Goal: Task Accomplishment & Management: Manage account settings

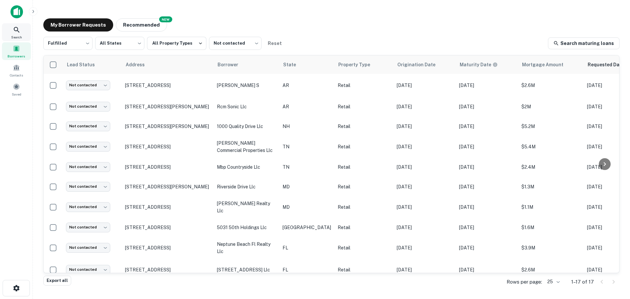
click at [16, 34] on div "Search" at bounding box center [16, 32] width 29 height 18
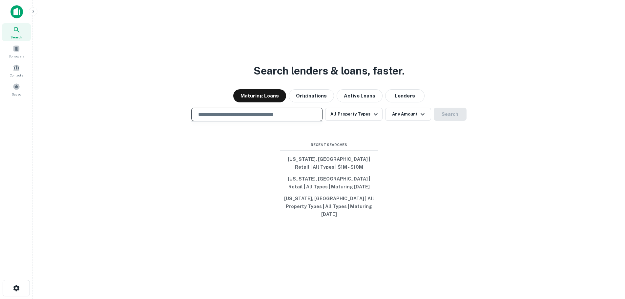
drag, startPoint x: 0, startPoint y: 0, endPoint x: 274, endPoint y: 122, distance: 300.1
click at [274, 118] on input "text" at bounding box center [256, 115] width 125 height 8
click at [406, 181] on div "Search lenders & loans, faster. Maturing Loans Originations Active Loans Lender…" at bounding box center [329, 165] width 582 height 299
click at [277, 118] on input "text" at bounding box center [256, 115] width 125 height 8
click at [246, 121] on div "**********" at bounding box center [256, 114] width 131 height 13
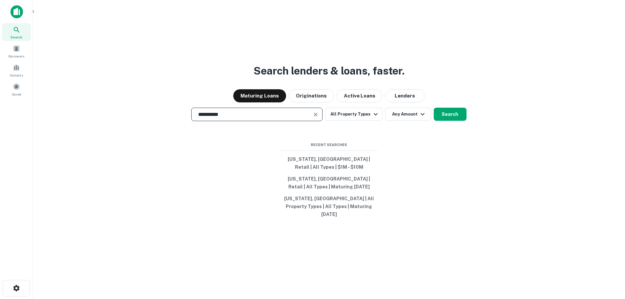
click at [246, 121] on div "**********" at bounding box center [256, 114] width 131 height 13
type input "**********"
click at [358, 121] on button "All Property Types" at bounding box center [353, 114] width 57 height 13
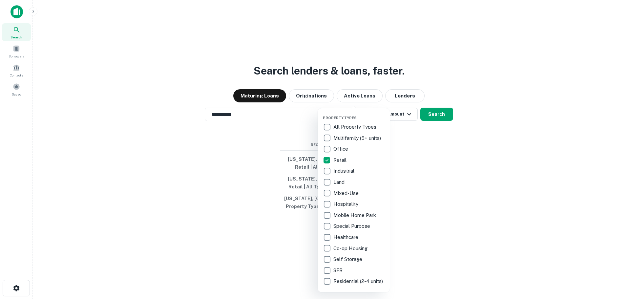
click at [411, 120] on div at bounding box center [315, 149] width 630 height 299
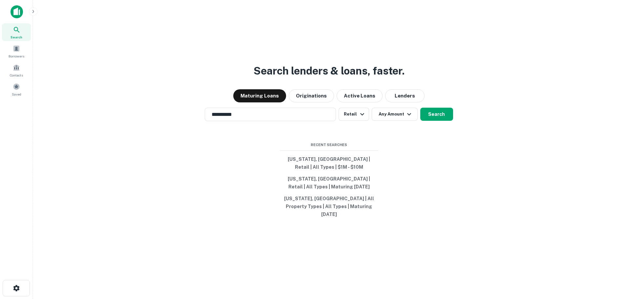
click at [411, 118] on icon "button" at bounding box center [409, 114] width 8 height 8
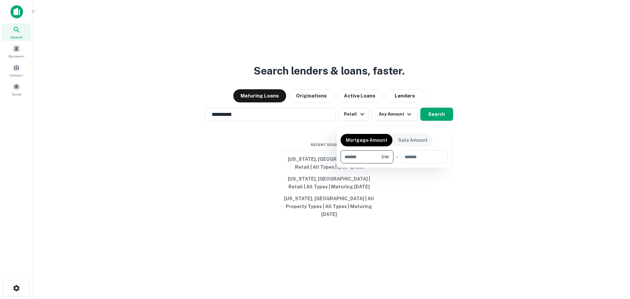
type input "*******"
type input "********"
click at [477, 209] on div at bounding box center [315, 149] width 630 height 299
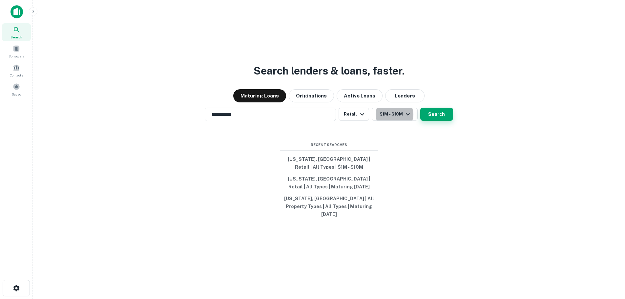
click at [440, 117] on button "Search" at bounding box center [436, 114] width 33 height 13
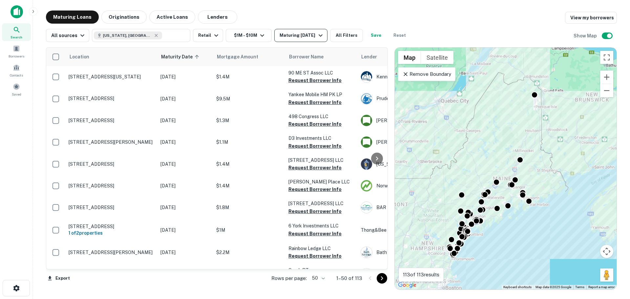
click at [304, 36] on div "Maturing In 1 Year" at bounding box center [301, 35] width 45 height 8
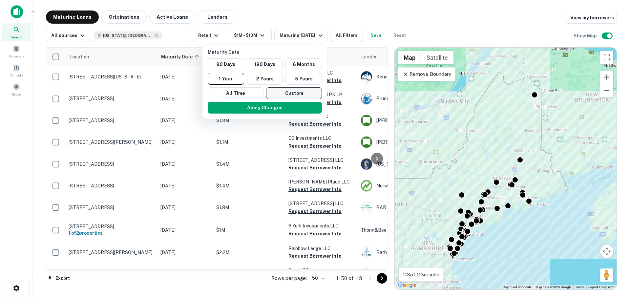
click at [289, 98] on button "Custom" at bounding box center [294, 93] width 56 height 12
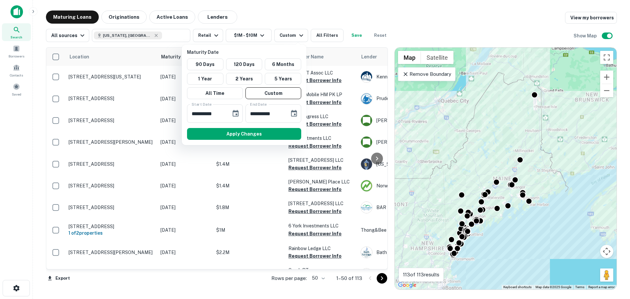
click at [605, 94] on div at bounding box center [315, 149] width 630 height 299
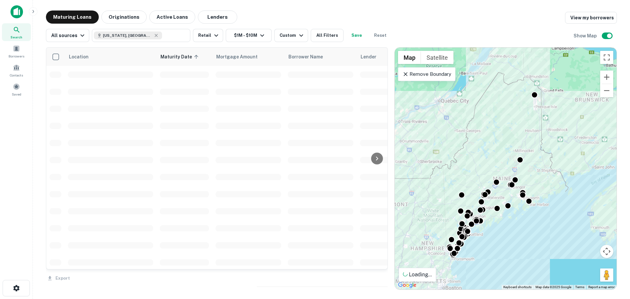
click at [605, 94] on div at bounding box center [315, 149] width 630 height 299
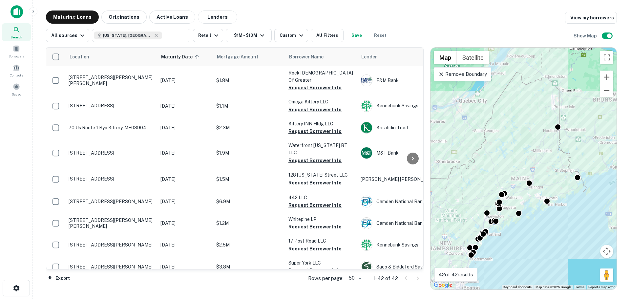
drag, startPoint x: 394, startPoint y: 200, endPoint x: 430, endPoint y: 192, distance: 36.6
click at [430, 192] on div at bounding box center [426, 168] width 7 height 242
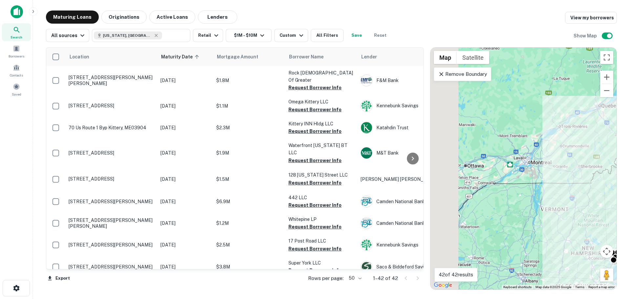
drag, startPoint x: 444, startPoint y: 194, endPoint x: 617, endPoint y: 193, distance: 172.5
click at [617, 193] on div "Maturing Loans Originations Active Loans Lenders View my borrowers All sources …" at bounding box center [331, 149] width 586 height 279
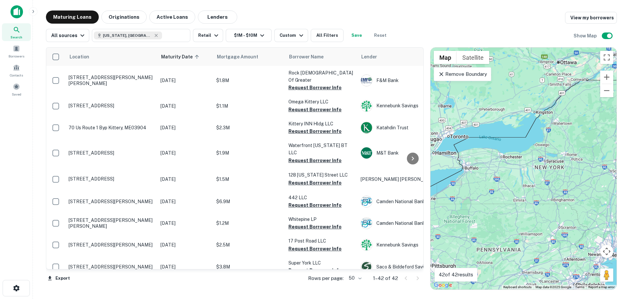
drag, startPoint x: 512, startPoint y: 246, endPoint x: 584, endPoint y: 140, distance: 127.7
click at [584, 140] on div "To activate drag with keyboard, press Alt + Enter. Once in keyboard drag state,…" at bounding box center [523, 169] width 186 height 242
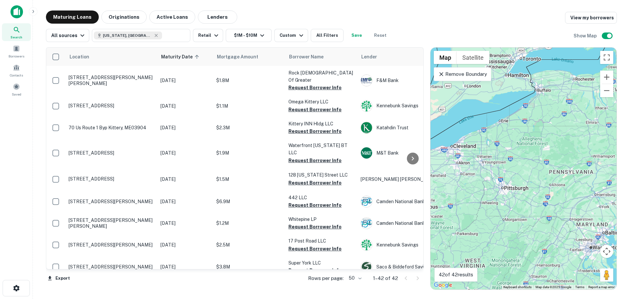
drag, startPoint x: 543, startPoint y: 211, endPoint x: 591, endPoint y: 152, distance: 76.5
click at [591, 152] on div "To activate drag with keyboard, press Alt + Enter. Once in keyboard drag state,…" at bounding box center [523, 169] width 186 height 242
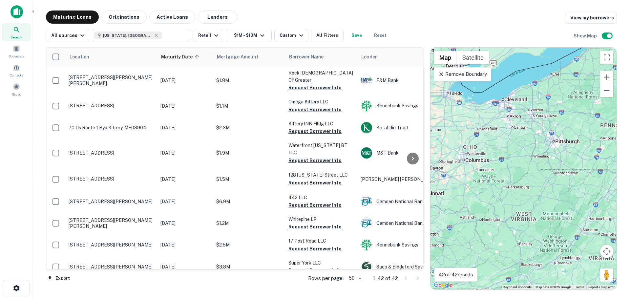
drag, startPoint x: 519, startPoint y: 206, endPoint x: 570, endPoint y: 158, distance: 69.6
click at [570, 158] on div "To activate drag with keyboard, press Alt + Enter. Once in keyboard drag state,…" at bounding box center [523, 169] width 186 height 242
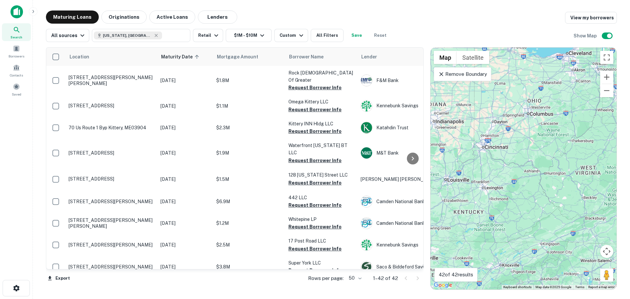
drag, startPoint x: 499, startPoint y: 221, endPoint x: 565, endPoint y: 172, distance: 82.1
click at [565, 172] on div "To activate drag with keyboard, press Alt + Enter. Once in keyboard drag state,…" at bounding box center [523, 169] width 186 height 242
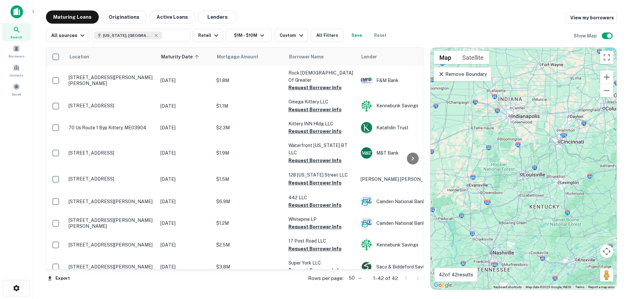
drag, startPoint x: 508, startPoint y: 225, endPoint x: 590, endPoint y: 216, distance: 81.8
click at [590, 216] on div "To activate drag with keyboard, press Alt + Enter. Once in keyboard drag state,…" at bounding box center [523, 169] width 186 height 242
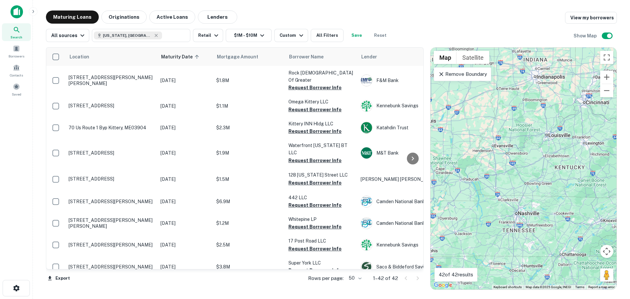
drag, startPoint x: 537, startPoint y: 231, endPoint x: 565, endPoint y: 186, distance: 53.1
click at [565, 186] on div "To activate drag with keyboard, press Alt + Enter. Once in keyboard drag state,…" at bounding box center [523, 169] width 186 height 242
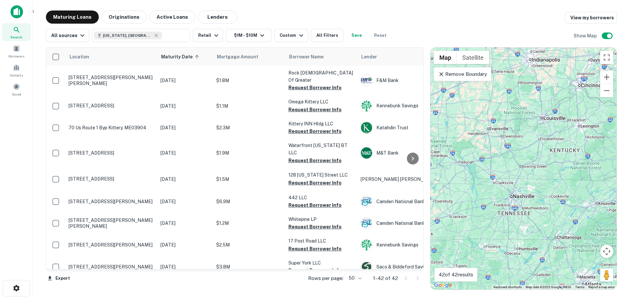
drag, startPoint x: 537, startPoint y: 225, endPoint x: 531, endPoint y: 208, distance: 18.2
click at [531, 208] on div "To activate drag with keyboard, press Alt + Enter. Once in keyboard drag state,…" at bounding box center [523, 169] width 186 height 242
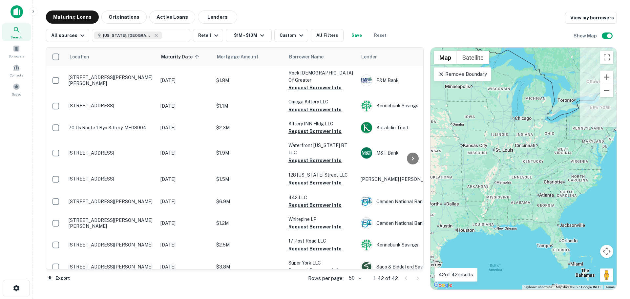
drag, startPoint x: 573, startPoint y: 159, endPoint x: 529, endPoint y: 173, distance: 46.3
click at [529, 173] on div "To activate drag with keyboard, press Alt + Enter. Once in keyboard drag state,…" at bounding box center [523, 169] width 186 height 242
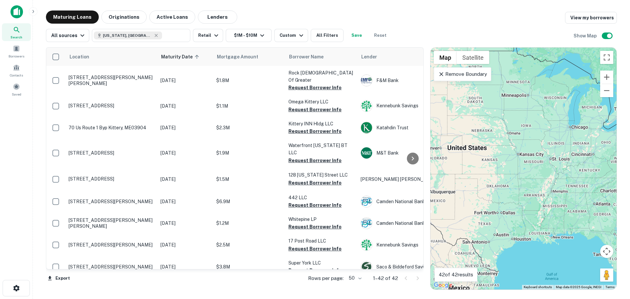
drag, startPoint x: 512, startPoint y: 180, endPoint x: 577, endPoint y: 189, distance: 66.2
click at [577, 189] on div "To activate drag with keyboard, press Alt + Enter. Once in keyboard drag state,…" at bounding box center [523, 169] width 186 height 242
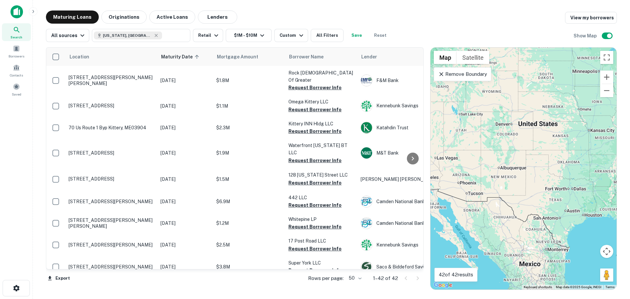
drag, startPoint x: 519, startPoint y: 200, endPoint x: 595, endPoint y: 173, distance: 81.1
click at [595, 173] on div "To activate drag with keyboard, press Alt + Enter. Once in keyboard drag state,…" at bounding box center [523, 169] width 186 height 242
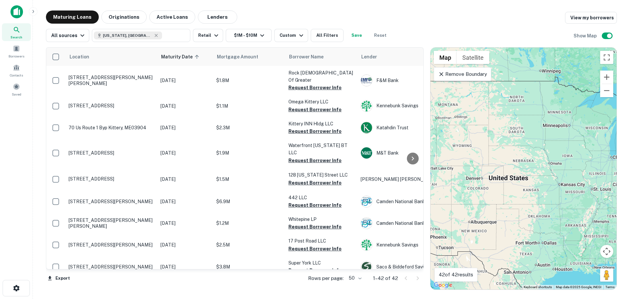
drag, startPoint x: 548, startPoint y: 196, endPoint x: 526, endPoint y: 254, distance: 61.8
click at [514, 269] on div "To activate drag with keyboard, press Alt + Enter. Once in keyboard drag state,…" at bounding box center [523, 169] width 186 height 242
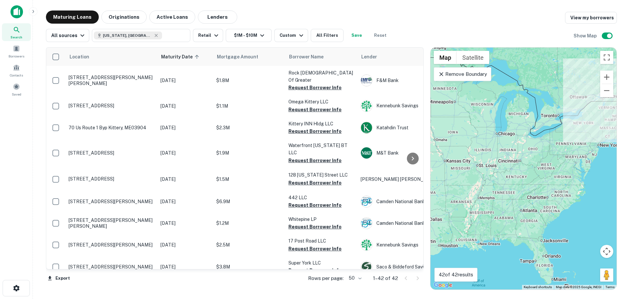
drag, startPoint x: 586, startPoint y: 218, endPoint x: 454, endPoint y: 191, distance: 134.6
click at [454, 191] on div "To activate drag with keyboard, press Alt + Enter. Once in keyboard drag state,…" at bounding box center [523, 169] width 186 height 242
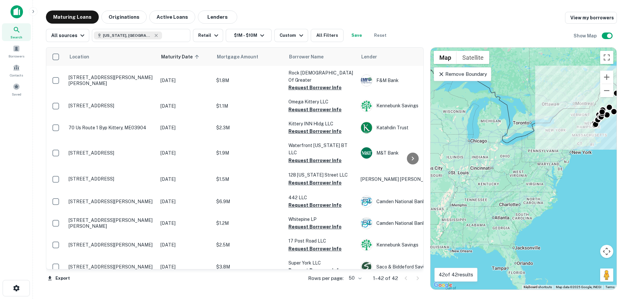
drag, startPoint x: 507, startPoint y: 174, endPoint x: 471, endPoint y: 183, distance: 37.3
click at [471, 183] on div "To activate drag with keyboard, press Alt + Enter. Once in keyboard drag state,…" at bounding box center [523, 169] width 186 height 242
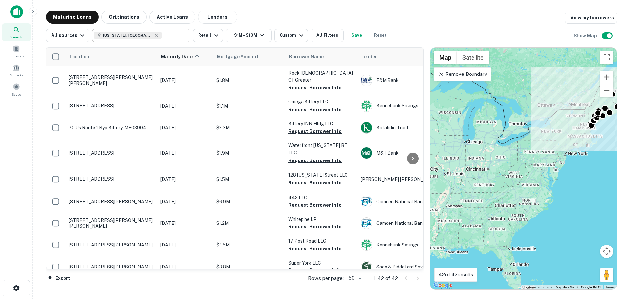
click at [130, 34] on div "Maine, USA" at bounding box center [128, 35] width 68 height 8
type input "**********"
click at [128, 36] on input "**********" at bounding box center [136, 35] width 84 height 9
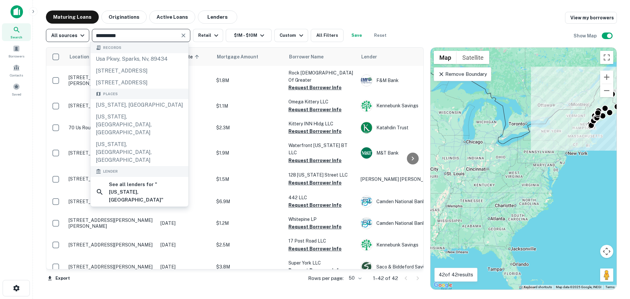
drag, startPoint x: 128, startPoint y: 36, endPoint x: 75, endPoint y: 37, distance: 52.8
click at [75, 37] on div "**********" at bounding box center [218, 35] width 345 height 13
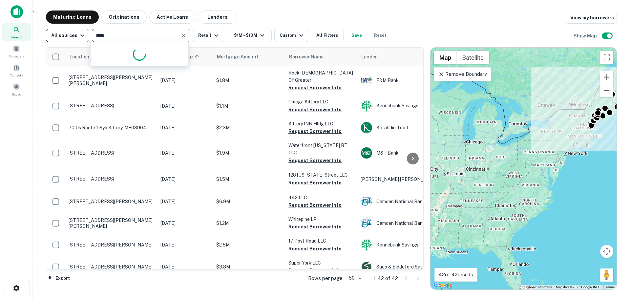
type input "*****"
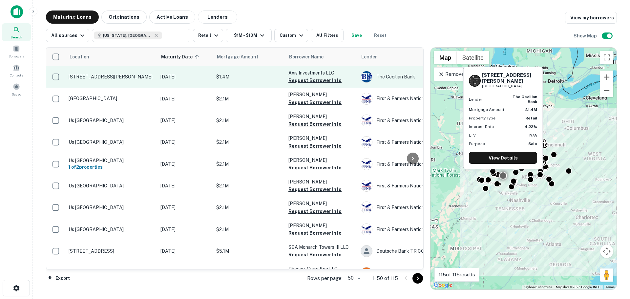
click at [115, 75] on p "[STREET_ADDRESS][PERSON_NAME]" at bounding box center [111, 77] width 85 height 6
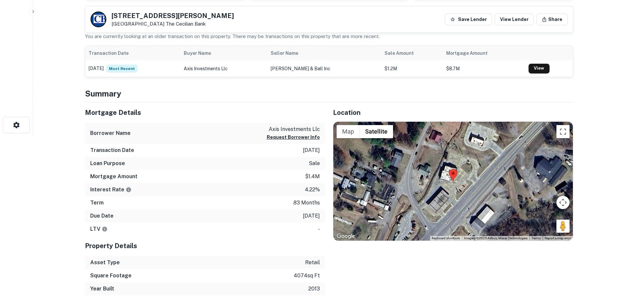
scroll to position [164, 0]
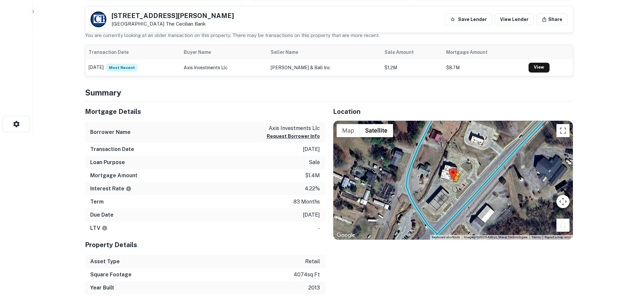
drag, startPoint x: 563, startPoint y: 230, endPoint x: 454, endPoint y: 186, distance: 117.5
click at [454, 186] on div "To activate drag with keyboard, press Alt + Enter. Once in keyboard drag state,…" at bounding box center [452, 180] width 239 height 119
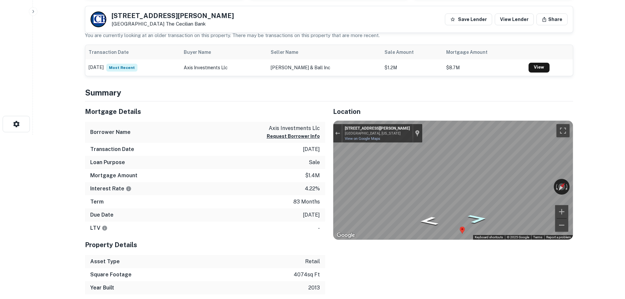
click at [467, 219] on div "Map" at bounding box center [452, 180] width 239 height 119
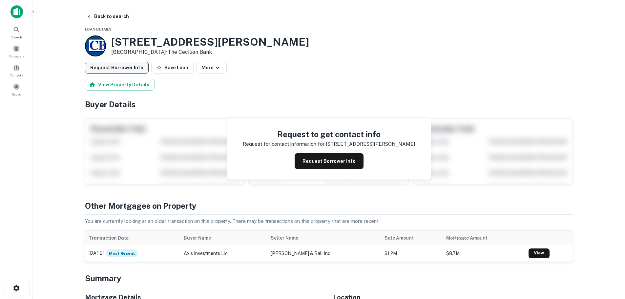
drag, startPoint x: 166, startPoint y: 66, endPoint x: 115, endPoint y: 70, distance: 50.3
click at [164, 65] on button "Save Loan" at bounding box center [172, 68] width 42 height 12
click at [104, 69] on button "Request Borrower Info" at bounding box center [117, 68] width 64 height 12
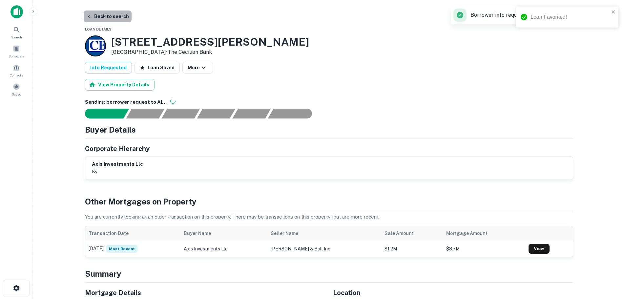
click at [113, 20] on button "Back to search" at bounding box center [108, 16] width 48 height 12
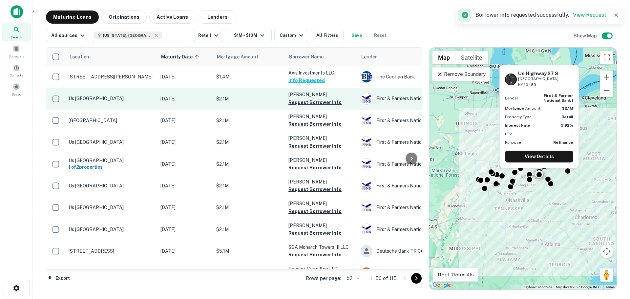
click at [103, 95] on p "Us [GEOGRAPHIC_DATA]" at bounding box center [111, 98] width 85 height 6
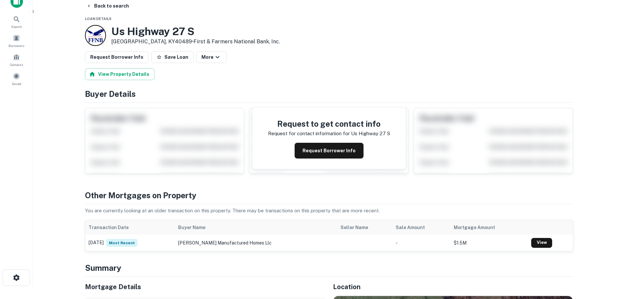
scroll to position [142, 0]
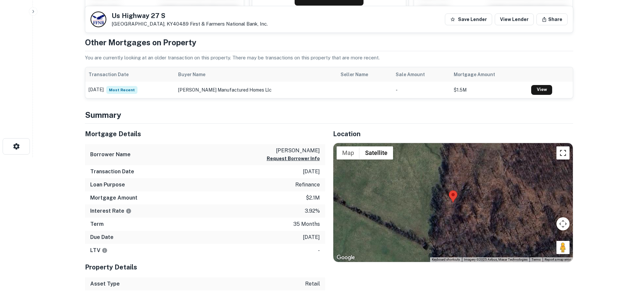
click at [565, 157] on button "Toggle fullscreen view" at bounding box center [562, 152] width 13 height 13
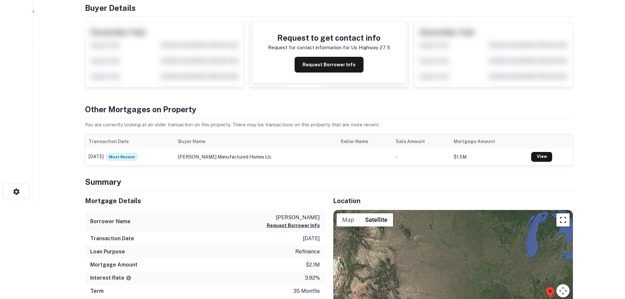
scroll to position [10, 0]
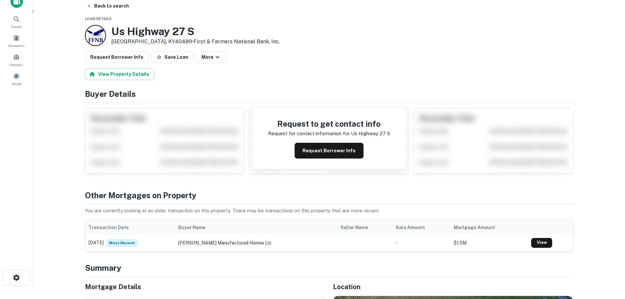
click at [146, 30] on h3 "Us Highway 27 S" at bounding box center [195, 31] width 169 height 12
copy h3 "Us Highway 27 S"
click at [127, 3] on button "Back to search" at bounding box center [108, 6] width 48 height 12
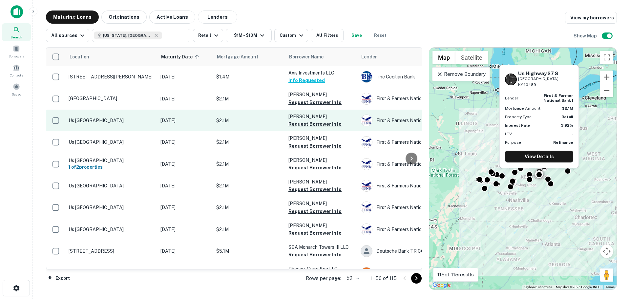
click at [117, 117] on p "Us [GEOGRAPHIC_DATA]" at bounding box center [111, 120] width 85 height 6
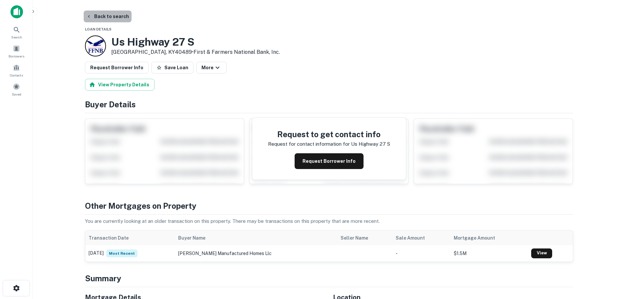
click at [121, 15] on button "Back to search" at bounding box center [108, 16] width 48 height 12
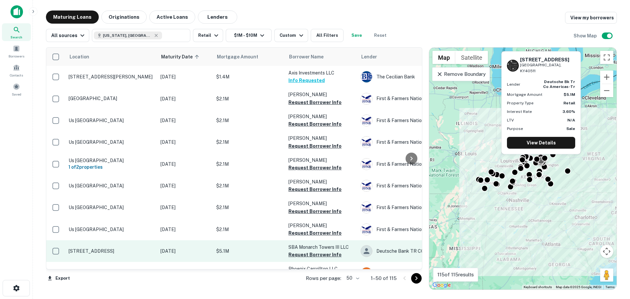
click at [117, 249] on p "[STREET_ADDRESS]" at bounding box center [111, 251] width 85 height 6
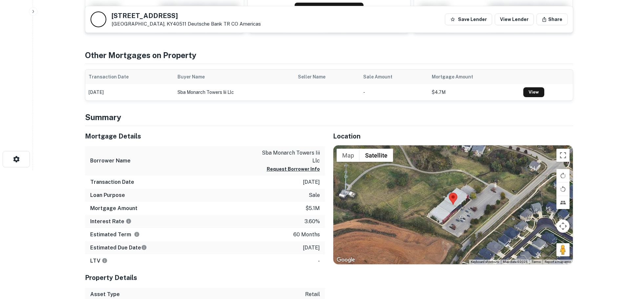
scroll to position [131, 0]
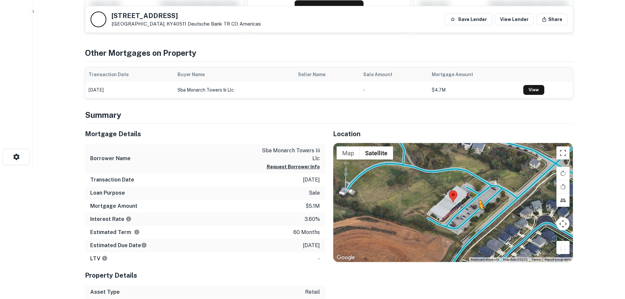
drag, startPoint x: 566, startPoint y: 248, endPoint x: 474, endPoint y: 215, distance: 97.7
click at [477, 215] on div "To activate drag with keyboard, press Alt + Enter. Once in keyboard drag state,…" at bounding box center [452, 202] width 239 height 119
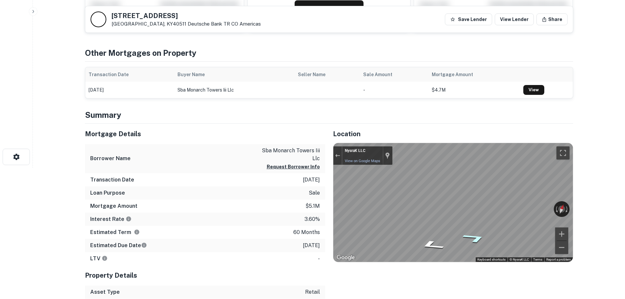
click at [462, 240] on div "Map" at bounding box center [452, 202] width 239 height 119
click at [612, 168] on html "Search Borrowers Contacts Saved Back to search 865 Greendale Rd Lexington, KY40…" at bounding box center [312, 18] width 625 height 299
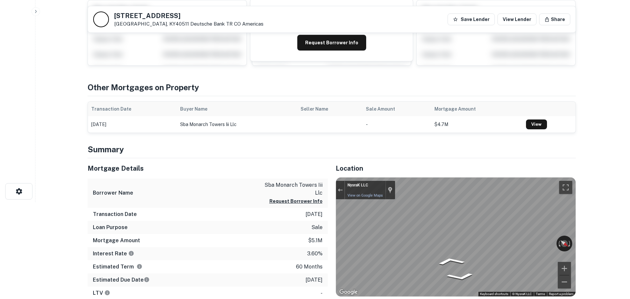
scroll to position [0, 0]
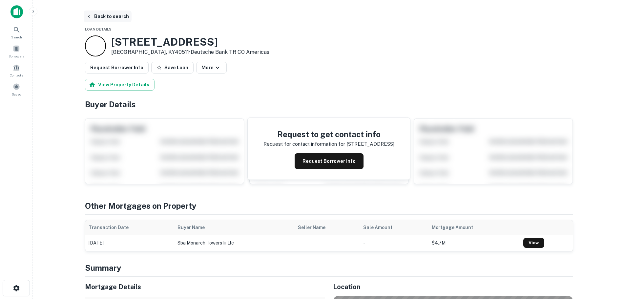
click at [102, 18] on button "Back to search" at bounding box center [108, 16] width 48 height 12
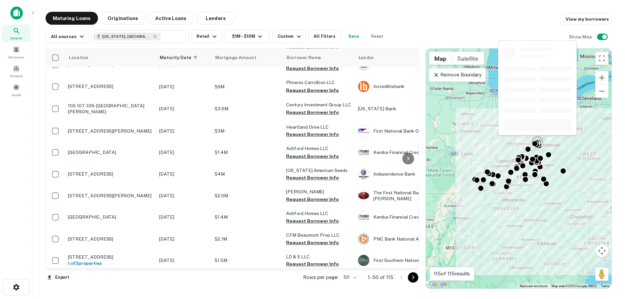
scroll to position [197, 0]
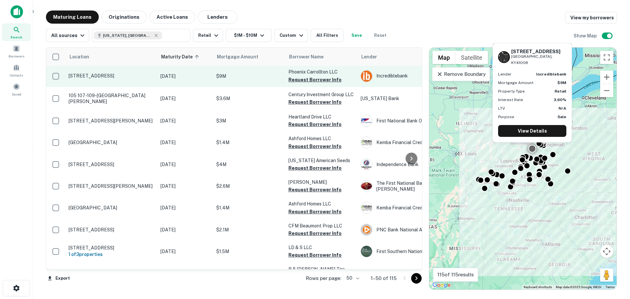
click at [106, 73] on p "[STREET_ADDRESS]" at bounding box center [111, 76] width 85 height 6
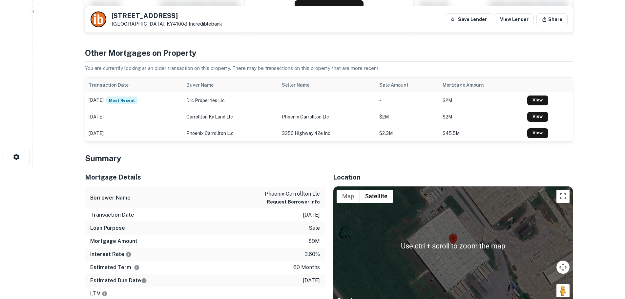
scroll to position [164, 0]
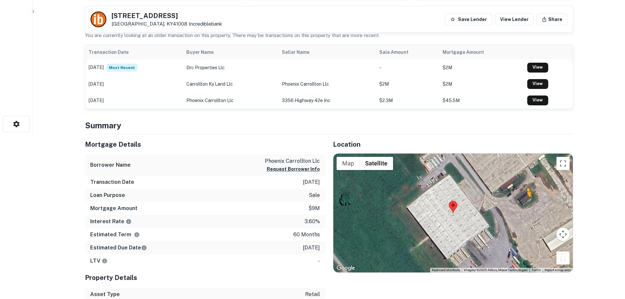
drag, startPoint x: 562, startPoint y: 261, endPoint x: 525, endPoint y: 200, distance: 70.8
click at [525, 200] on div "To activate drag with keyboard, press Alt + Enter. Once in keyboard drag state,…" at bounding box center [452, 213] width 239 height 119
drag, startPoint x: 562, startPoint y: 259, endPoint x: 491, endPoint y: 207, distance: 87.7
click at [491, 207] on div "To activate drag with keyboard, press Alt + Enter. Once in keyboard drag state,…" at bounding box center [452, 213] width 239 height 119
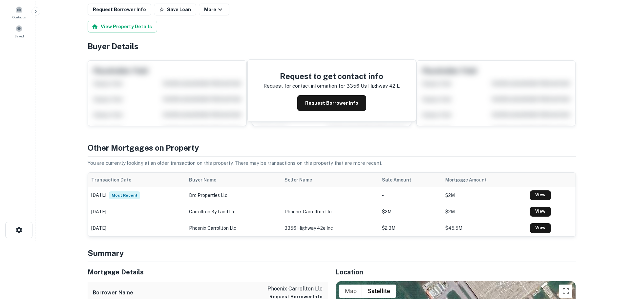
scroll to position [0, 0]
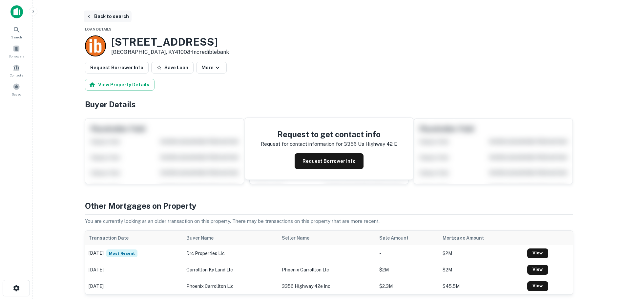
click at [97, 18] on button "Back to search" at bounding box center [108, 16] width 48 height 12
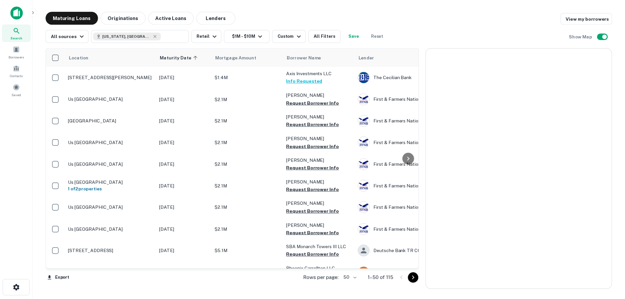
scroll to position [197, 0]
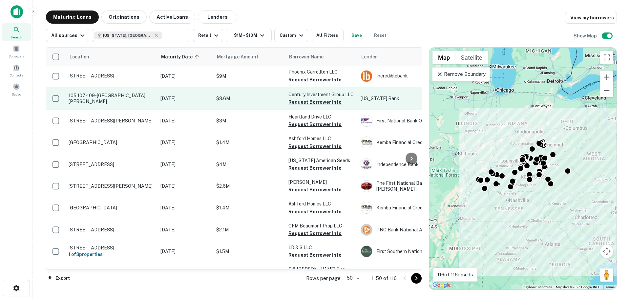
click at [109, 97] on p "105 107-109-[GEOGRAPHIC_DATA][PERSON_NAME]" at bounding box center [111, 98] width 85 height 12
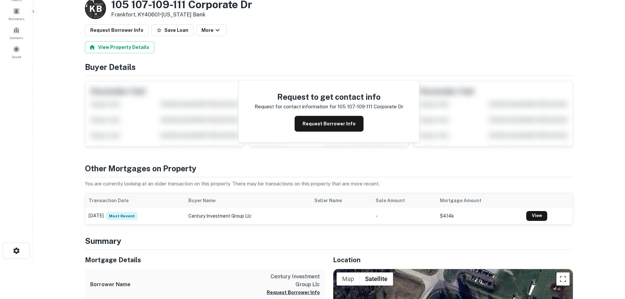
scroll to position [164, 0]
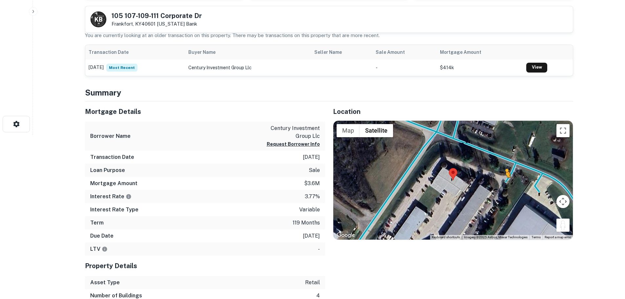
drag, startPoint x: 561, startPoint y: 230, endPoint x: 505, endPoint y: 184, distance: 71.8
click at [505, 184] on div "To activate drag with keyboard, press Alt + Enter. Once in keyboard drag state,…" at bounding box center [452, 180] width 239 height 119
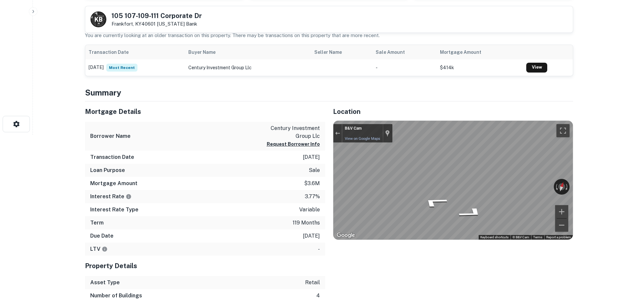
click at [155, 10] on div "K B 105 107-109-111 Corporate Dr Frankfort, KY40601 Kentucky Bank" at bounding box center [328, 19] width 487 height 26
click at [153, 17] on h5 "105 107-109-111 Corporate Dr" at bounding box center [157, 15] width 90 height 7
copy h5 "105 107-109-111 Corporate Dr"
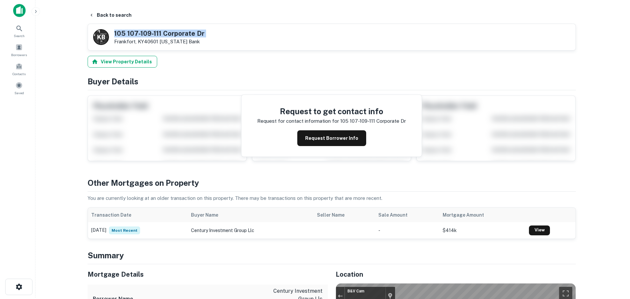
scroll to position [0, 0]
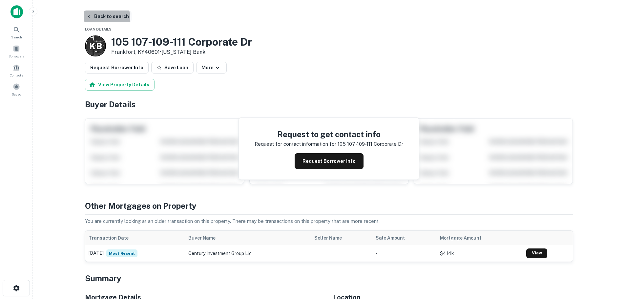
click at [103, 18] on button "Back to search" at bounding box center [108, 16] width 48 height 12
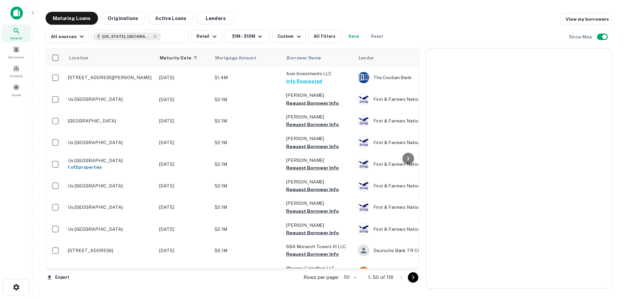
scroll to position [197, 0]
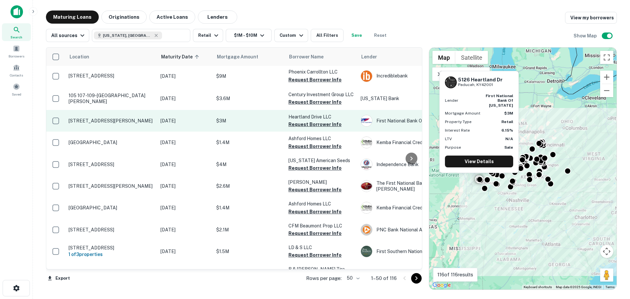
click at [114, 121] on p "[STREET_ADDRESS][PERSON_NAME]" at bounding box center [111, 121] width 85 height 6
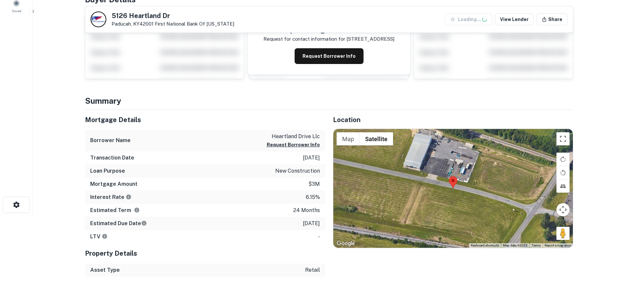
scroll to position [98, 0]
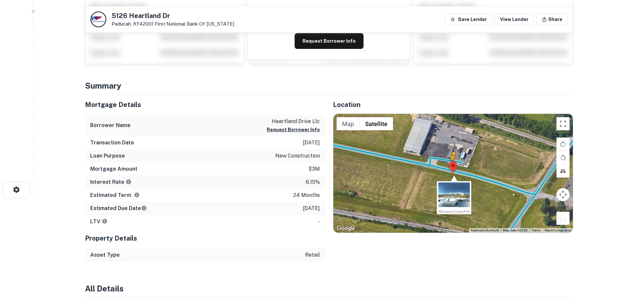
drag, startPoint x: 567, startPoint y: 220, endPoint x: 452, endPoint y: 167, distance: 126.7
click at [452, 167] on div "To activate drag with keyboard, press Alt + Enter. Once in keyboard drag state,…" at bounding box center [452, 173] width 239 height 119
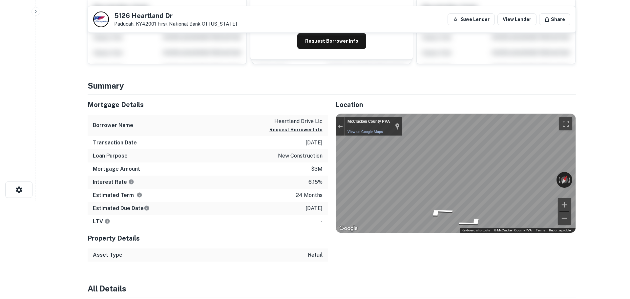
scroll to position [0, 0]
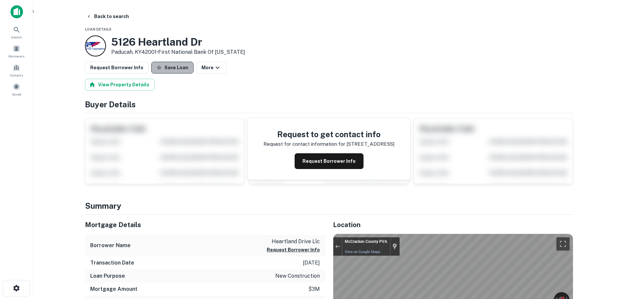
click at [174, 68] on button "Save Loan" at bounding box center [172, 68] width 42 height 12
click at [108, 63] on button "Request Borrower Info" at bounding box center [117, 68] width 64 height 12
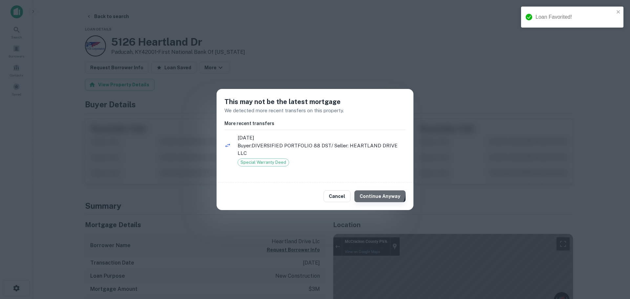
click at [379, 191] on button "Continue Anyway" at bounding box center [379, 196] width 51 height 12
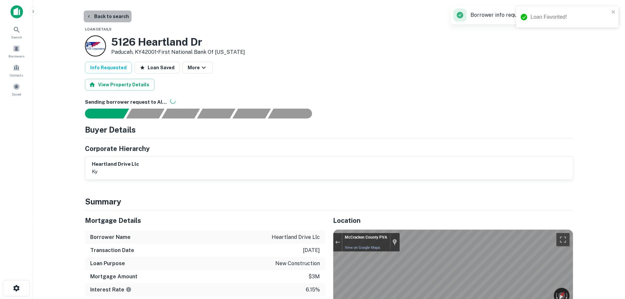
click at [119, 17] on button "Back to search" at bounding box center [108, 16] width 48 height 12
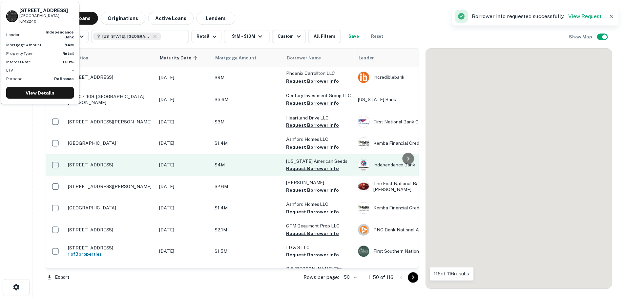
scroll to position [197, 0]
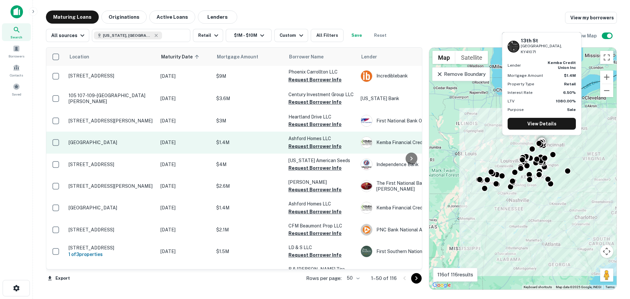
click at [98, 143] on p "[GEOGRAPHIC_DATA]" at bounding box center [111, 142] width 85 height 6
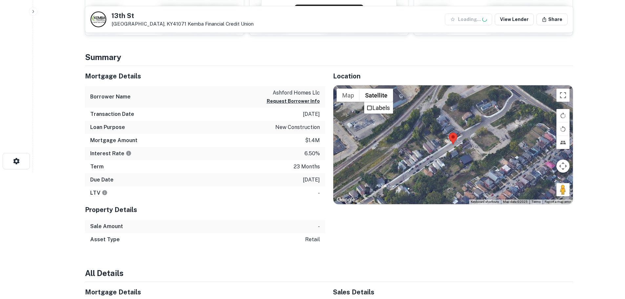
scroll to position [131, 0]
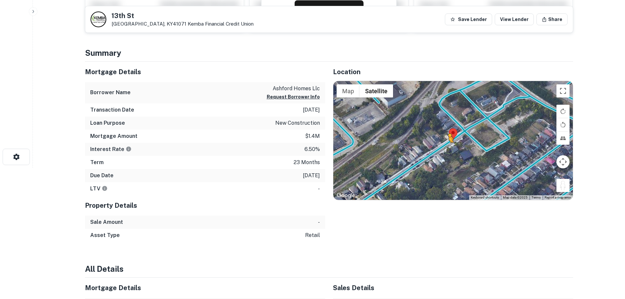
drag, startPoint x: 563, startPoint y: 179, endPoint x: 447, endPoint y: 149, distance: 119.6
click at [447, 149] on div "To activate drag with keyboard, press Alt + Enter. Once in keyboard drag state,…" at bounding box center [452, 140] width 239 height 119
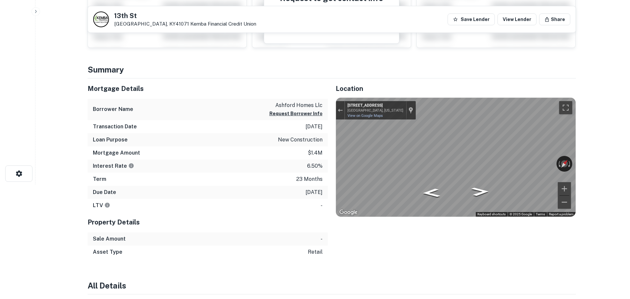
scroll to position [0, 0]
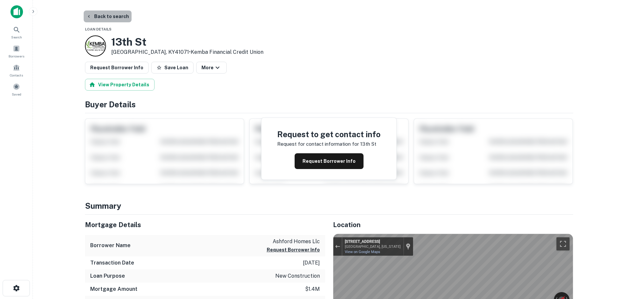
click at [109, 19] on button "Back to search" at bounding box center [108, 16] width 48 height 12
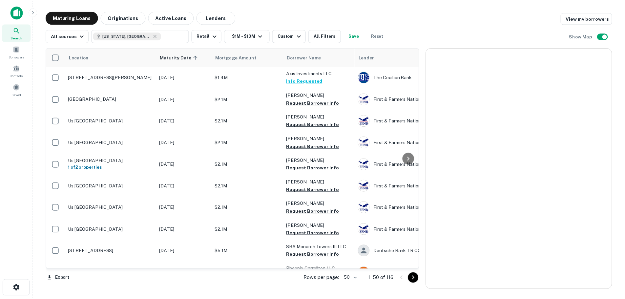
scroll to position [197, 0]
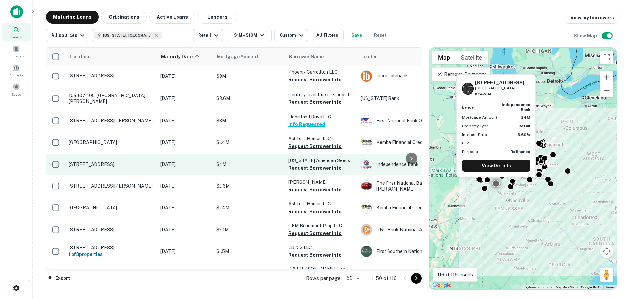
click at [112, 163] on p "[STREET_ADDRESS]" at bounding box center [111, 164] width 85 height 6
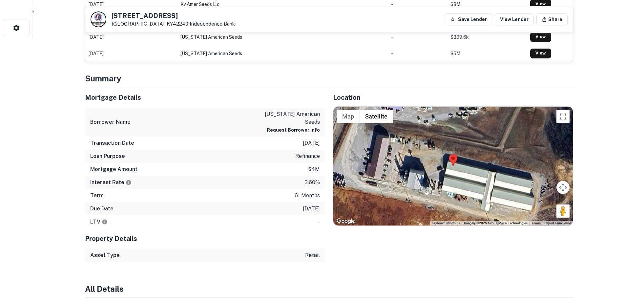
scroll to position [262, 0]
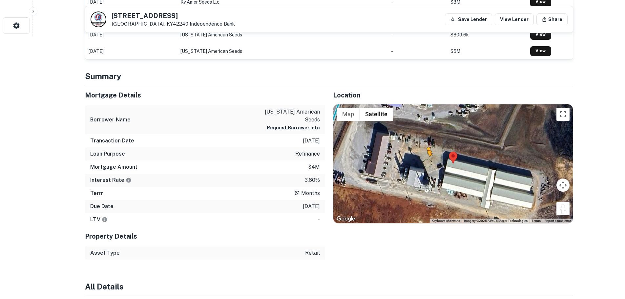
drag, startPoint x: 558, startPoint y: 212, endPoint x: 428, endPoint y: 161, distance: 139.8
click at [428, 161] on div "To activate drag with keyboard, press Alt + Enter. Once in keyboard drag state,…" at bounding box center [452, 163] width 239 height 119
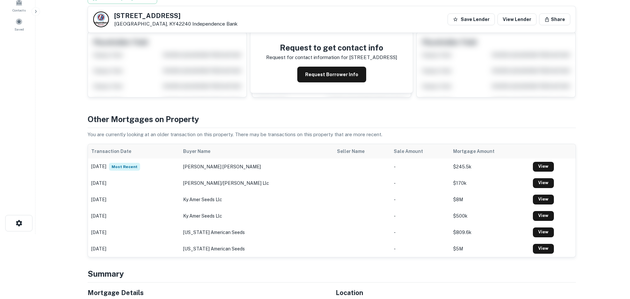
scroll to position [0, 0]
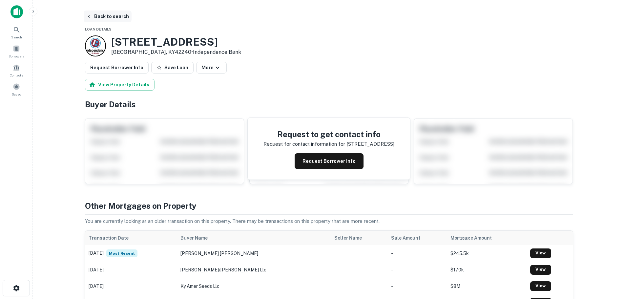
click at [106, 15] on button "Back to search" at bounding box center [108, 16] width 48 height 12
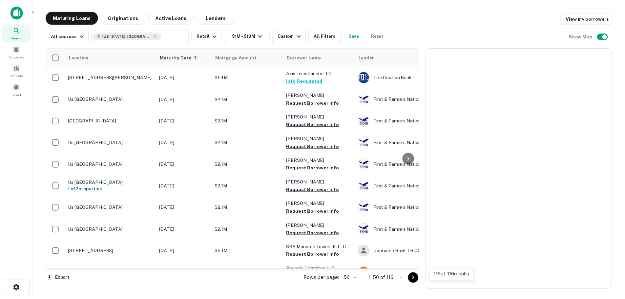
scroll to position [197, 0]
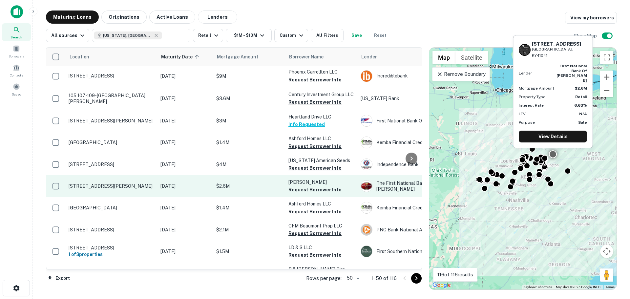
click at [88, 187] on p "[STREET_ADDRESS][PERSON_NAME]" at bounding box center [111, 186] width 85 height 6
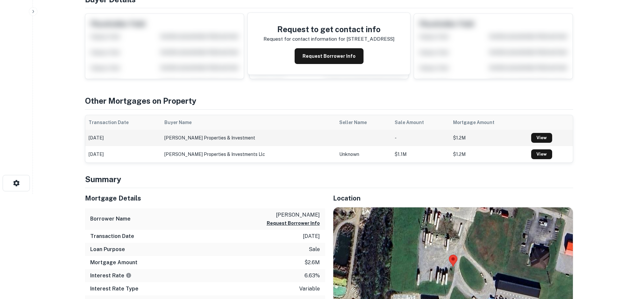
scroll to position [164, 0]
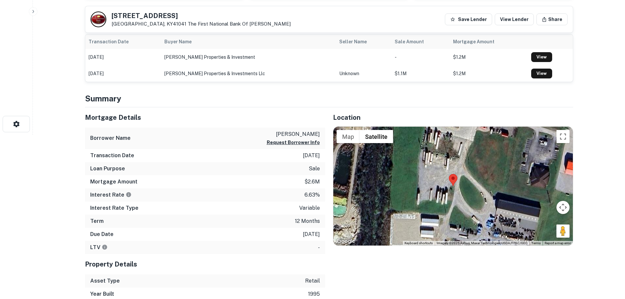
drag, startPoint x: 558, startPoint y: 230, endPoint x: 478, endPoint y: 196, distance: 86.9
click at [478, 196] on div "Map Terrain Satellite Labels Keyboard shortcuts Map Data Imagery ©2025 Airbus, …" at bounding box center [452, 186] width 239 height 119
drag, startPoint x: 561, startPoint y: 230, endPoint x: 436, endPoint y: 192, distance: 130.4
click at [436, 192] on div "To activate drag with keyboard, press Alt + Enter. Once in keyboard drag state,…" at bounding box center [452, 186] width 239 height 119
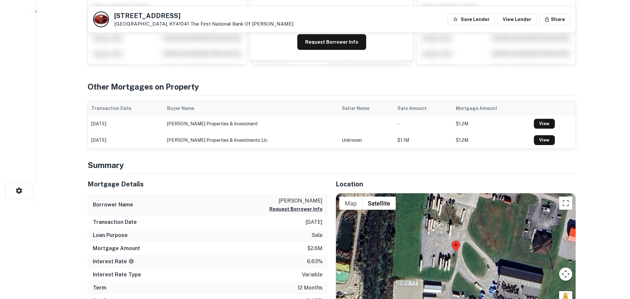
scroll to position [0, 0]
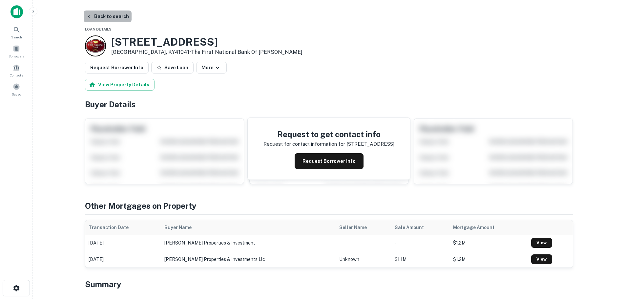
click at [113, 14] on button "Back to search" at bounding box center [108, 16] width 48 height 12
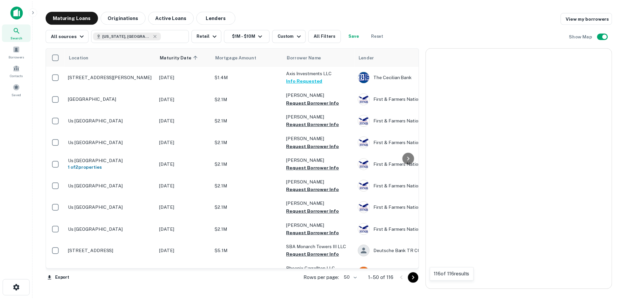
scroll to position [197, 0]
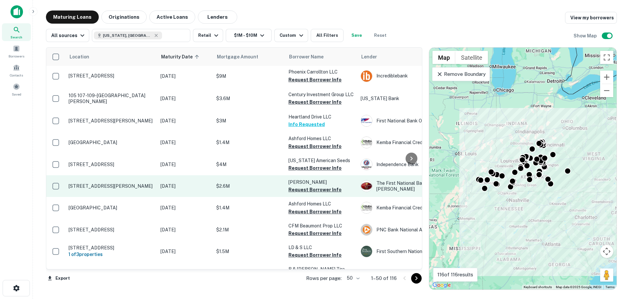
click at [108, 184] on p "[STREET_ADDRESS][PERSON_NAME]" at bounding box center [111, 186] width 85 height 6
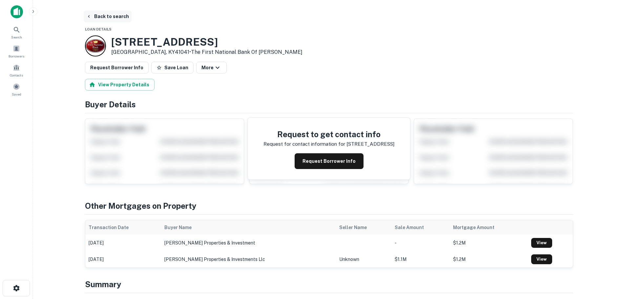
click at [119, 17] on button "Back to search" at bounding box center [108, 16] width 48 height 12
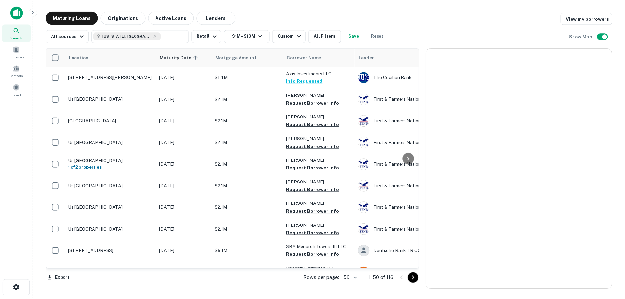
scroll to position [197, 0]
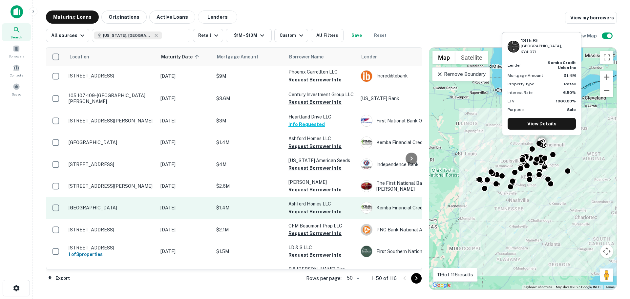
click at [107, 206] on p "[GEOGRAPHIC_DATA]" at bounding box center [111, 208] width 85 height 6
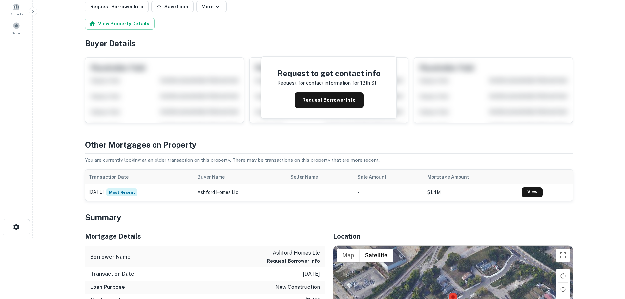
scroll to position [131, 0]
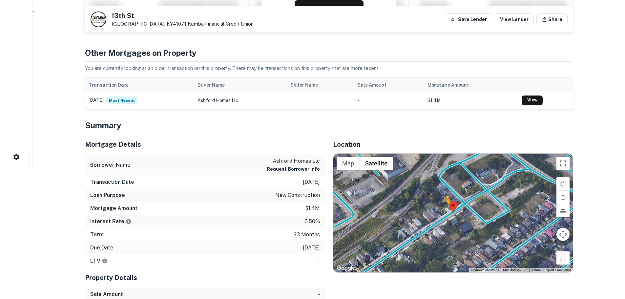
drag, startPoint x: 568, startPoint y: 260, endPoint x: 446, endPoint y: 211, distance: 131.3
click at [446, 211] on div "To activate drag with keyboard, press Alt + Enter. Once in keyboard drag state,…" at bounding box center [452, 213] width 239 height 119
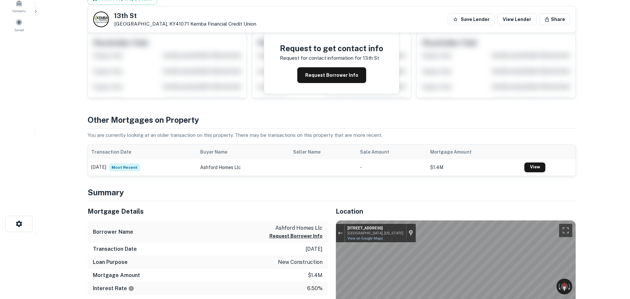
scroll to position [0, 0]
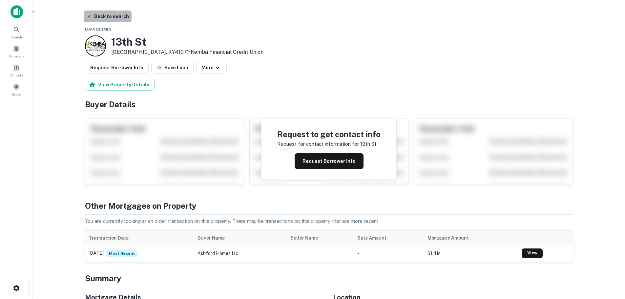
click at [118, 17] on button "Back to search" at bounding box center [108, 16] width 48 height 12
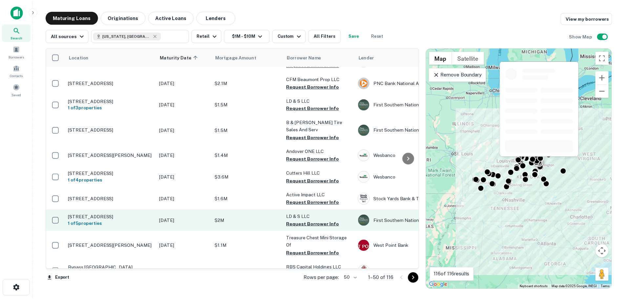
scroll to position [328, 0]
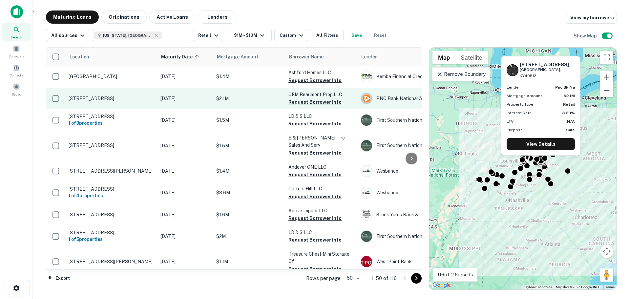
click at [123, 100] on p "[STREET_ADDRESS]" at bounding box center [111, 98] width 85 height 6
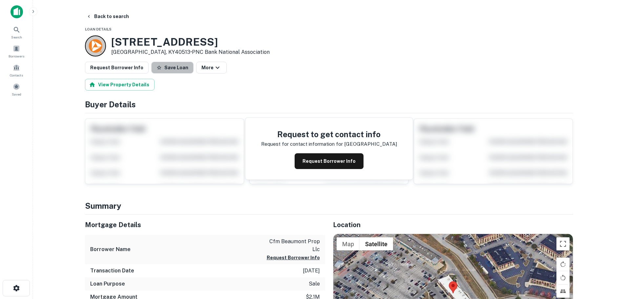
drag, startPoint x: 180, startPoint y: 62, endPoint x: 151, endPoint y: 61, distance: 29.2
click at [179, 62] on button "Save Loan" at bounding box center [172, 68] width 42 height 12
click at [123, 62] on button "Request Borrower Info" at bounding box center [117, 68] width 64 height 12
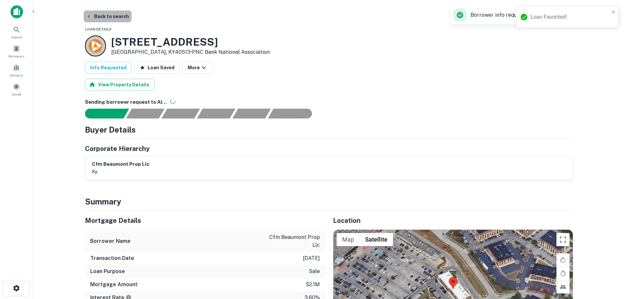
click at [120, 14] on button "Back to search" at bounding box center [108, 16] width 48 height 12
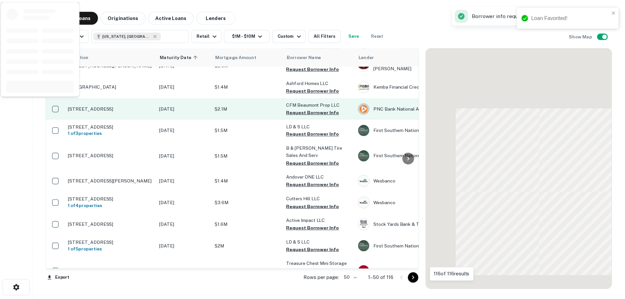
scroll to position [328, 0]
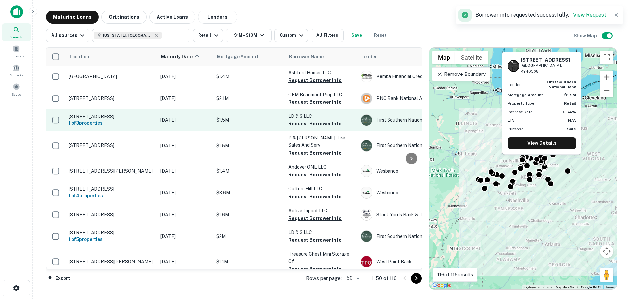
click at [128, 117] on p "[STREET_ADDRESS]" at bounding box center [111, 116] width 85 height 6
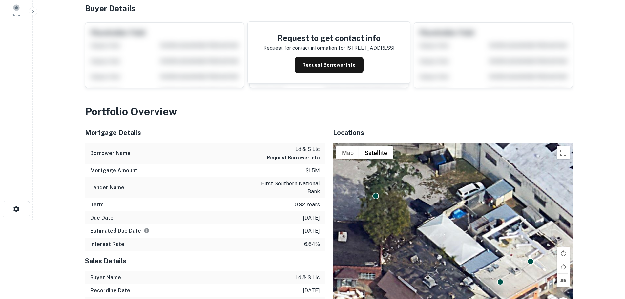
scroll to position [98, 0]
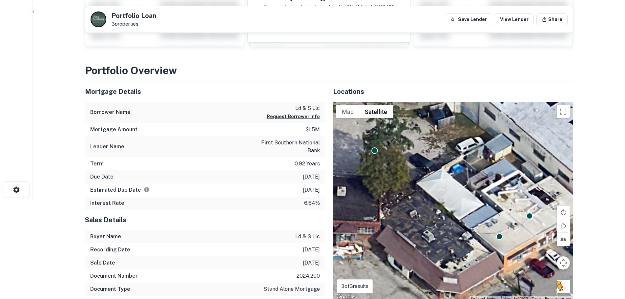
drag, startPoint x: 567, startPoint y: 294, endPoint x: 564, endPoint y: 281, distance: 13.5
click at [564, 282] on div "To activate drag with keyboard, press Alt + Enter. Once in keyboard drag state,…" at bounding box center [453, 201] width 240 height 199
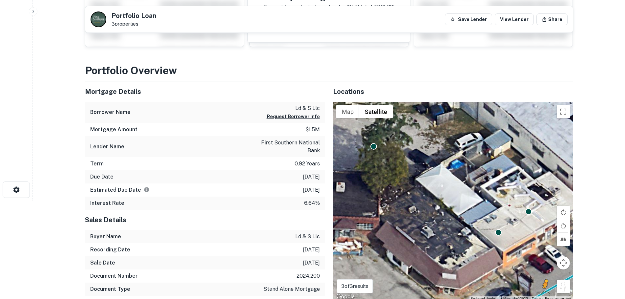
drag, startPoint x: 564, startPoint y: 281, endPoint x: 543, endPoint y: 294, distance: 23.7
click at [543, 294] on div "To activate drag with keyboard, press Alt + Enter. Once in keyboard drag state,…" at bounding box center [453, 201] width 240 height 199
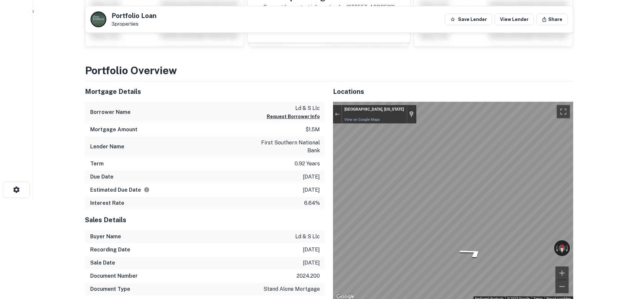
scroll to position [100, 0]
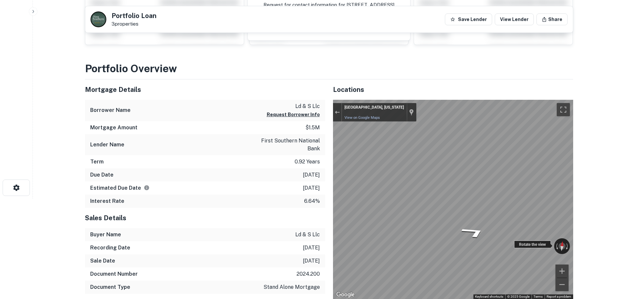
click at [539, 248] on div "← Move left → Move right ↑ Move up ↓ Move down + Zoom in - Zoom out Lexington, …" at bounding box center [453, 199] width 240 height 199
click at [625, 198] on html "Search Borrowers Contacts Saved Back to search Portfolio Loan 3 properties Save…" at bounding box center [312, 49] width 625 height 299
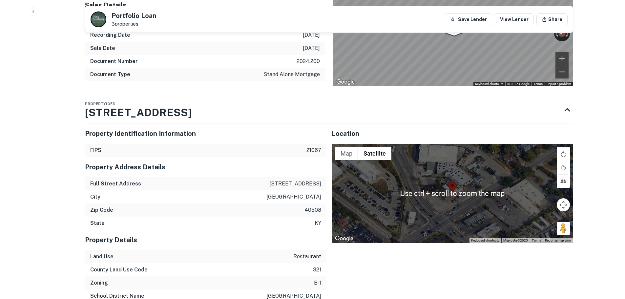
scroll to position [328, 0]
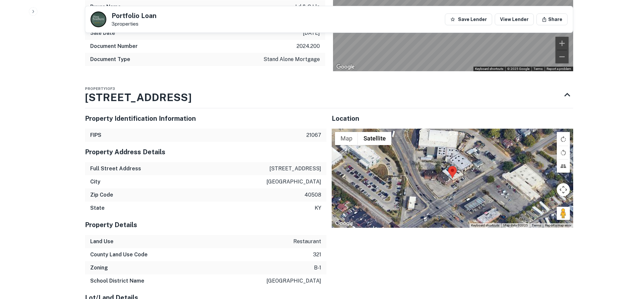
click at [565, 191] on button "Map camera controls" at bounding box center [563, 189] width 13 height 13
click at [547, 174] on button "Zoom in" at bounding box center [546, 173] width 13 height 13
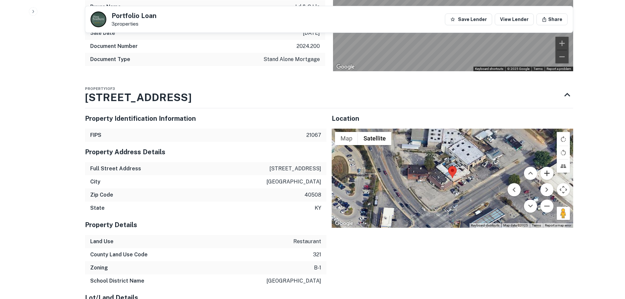
click at [546, 173] on button "Zoom in" at bounding box center [546, 173] width 13 height 13
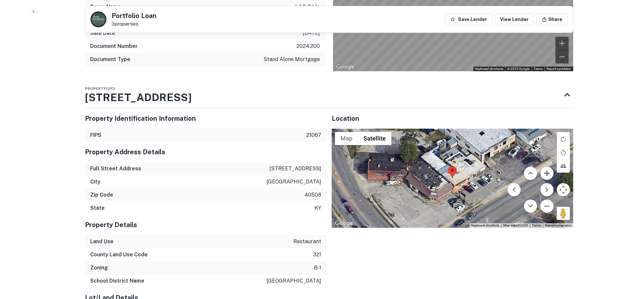
click at [546, 173] on button "Zoom in" at bounding box center [546, 173] width 13 height 13
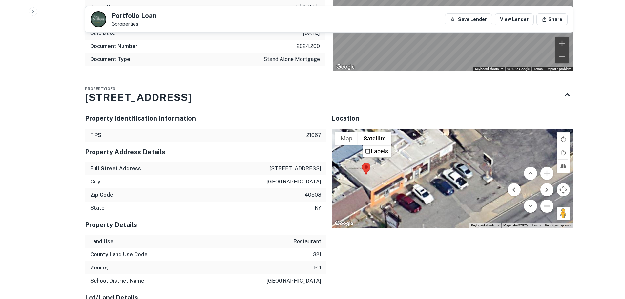
drag, startPoint x: 444, startPoint y: 177, endPoint x: 358, endPoint y: 172, distance: 86.4
click at [358, 172] on div at bounding box center [452, 178] width 241 height 99
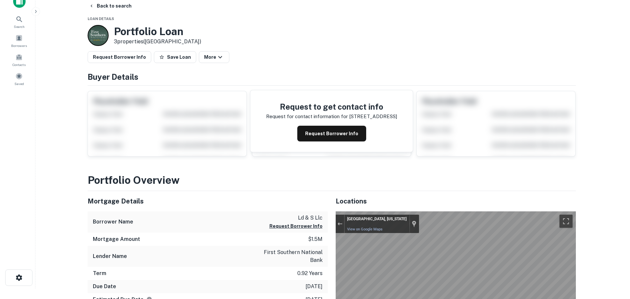
scroll to position [0, 0]
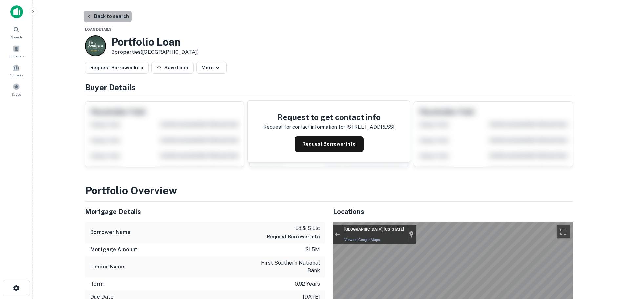
click at [124, 16] on button "Back to search" at bounding box center [108, 16] width 48 height 12
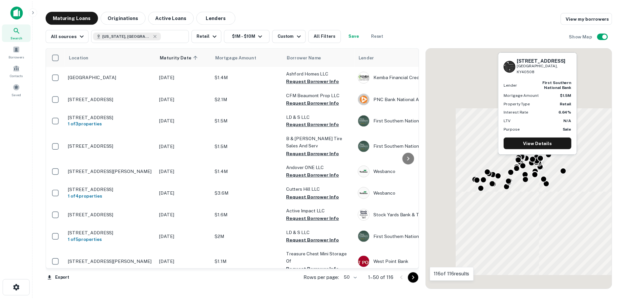
scroll to position [328, 0]
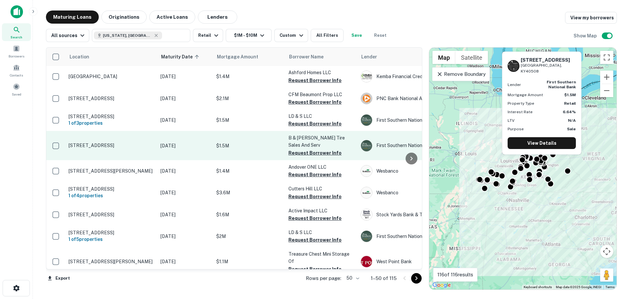
click at [126, 144] on p "[STREET_ADDRESS]" at bounding box center [111, 145] width 85 height 6
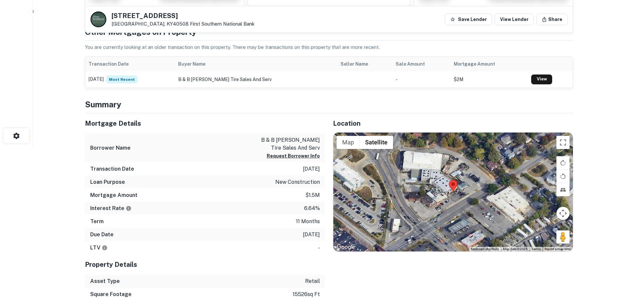
scroll to position [164, 0]
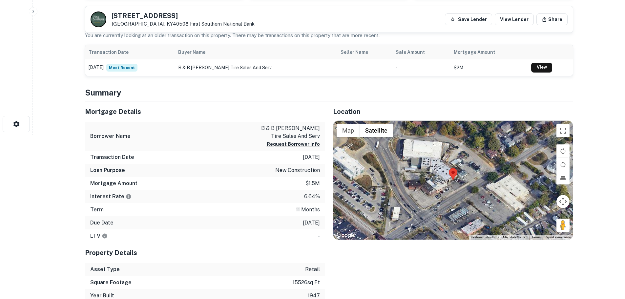
drag, startPoint x: 557, startPoint y: 224, endPoint x: 503, endPoint y: 209, distance: 55.8
click at [503, 209] on div "Map Terrain Satellite Labels Keyboard shortcuts Map Data Map data ©2025 Map dat…" at bounding box center [452, 180] width 239 height 119
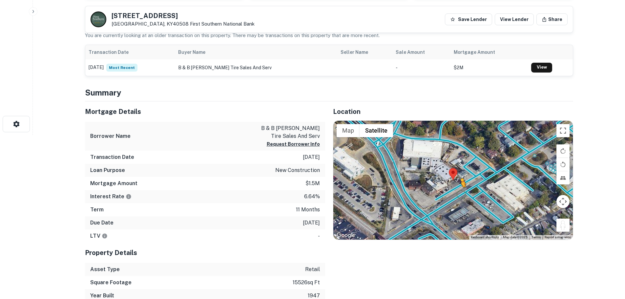
drag, startPoint x: 564, startPoint y: 226, endPoint x: 460, endPoint y: 194, distance: 108.7
click at [460, 194] on div "To activate drag with keyboard, press Alt + Enter. Once in keyboard drag state,…" at bounding box center [452, 180] width 239 height 119
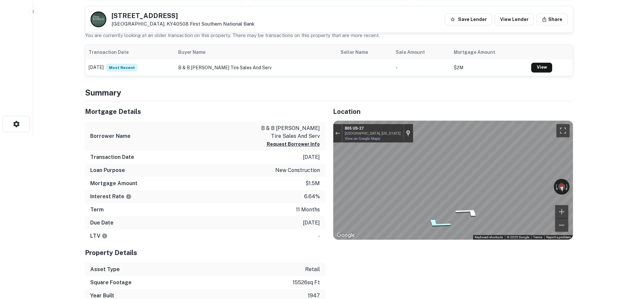
click at [441, 219] on div "Map" at bounding box center [452, 180] width 239 height 119
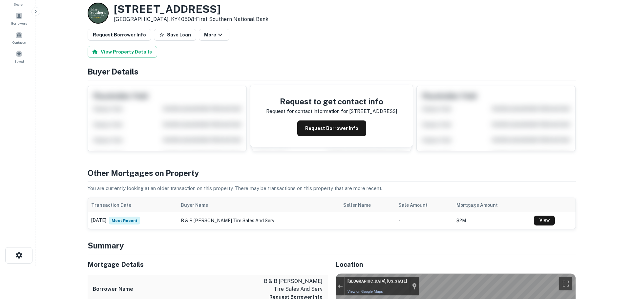
scroll to position [0, 0]
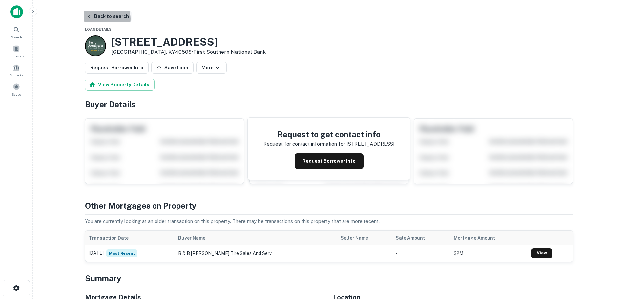
click at [104, 19] on button "Back to search" at bounding box center [108, 16] width 48 height 12
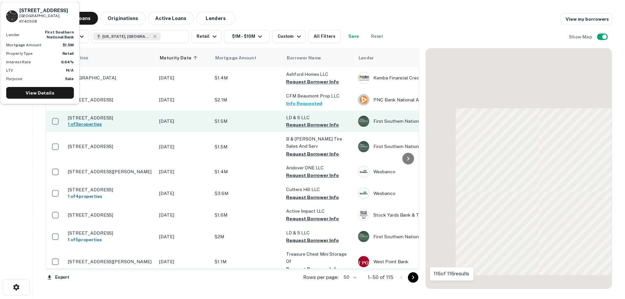
scroll to position [328, 0]
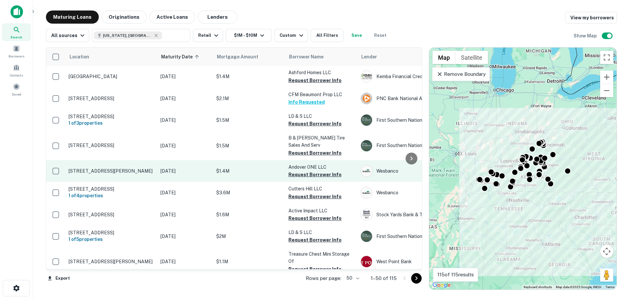
click at [113, 171] on p "[STREET_ADDRESS][PERSON_NAME]" at bounding box center [111, 171] width 85 height 6
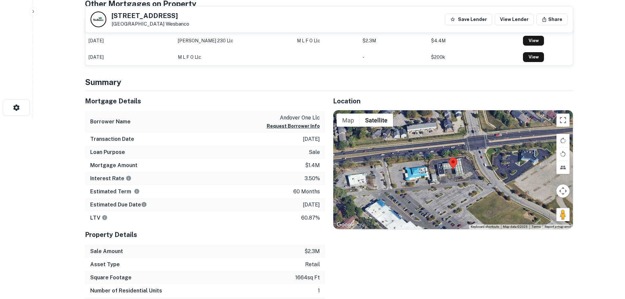
scroll to position [197, 0]
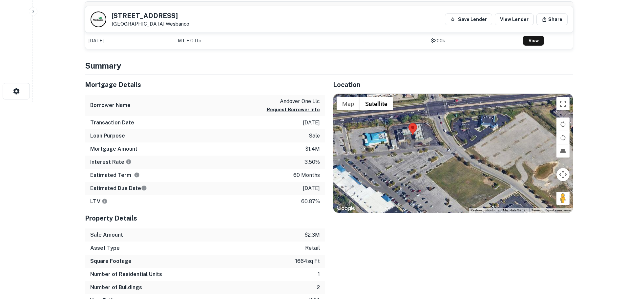
drag, startPoint x: 571, startPoint y: 204, endPoint x: 548, endPoint y: 200, distance: 23.2
click at [547, 200] on div at bounding box center [452, 153] width 239 height 119
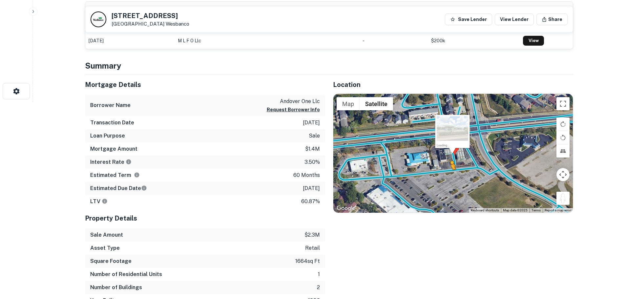
drag, startPoint x: 566, startPoint y: 203, endPoint x: 446, endPoint y: 175, distance: 123.2
click at [446, 175] on div "To activate drag with keyboard, press Alt + Enter. Once in keyboard drag state,…" at bounding box center [452, 153] width 239 height 119
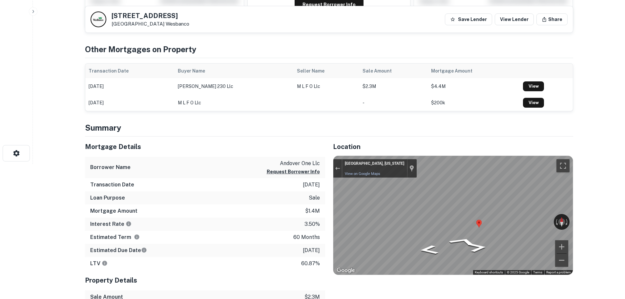
scroll to position [33, 0]
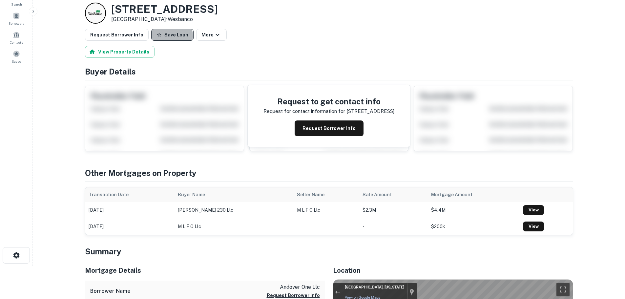
drag, startPoint x: 167, startPoint y: 36, endPoint x: 158, endPoint y: 35, distance: 9.2
click at [167, 35] on button "Save Loan" at bounding box center [172, 35] width 42 height 12
click at [134, 36] on button "Request Borrower Info" at bounding box center [117, 35] width 64 height 12
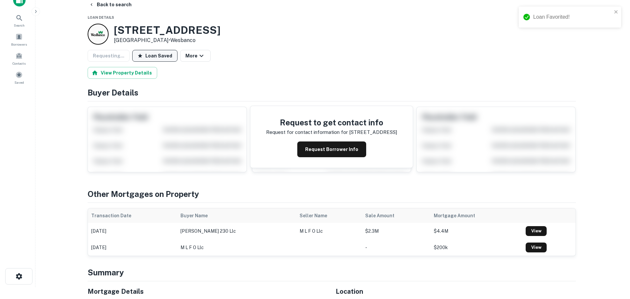
scroll to position [0, 0]
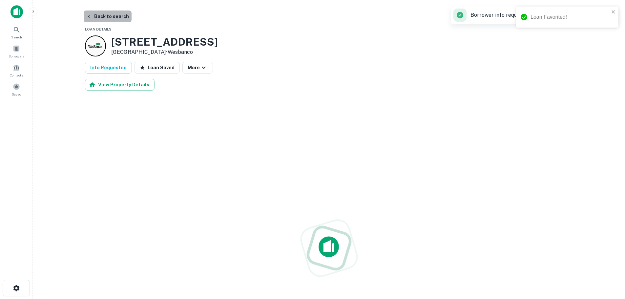
click at [114, 19] on button "Back to search" at bounding box center [108, 16] width 48 height 12
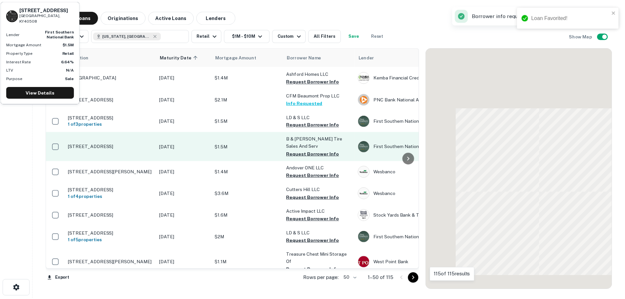
scroll to position [328, 0]
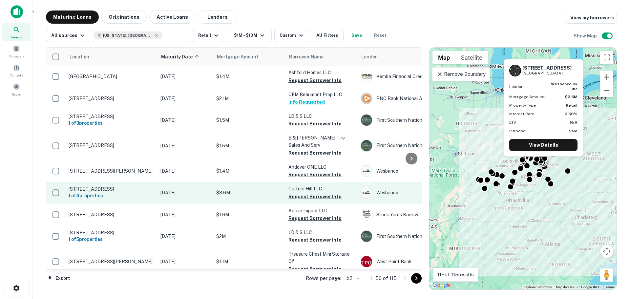
click at [113, 189] on p "[STREET_ADDRESS]" at bounding box center [111, 189] width 85 height 6
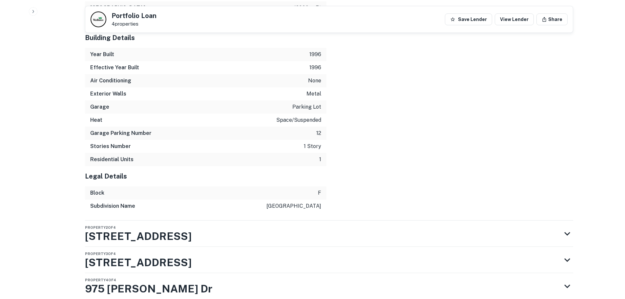
scroll to position [668, 0]
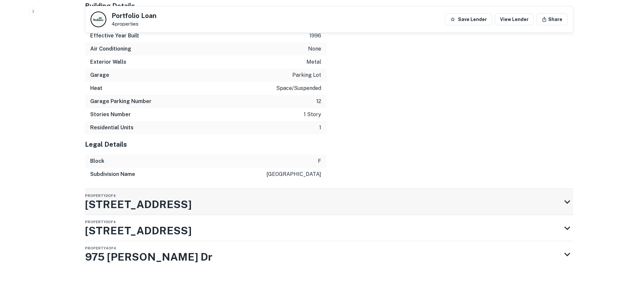
click at [415, 202] on div "Property 2 of 4 350 Cutters Hill Ct" at bounding box center [323, 202] width 476 height 26
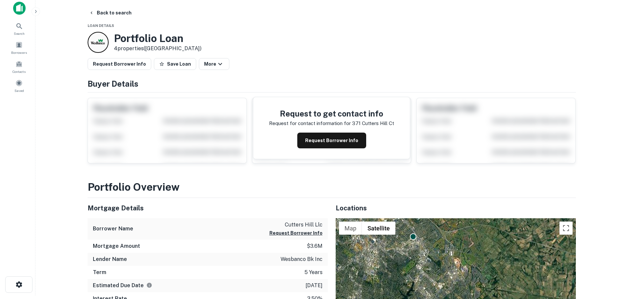
scroll to position [0, 0]
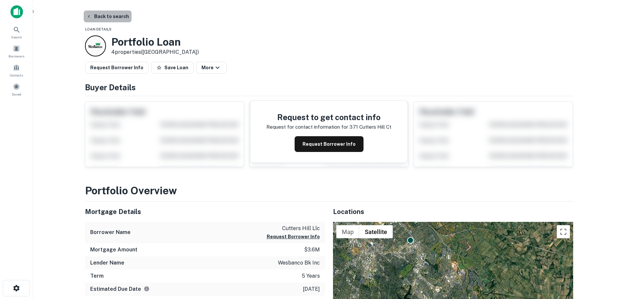
click at [108, 14] on button "Back to search" at bounding box center [108, 16] width 48 height 12
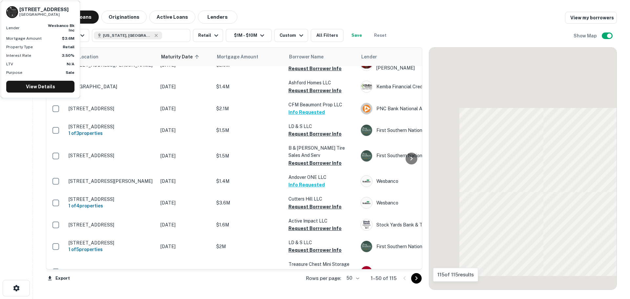
scroll to position [328, 0]
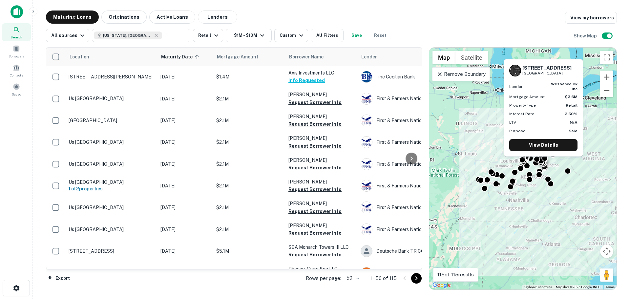
scroll to position [328, 0]
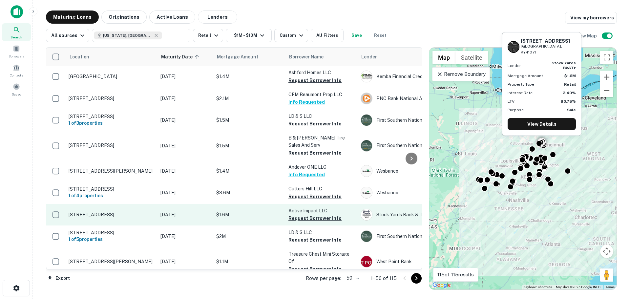
click at [111, 214] on p "[STREET_ADDRESS]" at bounding box center [111, 215] width 85 height 6
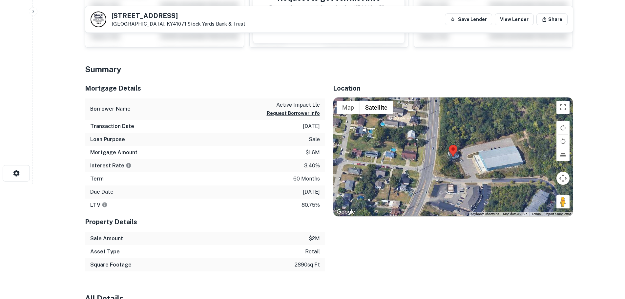
scroll to position [131, 0]
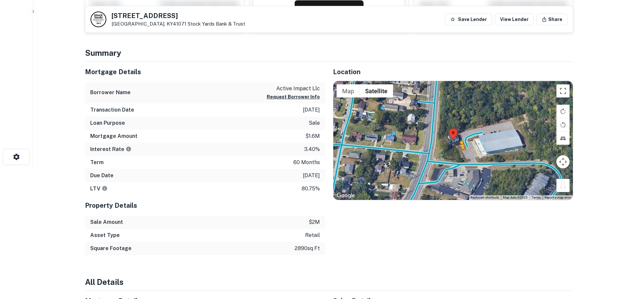
drag, startPoint x: 567, startPoint y: 189, endPoint x: 459, endPoint y: 155, distance: 114.0
click at [459, 155] on div "To activate drag with keyboard, press Alt + Enter. Once in keyboard drag state,…" at bounding box center [452, 140] width 239 height 119
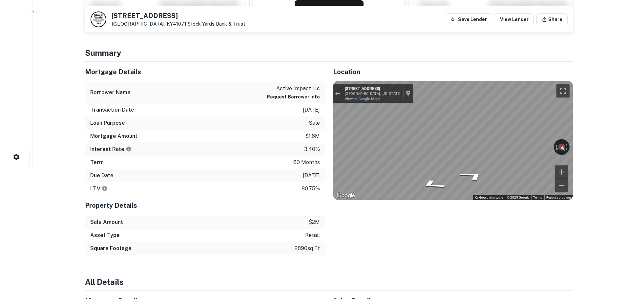
click at [117, 14] on h5 "[STREET_ADDRESS]" at bounding box center [178, 15] width 133 height 7
copy h5 "[STREET_ADDRESS]"
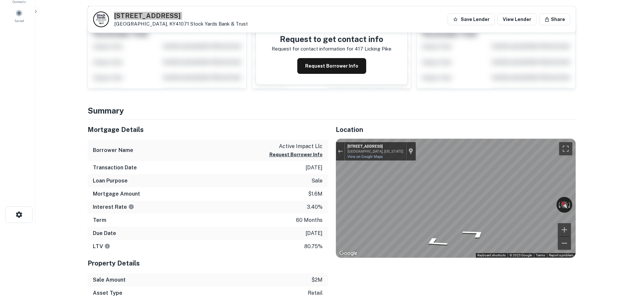
scroll to position [0, 0]
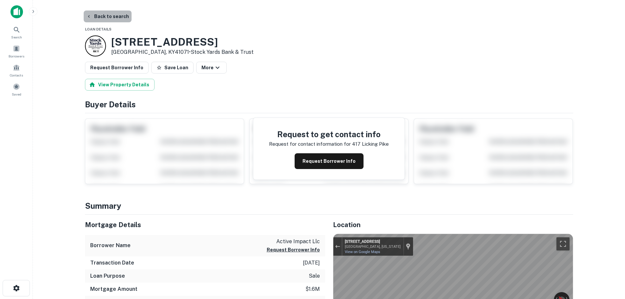
click at [108, 16] on button "Back to search" at bounding box center [108, 16] width 48 height 12
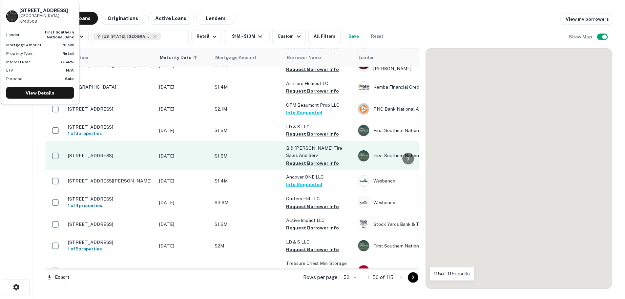
scroll to position [328, 0]
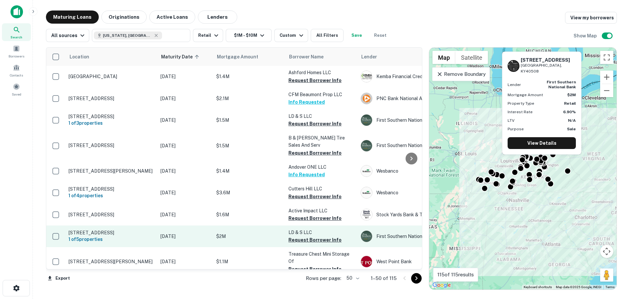
click at [124, 233] on p "[STREET_ADDRESS]" at bounding box center [111, 233] width 85 height 6
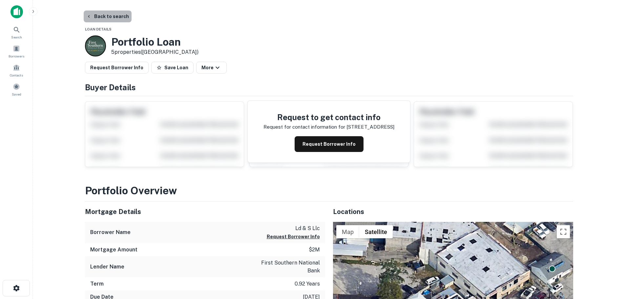
click at [120, 17] on button "Back to search" at bounding box center [108, 16] width 48 height 12
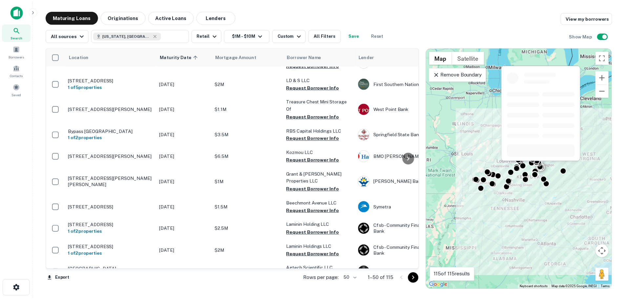
scroll to position [492, 0]
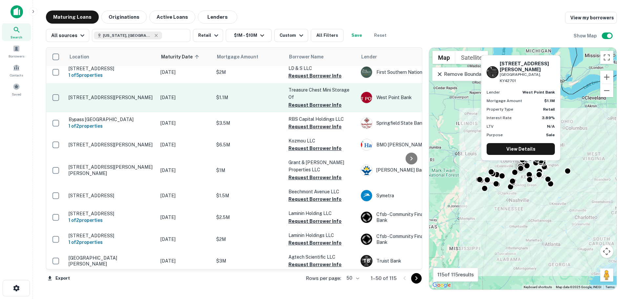
click at [101, 98] on p "[STREET_ADDRESS][PERSON_NAME]" at bounding box center [111, 97] width 85 height 6
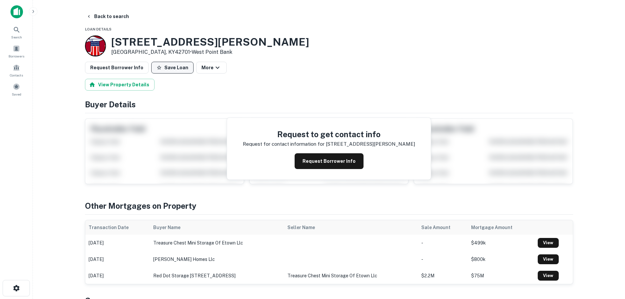
click at [167, 68] on button "Save Loan" at bounding box center [172, 68] width 42 height 12
click at [136, 65] on button "Request Borrower Info" at bounding box center [117, 68] width 64 height 12
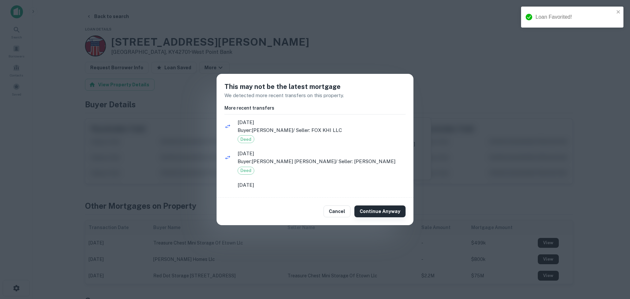
click at [379, 208] on button "Continue Anyway" at bounding box center [379, 211] width 51 height 12
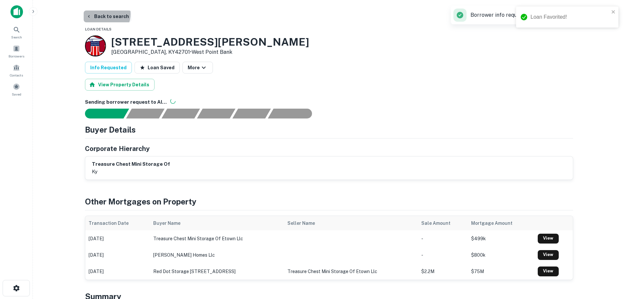
click at [106, 14] on button "Back to search" at bounding box center [108, 16] width 48 height 12
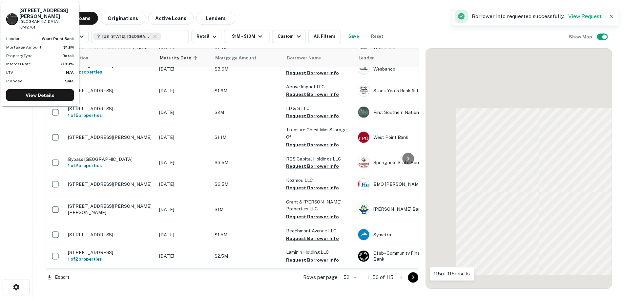
scroll to position [492, 0]
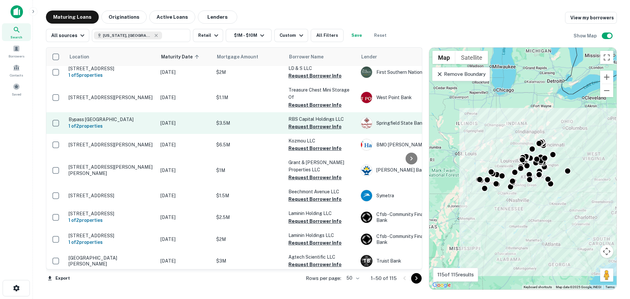
click at [125, 116] on p "Bypass [GEOGRAPHIC_DATA]" at bounding box center [111, 119] width 85 height 6
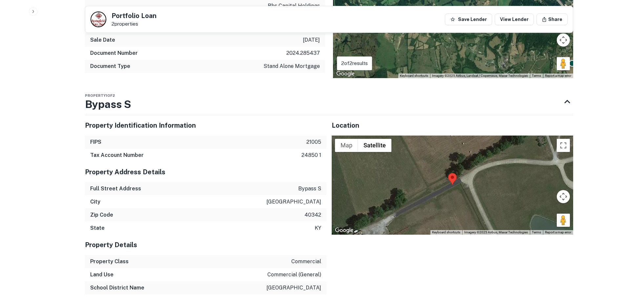
scroll to position [328, 0]
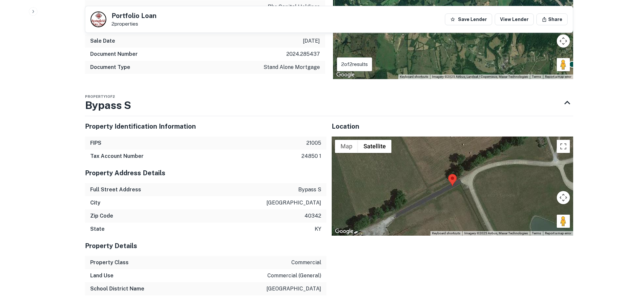
click at [561, 155] on div at bounding box center [452, 185] width 241 height 99
click at [561, 152] on button "Toggle fullscreen view" at bounding box center [563, 146] width 13 height 13
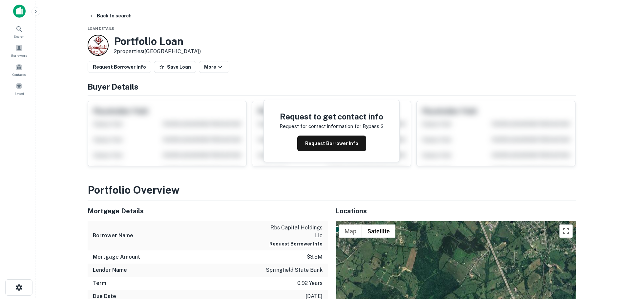
scroll to position [0, 0]
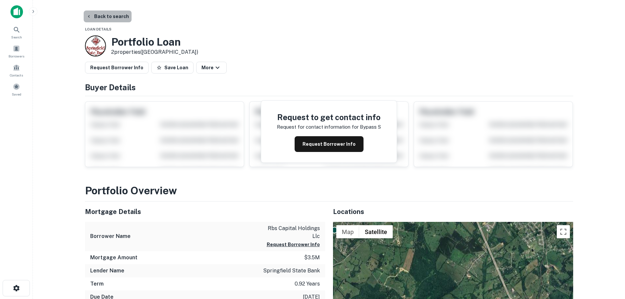
click at [116, 16] on button "Back to search" at bounding box center [108, 16] width 48 height 12
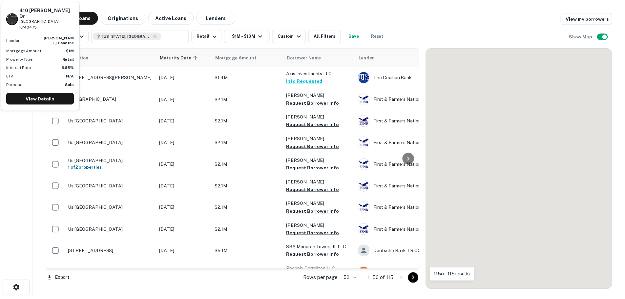
scroll to position [492, 0]
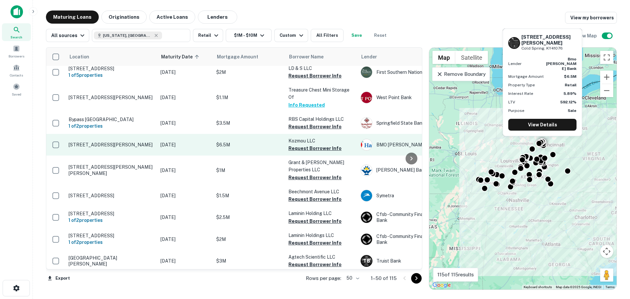
click at [107, 143] on p "[STREET_ADDRESS][PERSON_NAME]" at bounding box center [111, 145] width 85 height 6
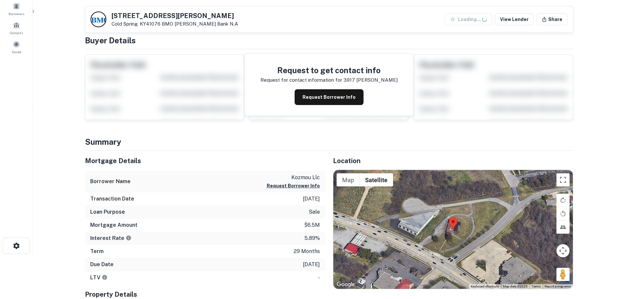
scroll to position [131, 0]
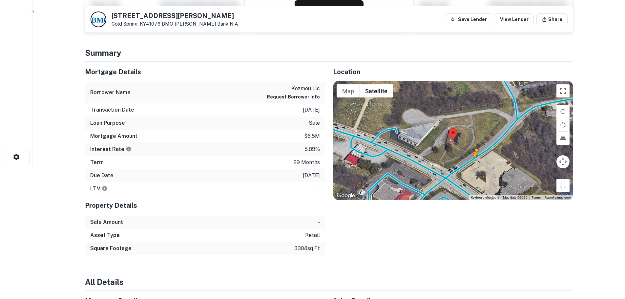
drag, startPoint x: 563, startPoint y: 186, endPoint x: 474, endPoint y: 163, distance: 91.0
click at [474, 163] on div "To activate drag with keyboard, press Alt + Enter. Once in keyboard drag state,…" at bounding box center [452, 140] width 239 height 119
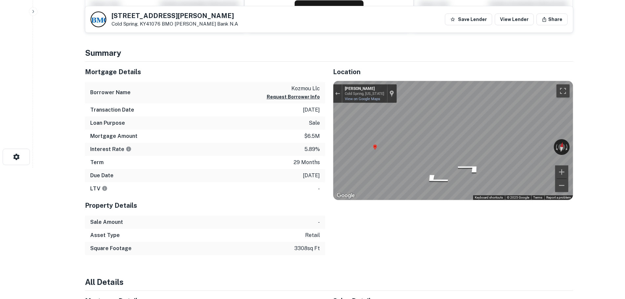
click at [150, 16] on h5 "3917 Alexandria Pike" at bounding box center [175, 15] width 127 height 7
copy h5 "3917 Alexandria Pike"
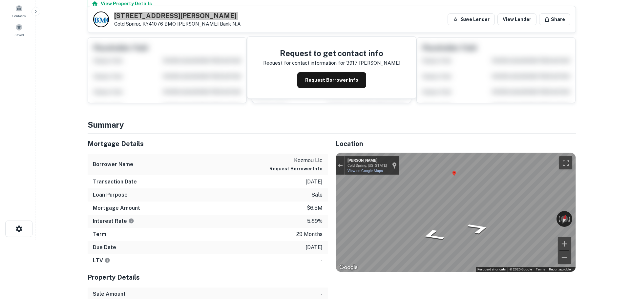
scroll to position [0, 0]
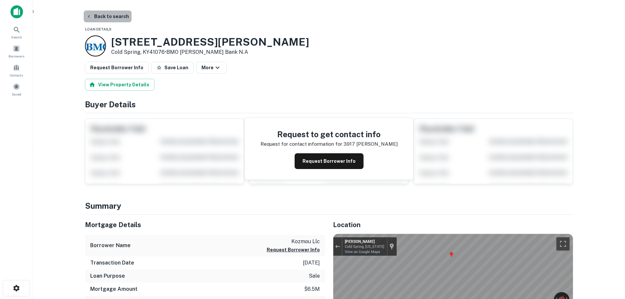
click at [115, 14] on button "Back to search" at bounding box center [108, 16] width 48 height 12
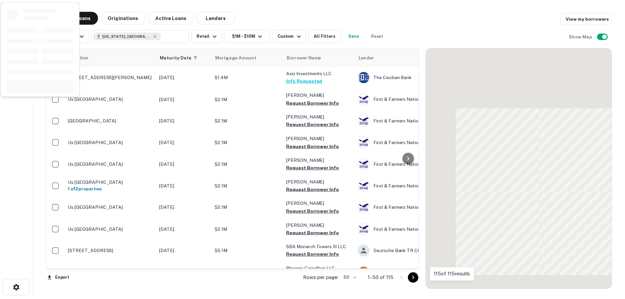
scroll to position [492, 0]
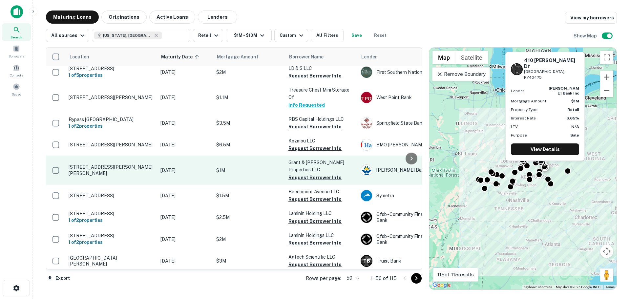
click at [108, 169] on p "[STREET_ADDRESS][PERSON_NAME][PERSON_NAME]" at bounding box center [111, 170] width 85 height 12
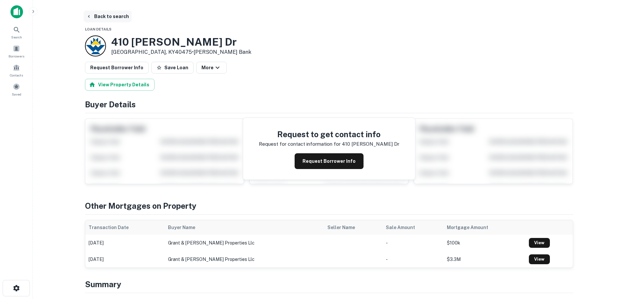
click at [100, 11] on button "Back to search" at bounding box center [108, 16] width 48 height 12
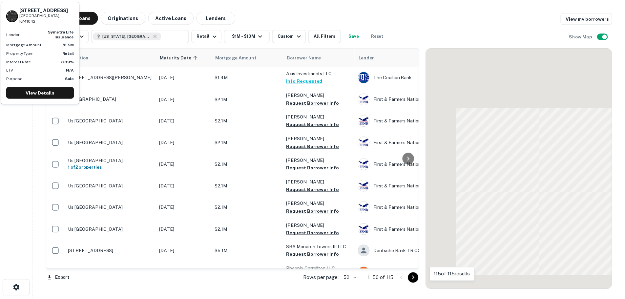
scroll to position [492, 0]
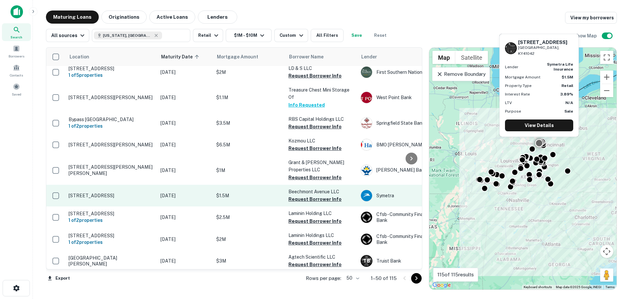
click at [104, 193] on p "[STREET_ADDRESS]" at bounding box center [111, 196] width 85 height 6
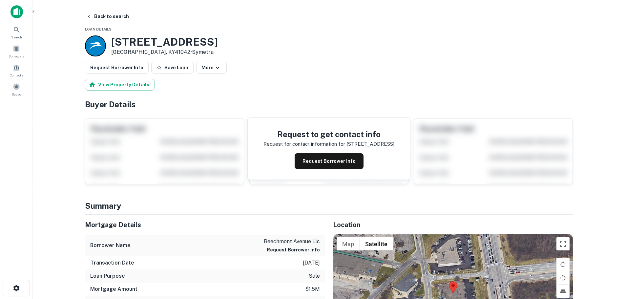
scroll to position [131, 0]
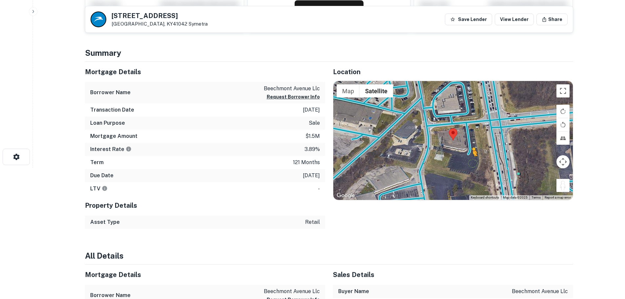
drag, startPoint x: 567, startPoint y: 187, endPoint x: 462, endPoint y: 163, distance: 107.7
click at [462, 163] on div "To activate drag with keyboard, press Alt + Enter. Once in keyboard drag state,…" at bounding box center [452, 140] width 239 height 119
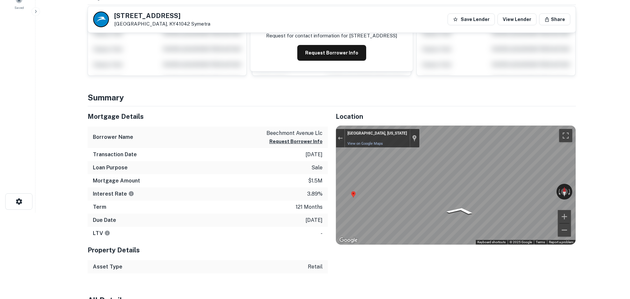
scroll to position [0, 0]
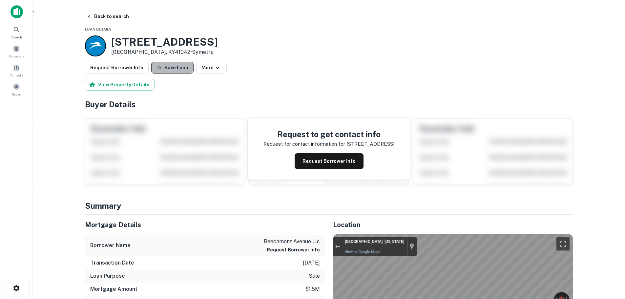
click at [167, 64] on button "Save Loan" at bounding box center [172, 68] width 42 height 12
click at [136, 67] on button "Request Borrower Info" at bounding box center [117, 68] width 64 height 12
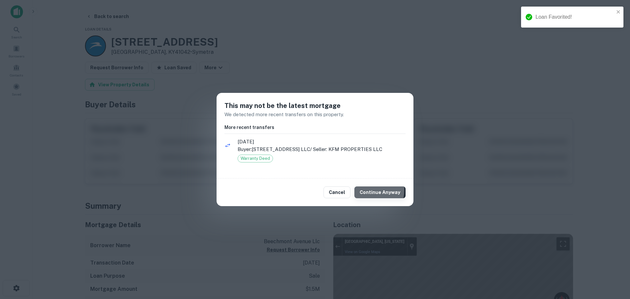
click at [363, 190] on button "Continue Anyway" at bounding box center [379, 192] width 51 height 12
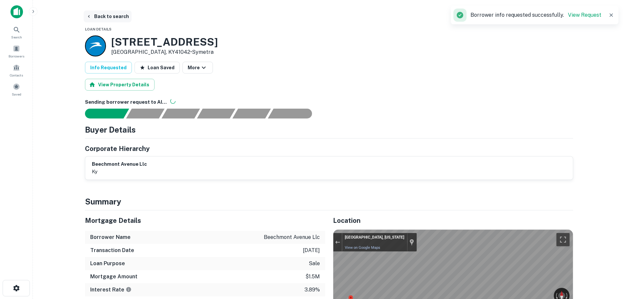
click at [105, 11] on button "Back to search" at bounding box center [108, 16] width 48 height 12
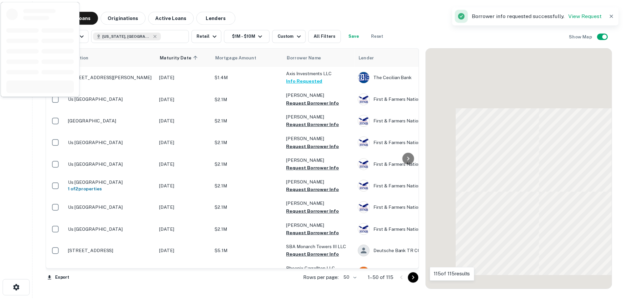
scroll to position [492, 0]
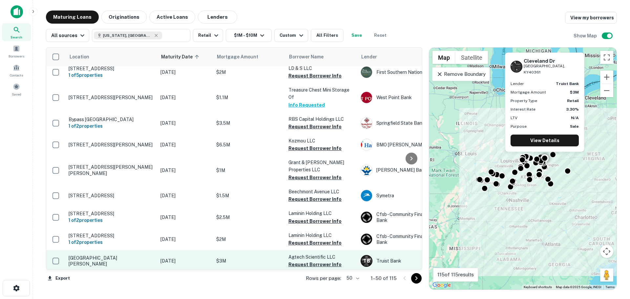
click at [99, 255] on p "[GEOGRAPHIC_DATA][PERSON_NAME]" at bounding box center [111, 261] width 85 height 12
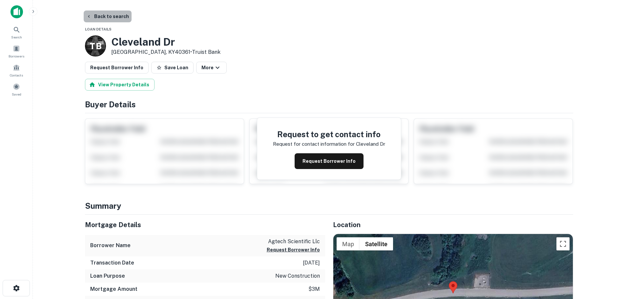
click at [109, 18] on button "Back to search" at bounding box center [108, 16] width 48 height 12
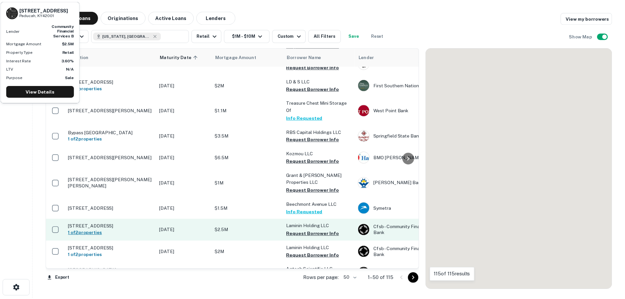
scroll to position [492, 0]
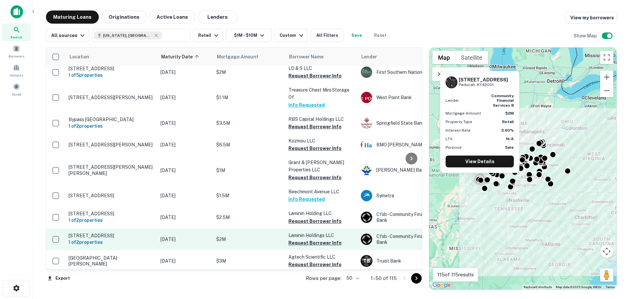
click at [120, 233] on p "[STREET_ADDRESS]" at bounding box center [111, 236] width 85 height 6
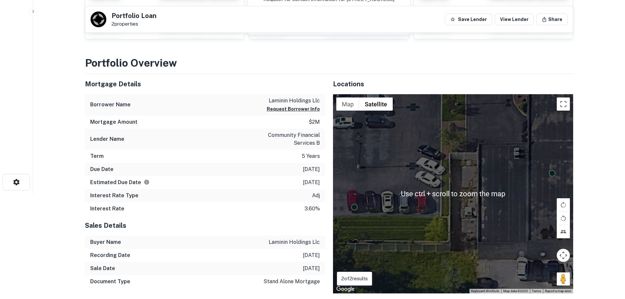
scroll to position [98, 0]
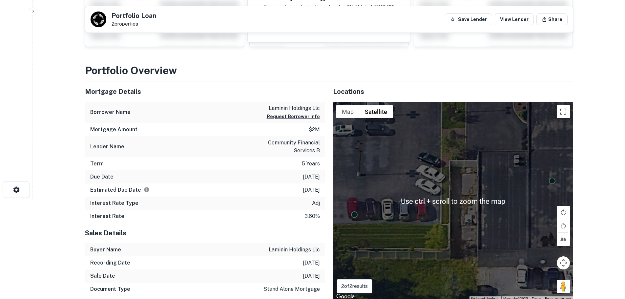
click at [562, 113] on button "Toggle fullscreen view" at bounding box center [563, 111] width 13 height 13
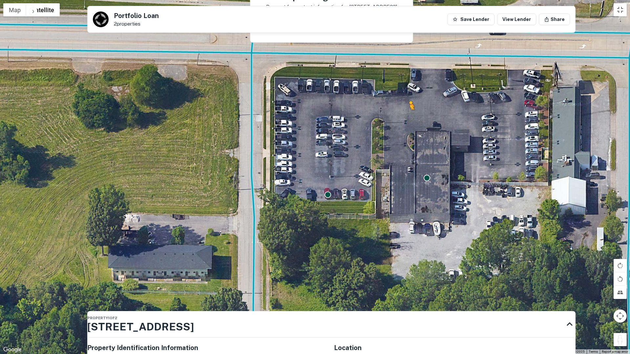
drag, startPoint x: 621, startPoint y: 341, endPoint x: 406, endPoint y: 111, distance: 315.2
click at [406, 111] on div "To activate drag with keyboard, press Alt + Enter. Once in keyboard drag state,…" at bounding box center [315, 177] width 630 height 354
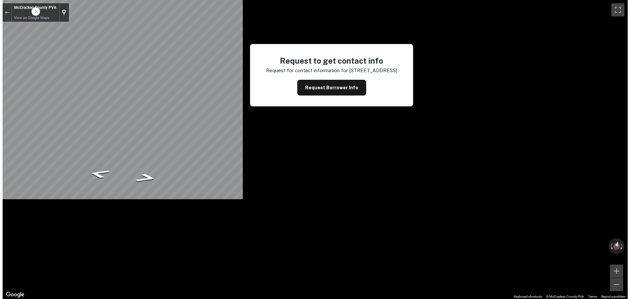
scroll to position [0, 0]
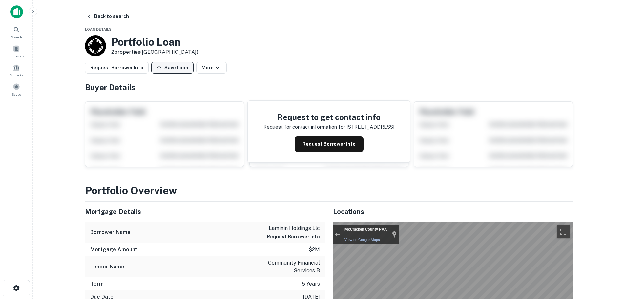
drag, startPoint x: 175, startPoint y: 68, endPoint x: 151, endPoint y: 68, distance: 23.9
click at [171, 68] on button "Save Loan" at bounding box center [172, 68] width 42 height 12
click at [139, 67] on button "Request Borrower Info" at bounding box center [117, 68] width 64 height 12
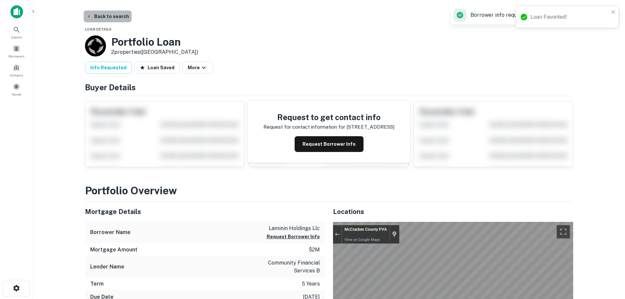
click at [109, 12] on button "Back to search" at bounding box center [108, 16] width 48 height 12
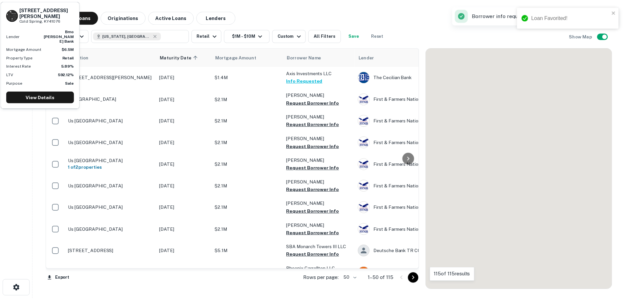
scroll to position [492, 0]
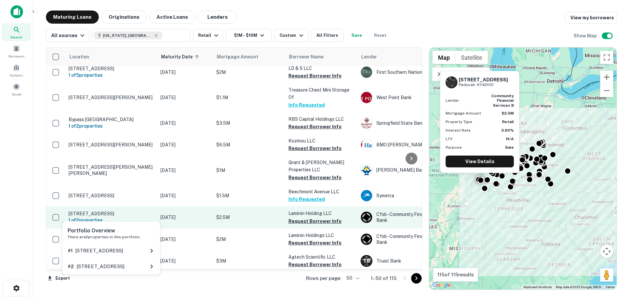
click at [116, 216] on h6 "1 of 2 properties" at bounding box center [111, 219] width 85 height 7
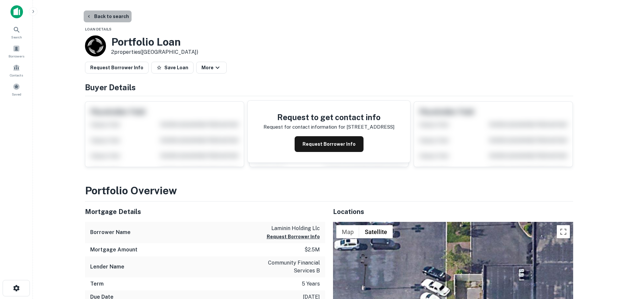
click at [111, 12] on button "Back to search" at bounding box center [108, 16] width 48 height 12
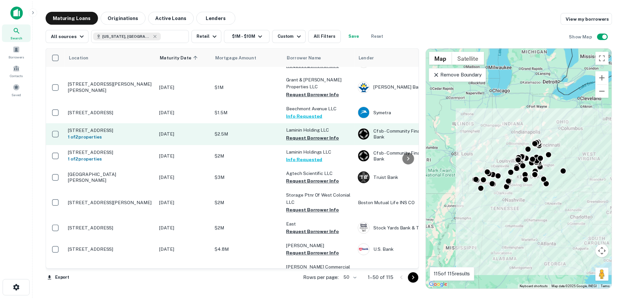
scroll to position [590, 0]
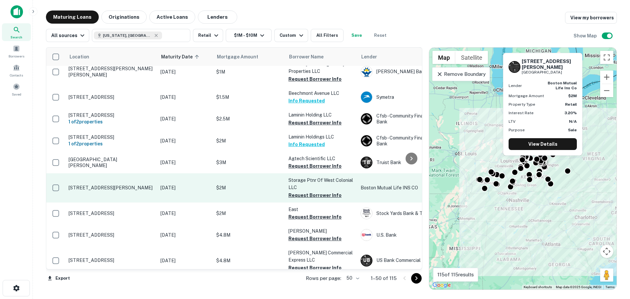
click at [114, 185] on p "[STREET_ADDRESS][PERSON_NAME]" at bounding box center [111, 188] width 85 height 6
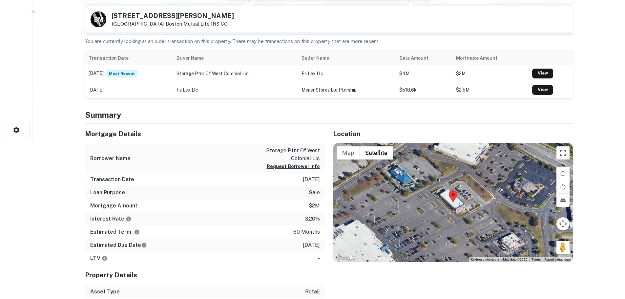
scroll to position [164, 0]
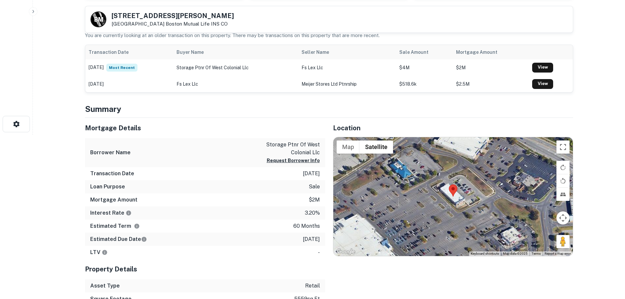
drag, startPoint x: 557, startPoint y: 240, endPoint x: 486, endPoint y: 201, distance: 80.4
click at [486, 201] on div "Map Terrain Satellite Labels Keyboard shortcuts Map Data Map data ©2025 Map dat…" at bounding box center [452, 196] width 239 height 119
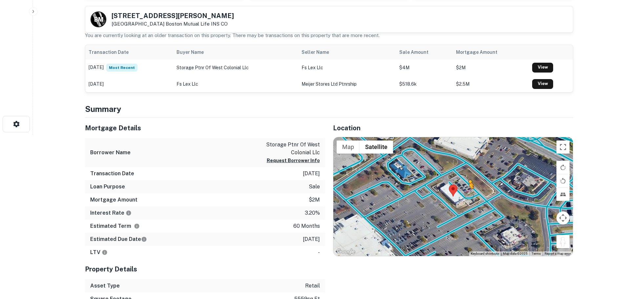
drag, startPoint x: 562, startPoint y: 243, endPoint x: 469, endPoint y: 193, distance: 105.5
click at [469, 193] on div "To activate drag with keyboard, press Alt + Enter. Once in keyboard drag state,…" at bounding box center [452, 196] width 239 height 119
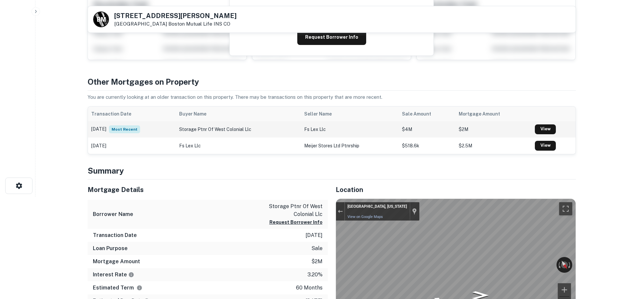
scroll to position [0, 0]
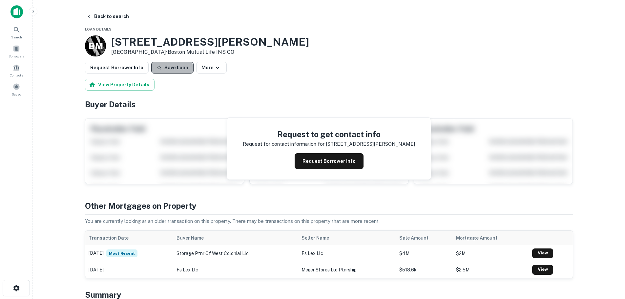
click at [166, 70] on button "Save Loan" at bounding box center [172, 68] width 42 height 12
click at [109, 65] on button "Request Borrower Info" at bounding box center [117, 68] width 64 height 12
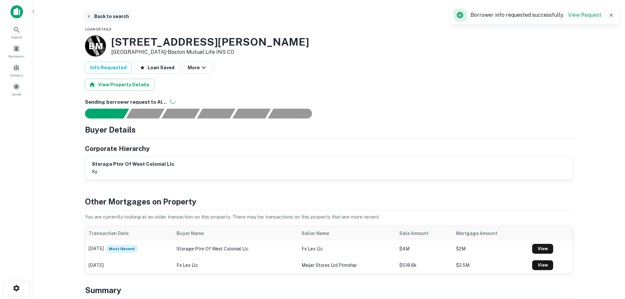
click at [122, 19] on button "Back to search" at bounding box center [108, 16] width 48 height 12
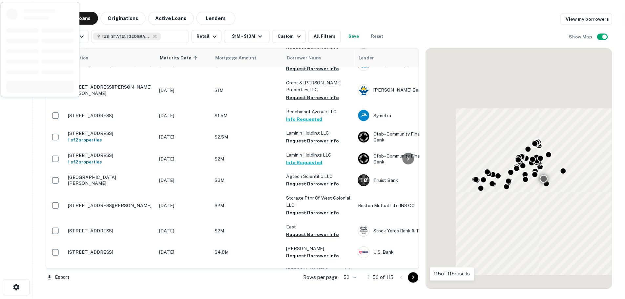
scroll to position [590, 0]
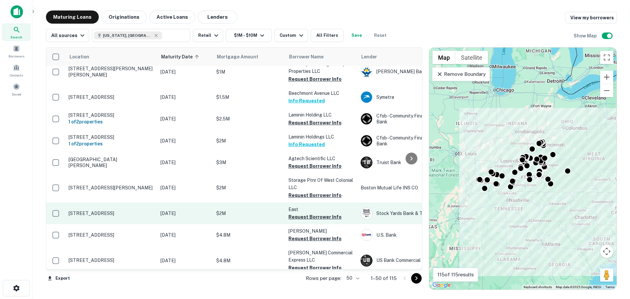
click at [113, 210] on p "[STREET_ADDRESS]" at bounding box center [111, 213] width 85 height 6
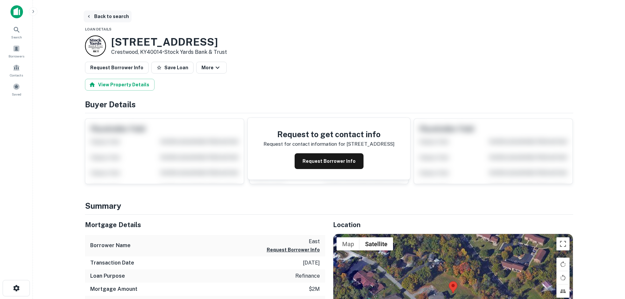
click at [107, 17] on button "Back to search" at bounding box center [108, 16] width 48 height 12
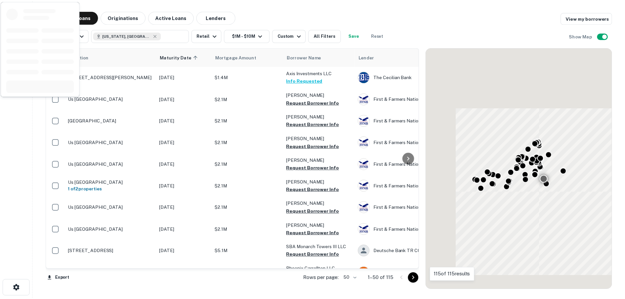
scroll to position [590, 0]
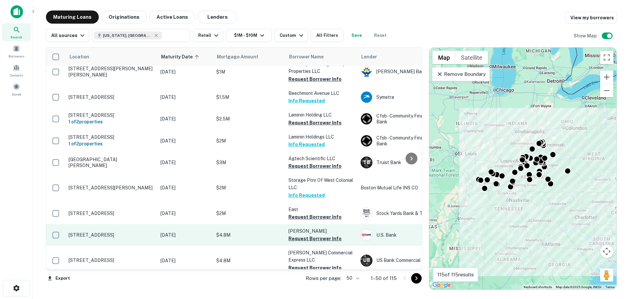
click at [116, 224] on td "[STREET_ADDRESS]" at bounding box center [111, 235] width 92 height 22
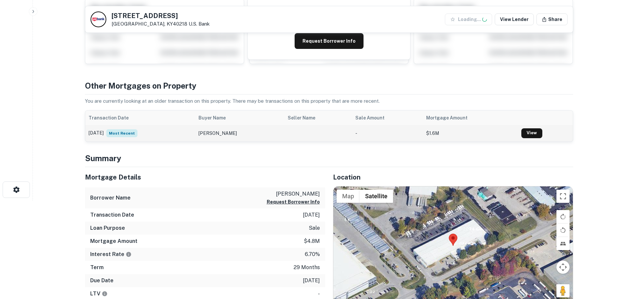
scroll to position [33, 0]
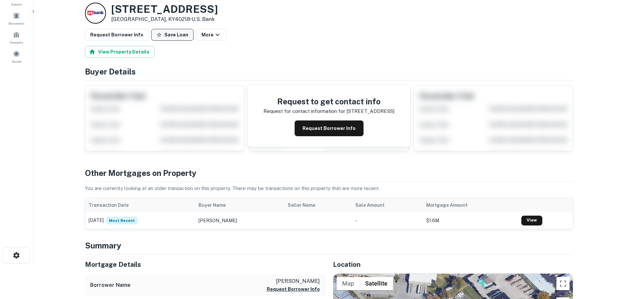
click at [157, 39] on button "Save Loan" at bounding box center [172, 35] width 42 height 12
click at [131, 36] on button "Request Borrower Info" at bounding box center [117, 35] width 64 height 12
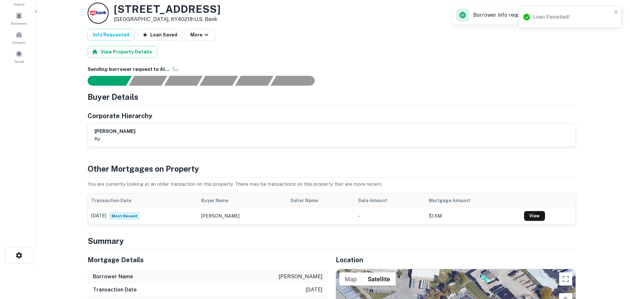
scroll to position [0, 0]
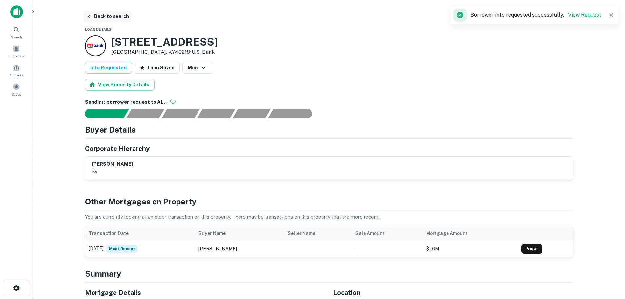
click at [114, 18] on button "Back to search" at bounding box center [108, 16] width 48 height 12
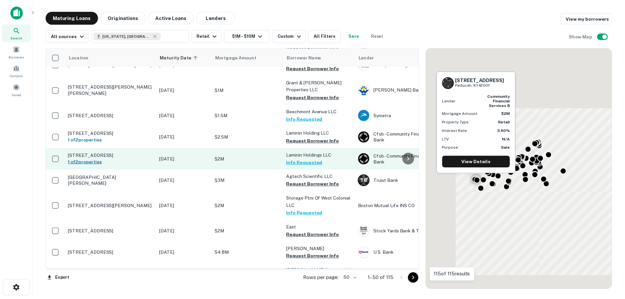
scroll to position [590, 0]
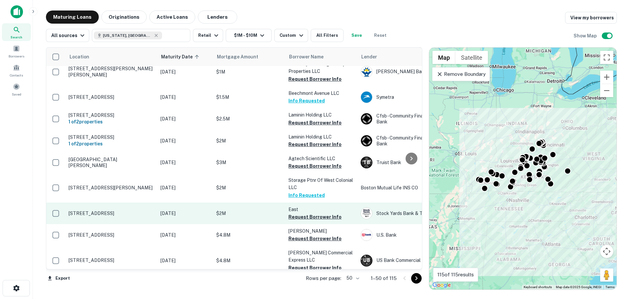
click at [108, 210] on p "[STREET_ADDRESS]" at bounding box center [111, 213] width 85 height 6
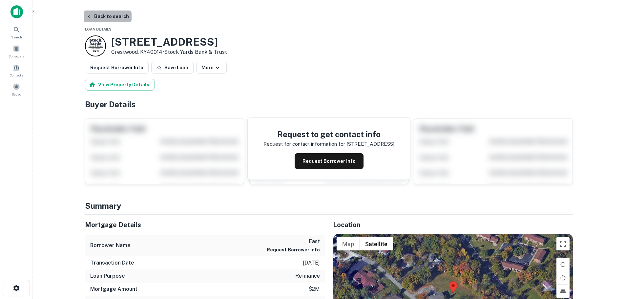
click at [111, 13] on button "Back to search" at bounding box center [108, 16] width 48 height 12
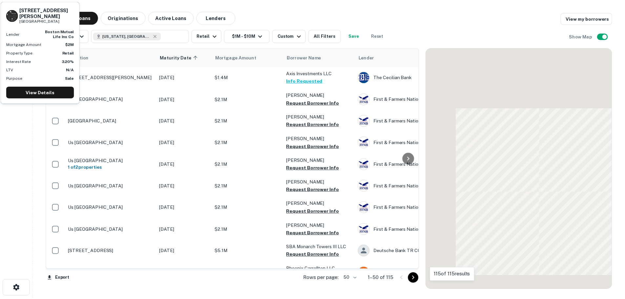
scroll to position [590, 0]
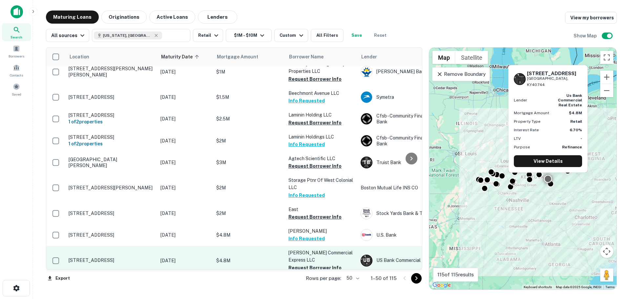
click at [77, 248] on td "[STREET_ADDRESS]" at bounding box center [111, 260] width 92 height 29
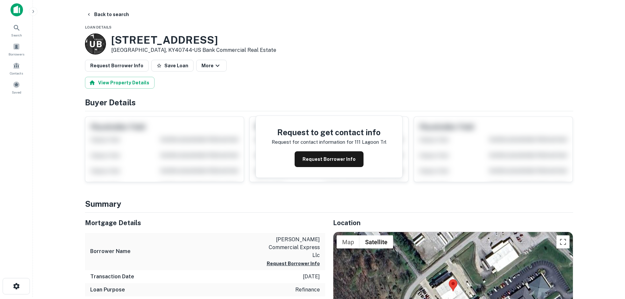
scroll to position [131, 0]
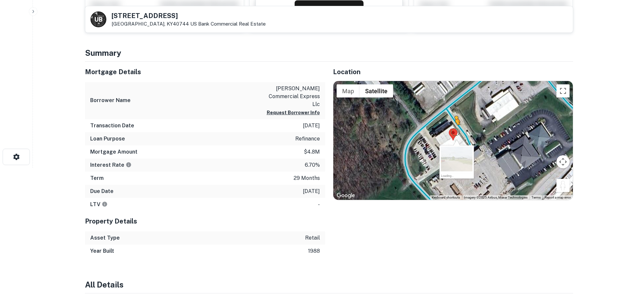
drag, startPoint x: 567, startPoint y: 189, endPoint x: 448, endPoint y: 127, distance: 133.9
click at [448, 127] on div "To activate drag with keyboard, press Alt + Enter. Once in keyboard drag state,…" at bounding box center [452, 140] width 239 height 119
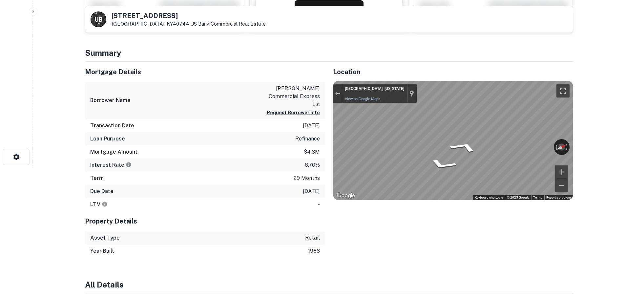
click at [610, 168] on html "Search Borrowers Contacts Saved Back to search U B 111 Lagoon Trl London, KY407…" at bounding box center [312, 18] width 625 height 299
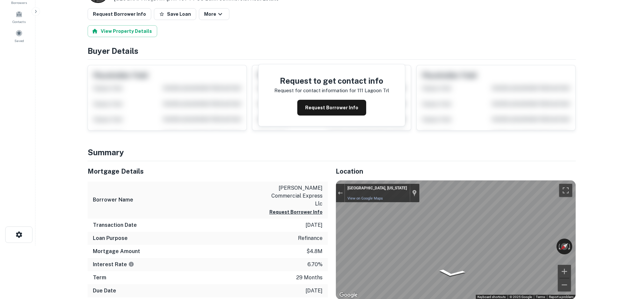
scroll to position [0, 0]
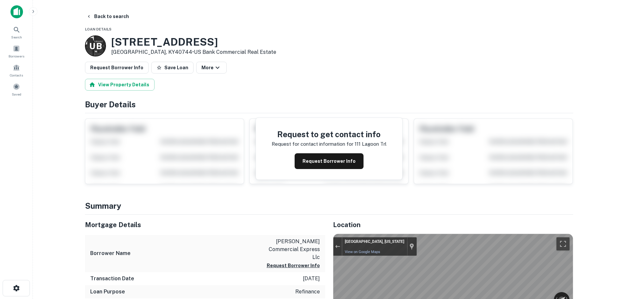
drag, startPoint x: 239, startPoint y: 84, endPoint x: 246, endPoint y: 56, distance: 28.7
click at [168, 68] on button "Save Loan" at bounding box center [172, 68] width 42 height 12
click at [114, 68] on button "Request Borrower Info" at bounding box center [117, 68] width 64 height 12
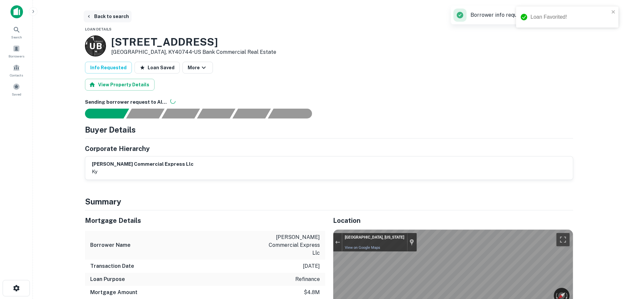
click at [108, 16] on button "Back to search" at bounding box center [108, 16] width 48 height 12
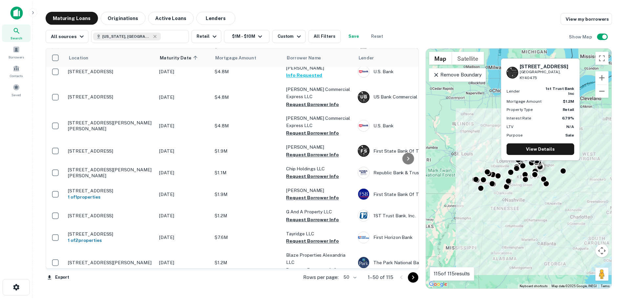
scroll to position [787, 0]
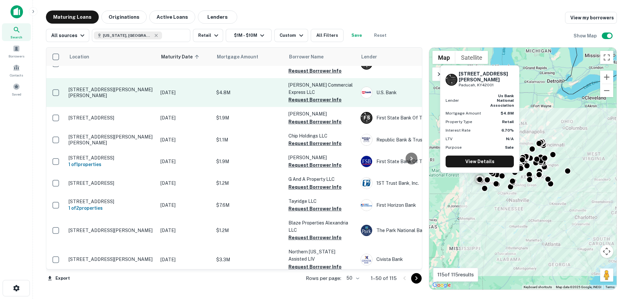
click at [108, 87] on p "[STREET_ADDRESS][PERSON_NAME][PERSON_NAME]" at bounding box center [111, 93] width 85 height 12
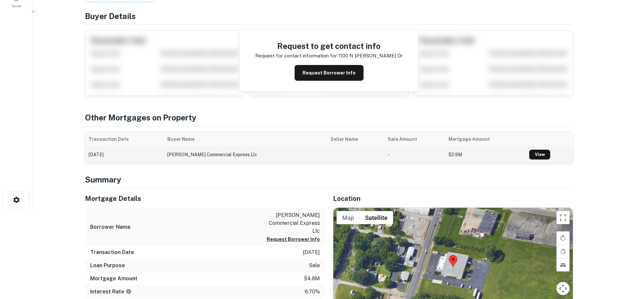
scroll to position [131, 0]
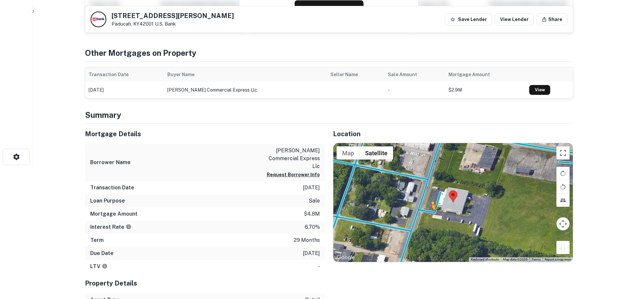
drag, startPoint x: 562, startPoint y: 249, endPoint x: 430, endPoint y: 215, distance: 136.4
click at [430, 215] on div "To activate drag with keyboard, press Alt + Enter. Once in keyboard drag state,…" at bounding box center [452, 202] width 239 height 119
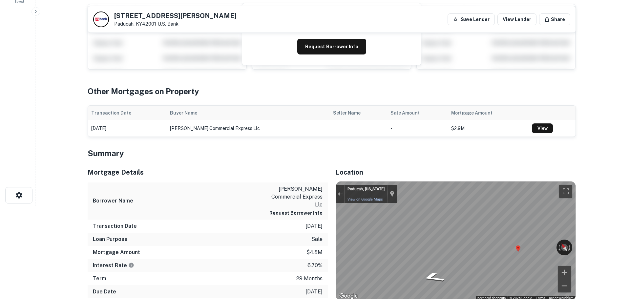
scroll to position [0, 0]
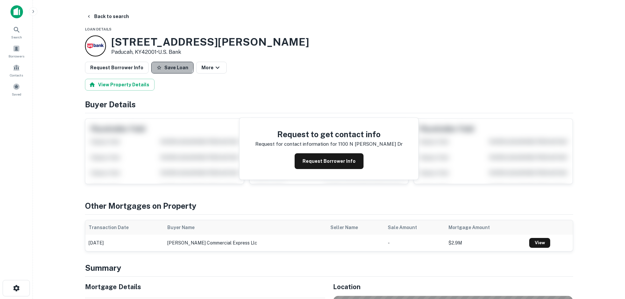
click at [165, 64] on button "Save Loan" at bounding box center [172, 68] width 42 height 12
click at [112, 68] on button "Request Borrower Info" at bounding box center [117, 68] width 64 height 12
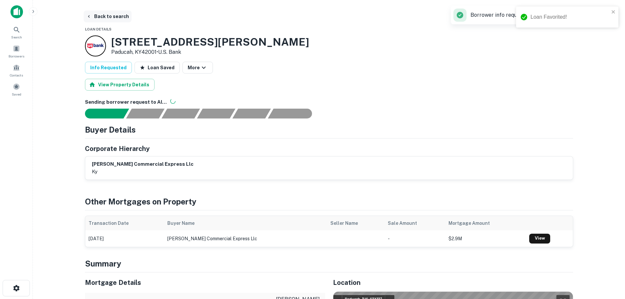
click at [106, 15] on button "Back to search" at bounding box center [108, 16] width 48 height 12
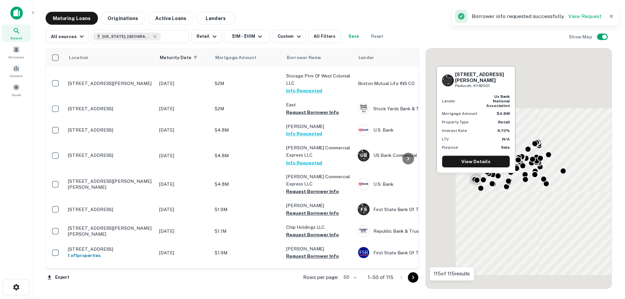
scroll to position [787, 0]
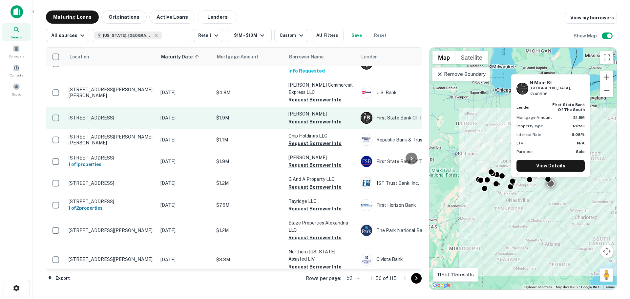
click at [110, 115] on p "[STREET_ADDRESS]" at bounding box center [111, 118] width 85 height 6
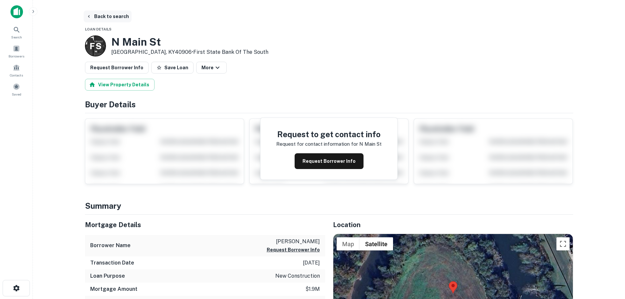
click at [123, 17] on button "Back to search" at bounding box center [108, 16] width 48 height 12
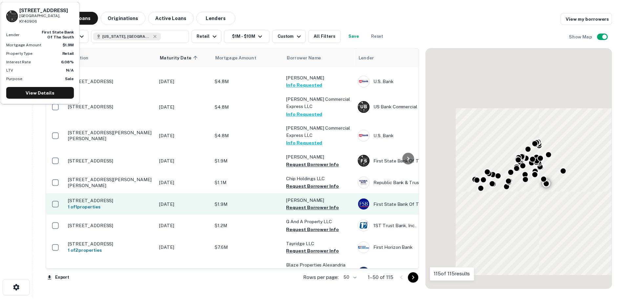
scroll to position [787, 0]
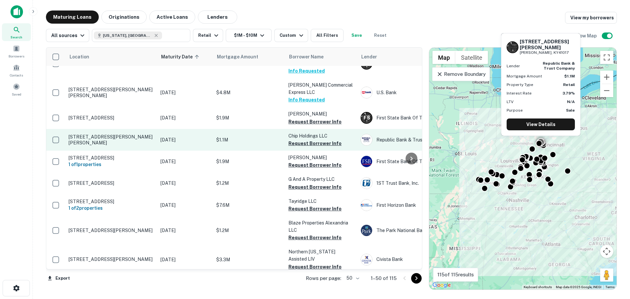
click at [122, 134] on p "[STREET_ADDRESS][PERSON_NAME][PERSON_NAME]" at bounding box center [111, 140] width 85 height 12
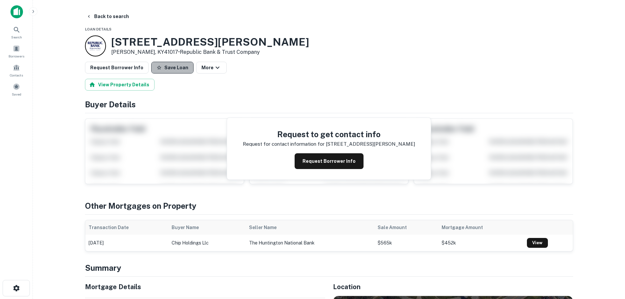
click at [174, 70] on button "Save Loan" at bounding box center [172, 68] width 42 height 12
click at [113, 68] on button "Request Borrower Info" at bounding box center [117, 68] width 64 height 12
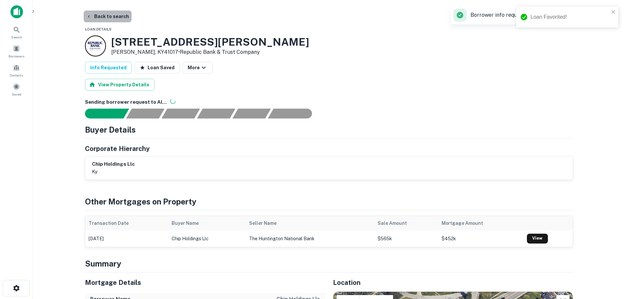
click at [116, 14] on button "Back to search" at bounding box center [108, 16] width 48 height 12
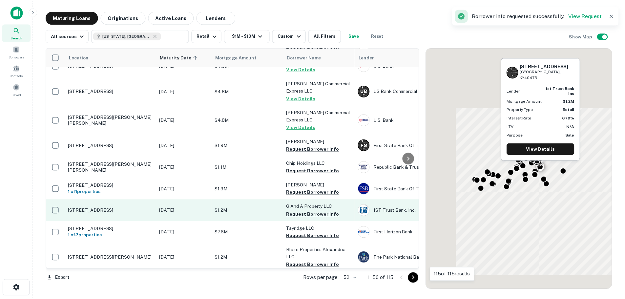
scroll to position [787, 0]
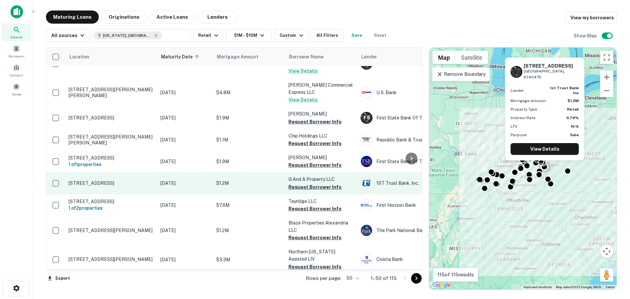
click at [110, 180] on p "244 W Irvine St Richmond, KY40475" at bounding box center [111, 183] width 85 height 6
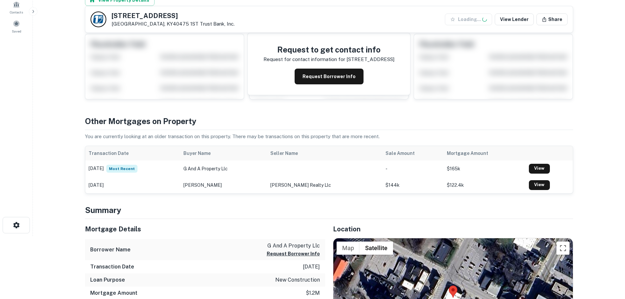
scroll to position [131, 0]
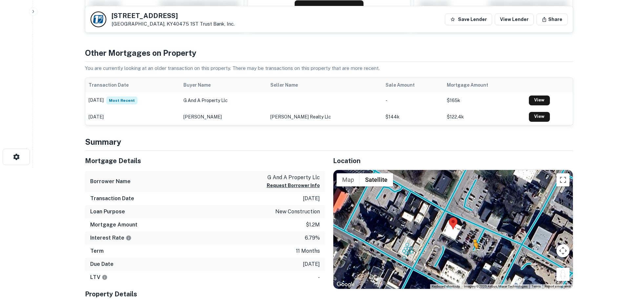
drag, startPoint x: 565, startPoint y: 277, endPoint x: 472, endPoint y: 248, distance: 97.3
click at [472, 250] on div "To activate drag with keyboard, press Alt + Enter. Once in keyboard drag state,…" at bounding box center [452, 229] width 239 height 119
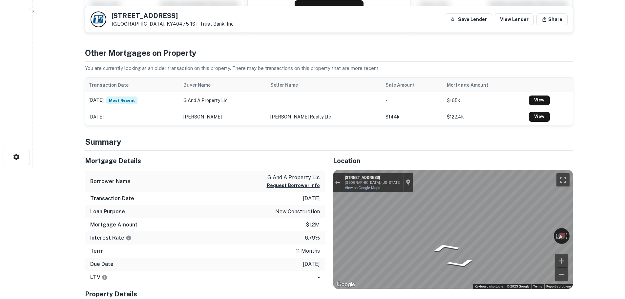
click at [584, 168] on html "Search Borrowers Contacts Saved Back to search 244 W IRVINE ST Richmond, KY4047…" at bounding box center [312, 18] width 625 height 299
click at [140, 203] on div "Mortgage Details Borrower Name g and a property llc Request Borrower Info Trans…" at bounding box center [325, 241] width 496 height 180
click at [184, 206] on div "Mortgage Details Borrower Name g and a property llc Request Borrower Info Trans…" at bounding box center [325, 241] width 496 height 180
click at [154, 13] on h5 "244 W IRVINE ST" at bounding box center [173, 15] width 123 height 7
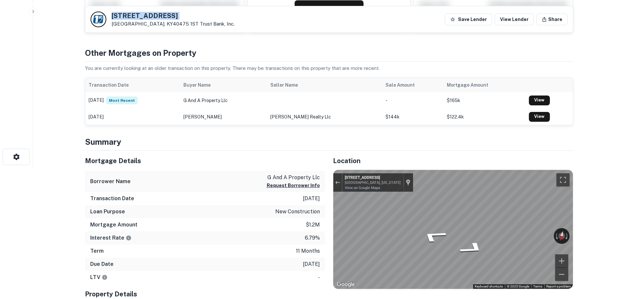
click at [154, 13] on h5 "244 W IRVINE ST" at bounding box center [173, 15] width 123 height 7
copy h5 "244 W IRVINE ST"
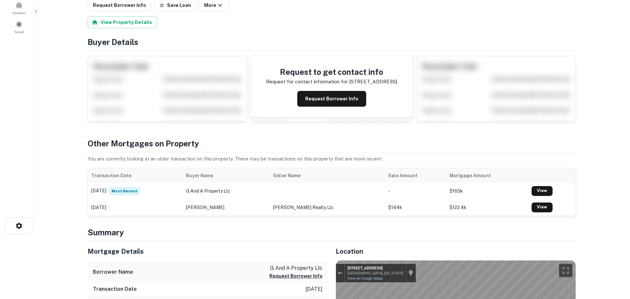
scroll to position [0, 0]
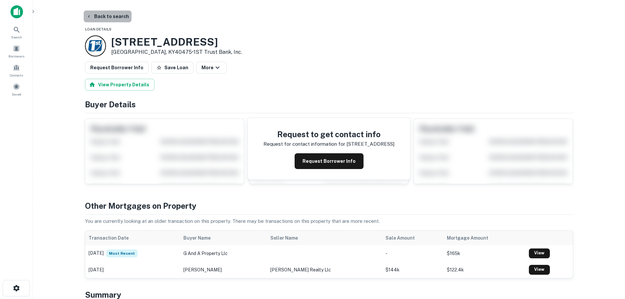
click at [120, 17] on button "Back to search" at bounding box center [108, 16] width 48 height 12
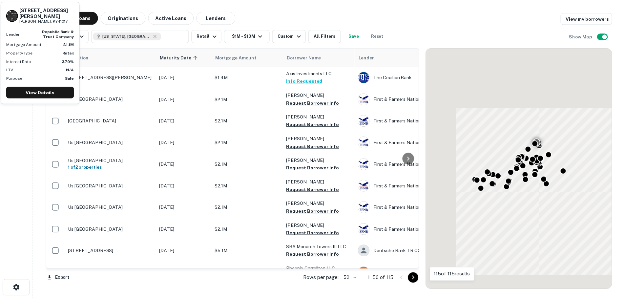
scroll to position [787, 0]
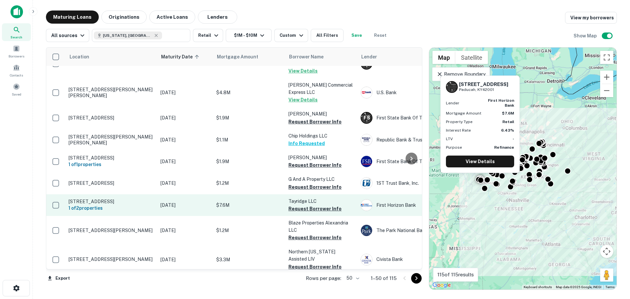
click at [92, 198] on p "[STREET_ADDRESS]" at bounding box center [111, 201] width 85 height 6
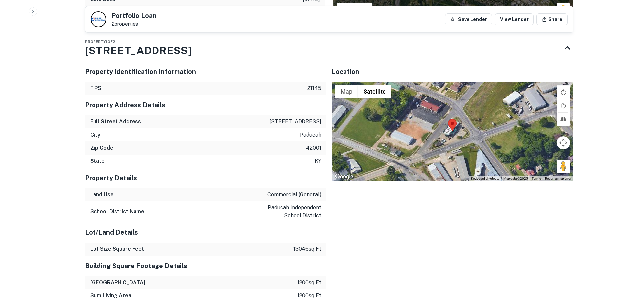
scroll to position [361, 0]
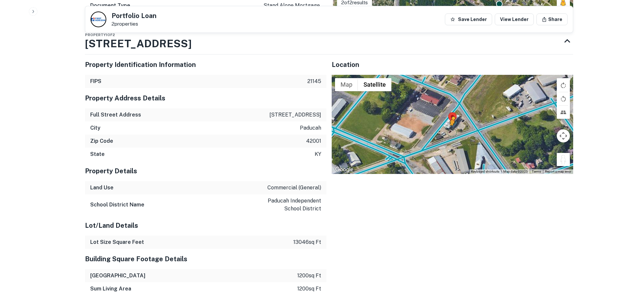
drag, startPoint x: 557, startPoint y: 157, endPoint x: 451, endPoint y: 132, distance: 109.0
click at [451, 132] on div "To activate drag with keyboard, press Alt + Enter. Once in keyboard drag state,…" at bounding box center [452, 124] width 241 height 99
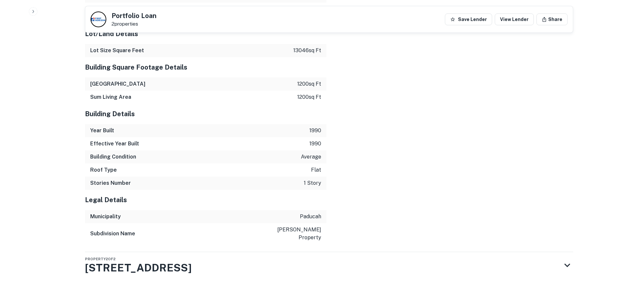
scroll to position [555, 0]
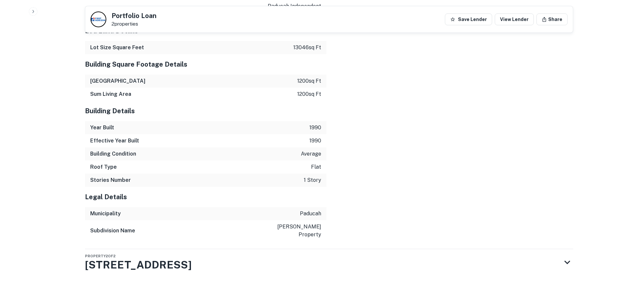
click at [564, 260] on icon at bounding box center [567, 262] width 6 height 4
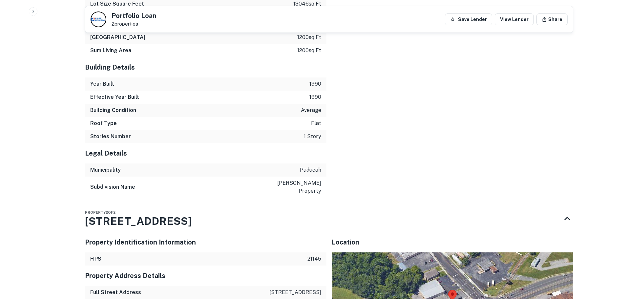
scroll to position [687, 0]
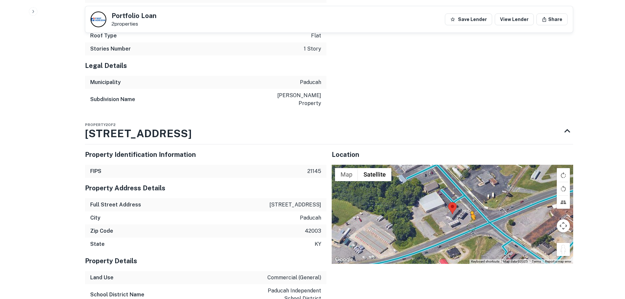
drag, startPoint x: 560, startPoint y: 241, endPoint x: 465, endPoint y: 218, distance: 98.1
click at [465, 218] on div "To activate drag with keyboard, press Alt + Enter. Once in keyboard drag state,…" at bounding box center [452, 214] width 241 height 99
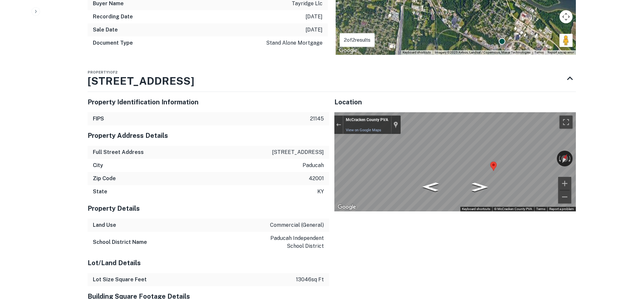
scroll to position [0, 0]
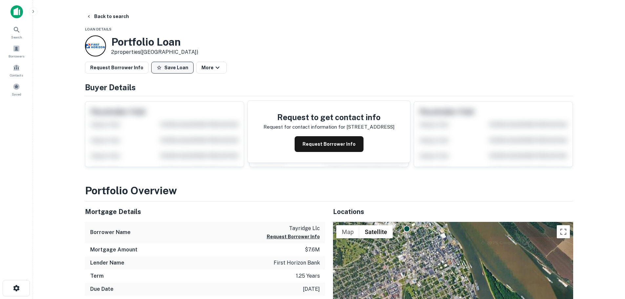
click at [170, 70] on button "Save Loan" at bounding box center [172, 68] width 42 height 12
click at [124, 68] on button "Request Borrower Info" at bounding box center [117, 68] width 64 height 12
click at [110, 14] on button "Back to search" at bounding box center [108, 16] width 48 height 12
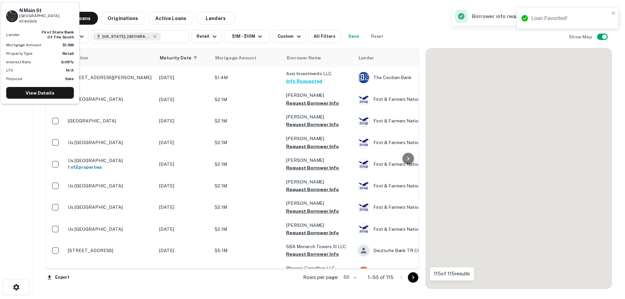
scroll to position [787, 0]
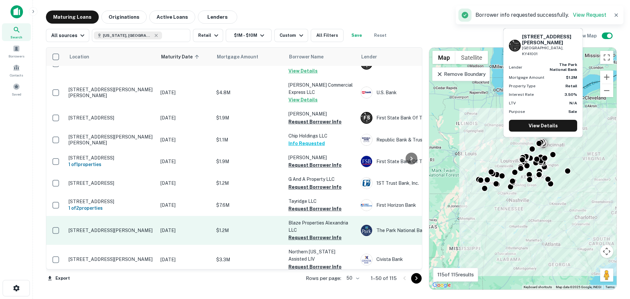
click at [111, 227] on p "[STREET_ADDRESS][PERSON_NAME]" at bounding box center [111, 230] width 85 height 6
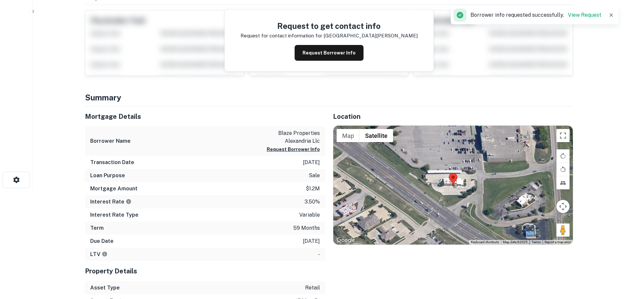
scroll to position [109, 0]
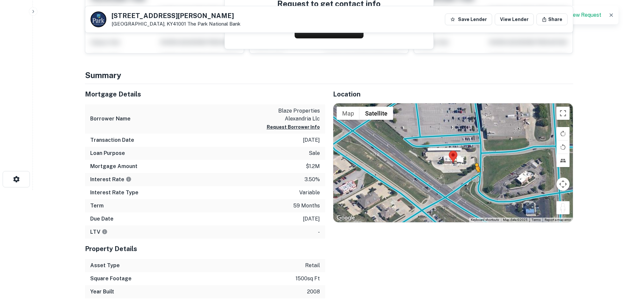
drag, startPoint x: 562, startPoint y: 206, endPoint x: 475, endPoint y: 179, distance: 90.4
click at [475, 179] on div "To activate drag with keyboard, press Alt + Enter. Once in keyboard drag state,…" at bounding box center [452, 162] width 239 height 119
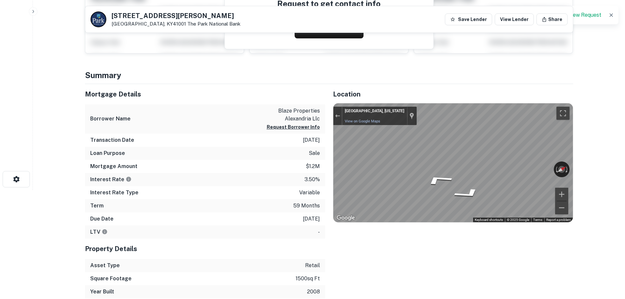
click at [624, 169] on main "Back to search 7105 Alexandria Pike Alexandria, KY41001 The Park National Bank …" at bounding box center [329, 40] width 592 height 299
click at [393, 153] on div "← Move left → Move right ↑ Move up ↓ Move down + Zoom in - Zoom out Alexandria,…" at bounding box center [452, 162] width 239 height 119
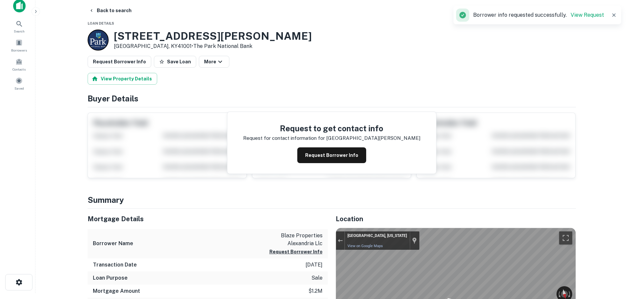
scroll to position [0, 0]
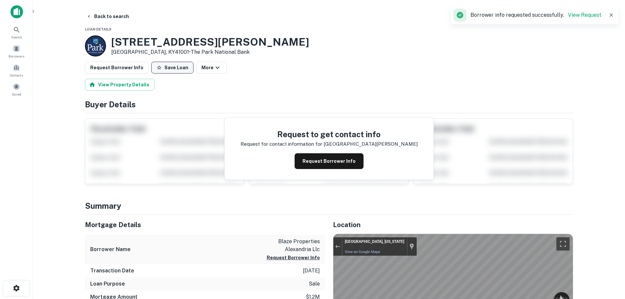
click at [159, 69] on button "Save Loan" at bounding box center [172, 68] width 42 height 12
click at [122, 71] on button "Request Borrower Info" at bounding box center [117, 68] width 64 height 12
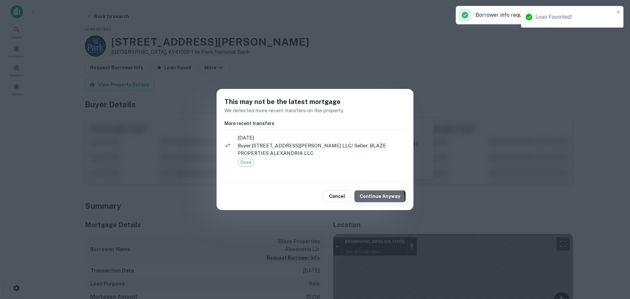
click at [376, 198] on button "Continue Anyway" at bounding box center [379, 196] width 51 height 12
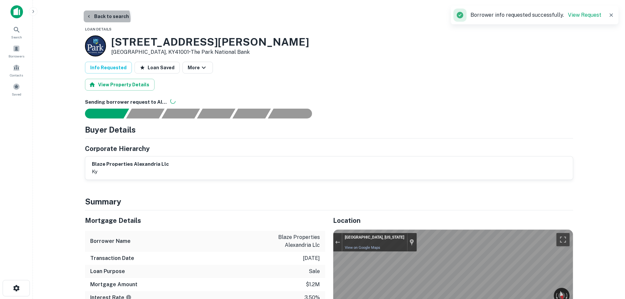
click at [106, 19] on button "Back to search" at bounding box center [108, 16] width 48 height 12
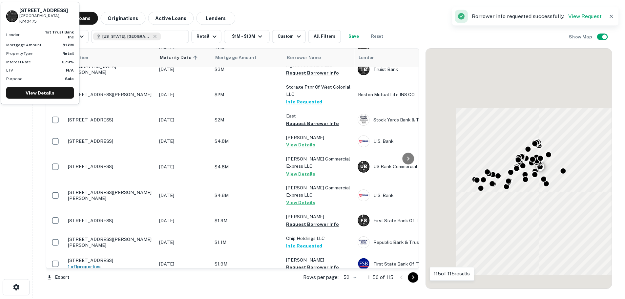
scroll to position [787, 0]
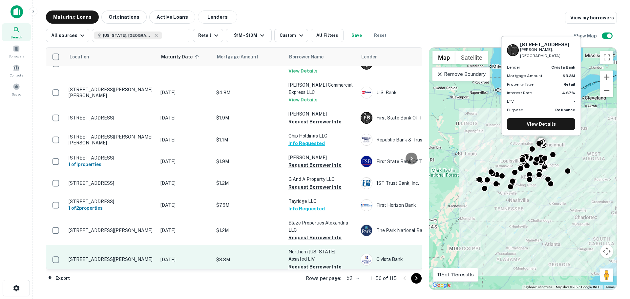
click at [113, 256] on p "[STREET_ADDRESS][PERSON_NAME]" at bounding box center [111, 259] width 85 height 6
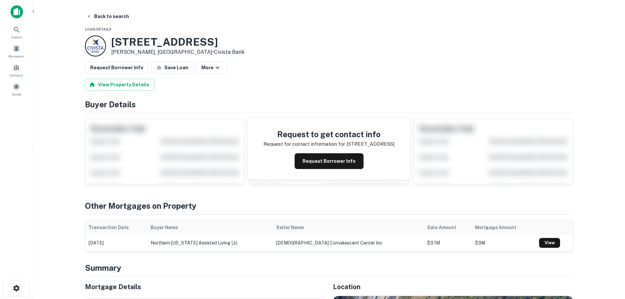
scroll to position [131, 0]
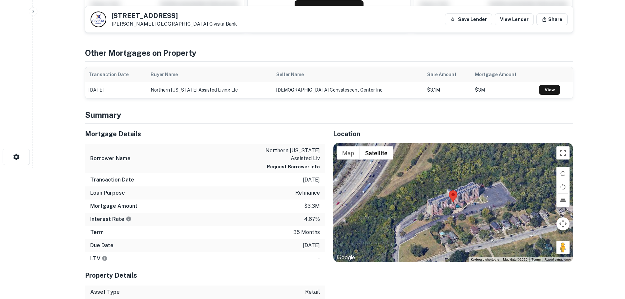
drag, startPoint x: 560, startPoint y: 247, endPoint x: 453, endPoint y: 197, distance: 118.1
click at [453, 197] on div "Map Terrain Satellite Labels Keyboard shortcuts Map Data Map data ©2025 Map dat…" at bounding box center [452, 202] width 239 height 119
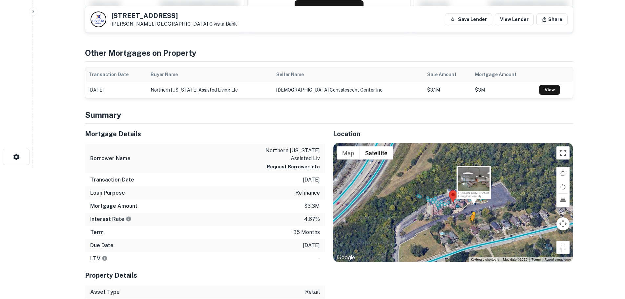
drag, startPoint x: 564, startPoint y: 253, endPoint x: 467, endPoint y: 224, distance: 101.9
click at [467, 224] on div "To activate drag with keyboard, press Alt + Enter. Once in keyboard drag state,…" at bounding box center [452, 202] width 239 height 119
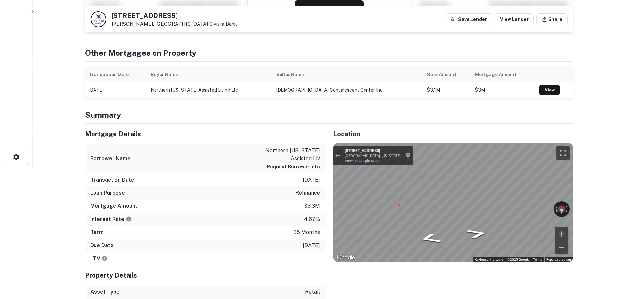
click at [610, 168] on html "Search Borrowers Contacts Saved Back to search 800 Highland Ave Ft Wright, KY41…" at bounding box center [312, 18] width 625 height 299
click at [625, 168] on html "Search Borrowers Contacts Saved Back to search 800 Highland Ave Ft Wright, KY41…" at bounding box center [312, 18] width 625 height 299
click at [143, 13] on h5 "800 Highland Ave" at bounding box center [174, 15] width 125 height 7
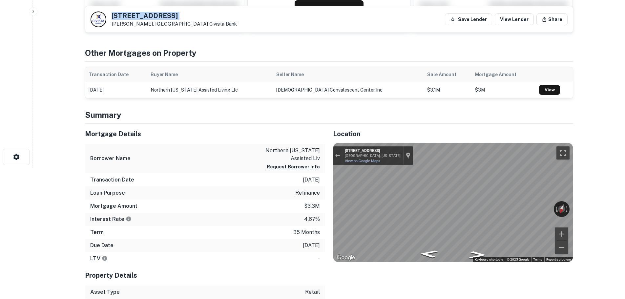
copy h5 "800 Highland Ave"
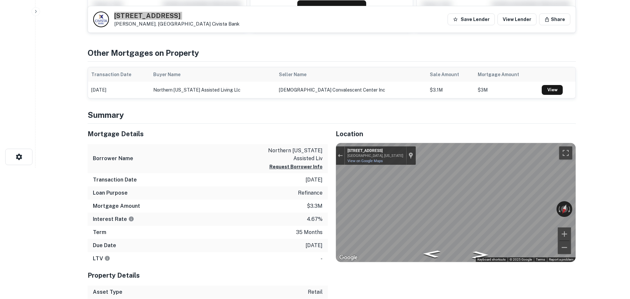
scroll to position [0, 0]
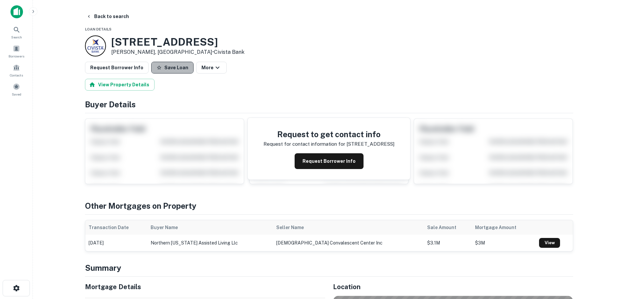
click at [172, 68] on button "Save Loan" at bounding box center [172, 68] width 42 height 12
click at [100, 69] on button "Request Borrower Info" at bounding box center [117, 68] width 64 height 12
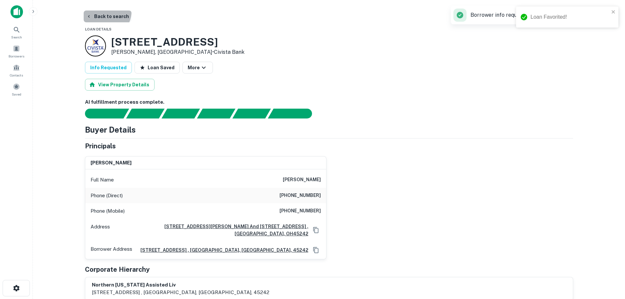
click at [104, 11] on button "Back to search" at bounding box center [108, 16] width 48 height 12
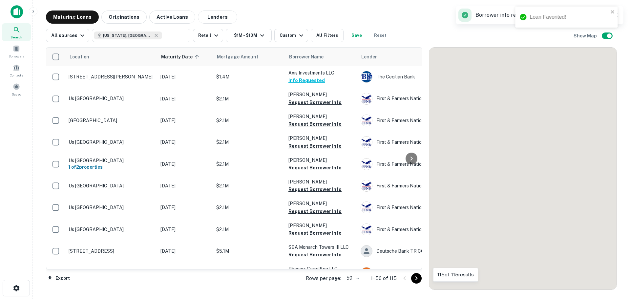
scroll to position [787, 0]
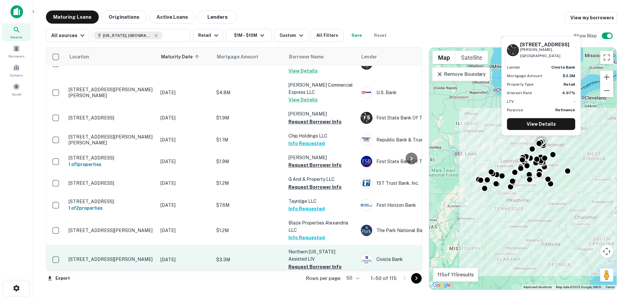
click at [129, 256] on p "[STREET_ADDRESS][PERSON_NAME]" at bounding box center [111, 259] width 85 height 6
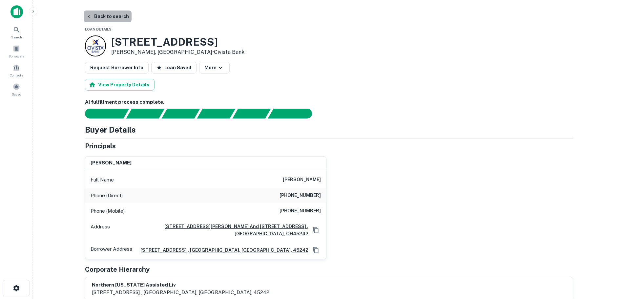
click at [117, 18] on button "Back to search" at bounding box center [108, 16] width 48 height 12
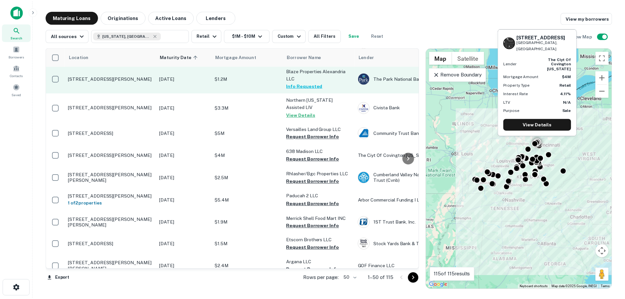
scroll to position [946, 0]
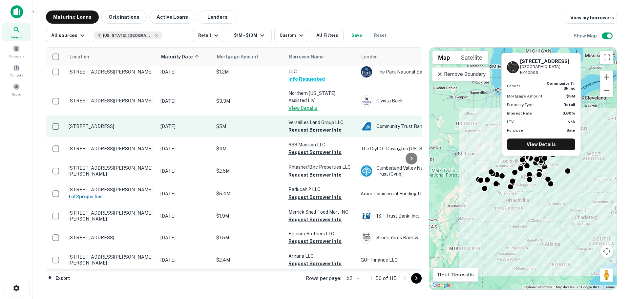
click at [124, 123] on p "[STREET_ADDRESS]" at bounding box center [111, 126] width 85 height 6
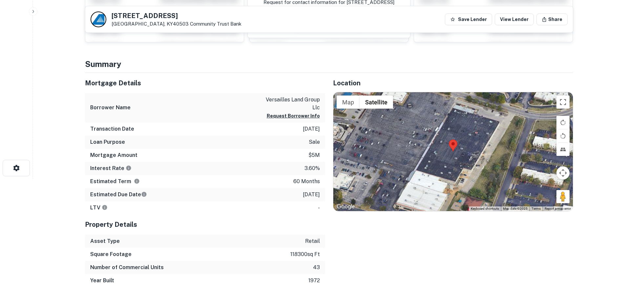
scroll to position [131, 0]
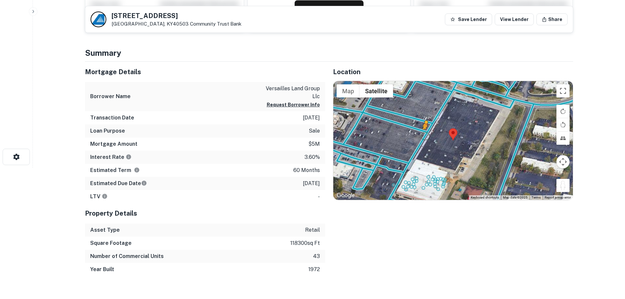
drag, startPoint x: 562, startPoint y: 183, endPoint x: 424, endPoint y: 136, distance: 145.5
click at [424, 136] on div "To activate drag with keyboard, press Alt + Enter. Once in keyboard drag state,…" at bounding box center [452, 140] width 239 height 119
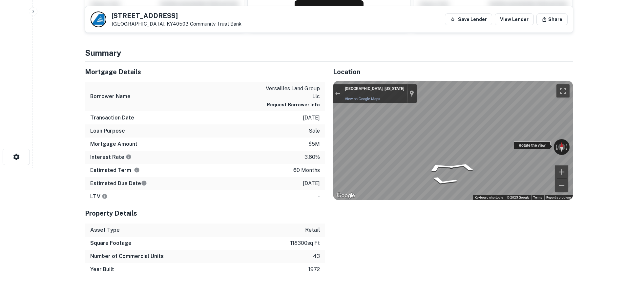
click at [400, 143] on div "← Move left → Move right ↑ Move up ↓ Move down + Zoom in - Zoom out Lexington, …" at bounding box center [452, 140] width 239 height 119
drag, startPoint x: 518, startPoint y: 147, endPoint x: 319, endPoint y: 129, distance: 199.3
click at [319, 129] on div "Mortgage Details Borrower Name versailles land group llc Request Borrower Info …" at bounding box center [325, 169] width 496 height 214
click at [331, 133] on div "Location ← Move left → Move right ↑ Move up ↓ Move down + Zoom in - Zoom out Ho…" at bounding box center [449, 169] width 248 height 214
click at [473, 206] on div "Location ← Move left → Move right ↑ Move up ↓ Move down + Zoom in - Zoom out Ho…" at bounding box center [449, 169] width 248 height 214
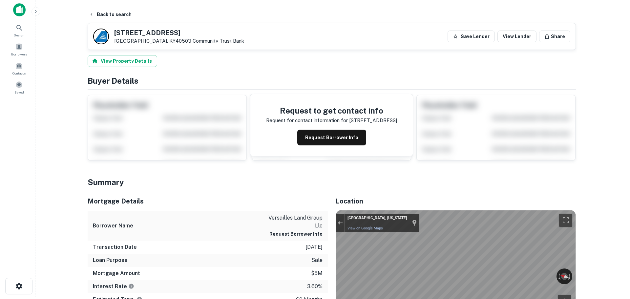
scroll to position [0, 0]
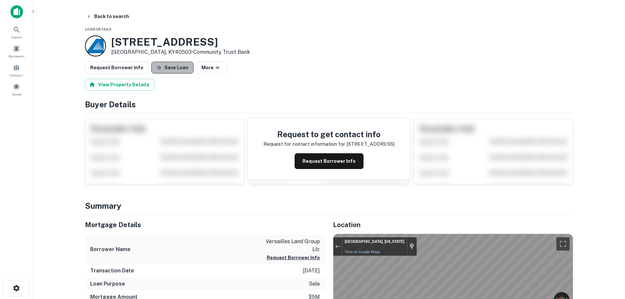
click at [176, 62] on button "Save Loan" at bounding box center [172, 68] width 42 height 12
click at [109, 67] on button "Request Borrower Info" at bounding box center [117, 68] width 64 height 12
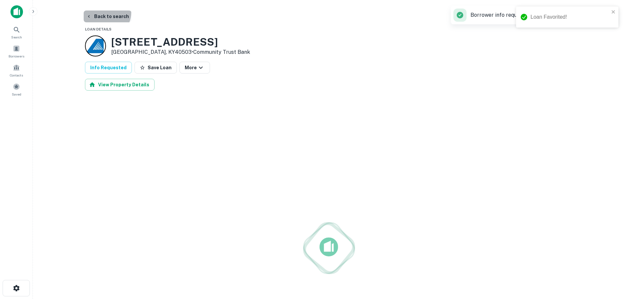
click at [104, 12] on button "Back to search" at bounding box center [108, 16] width 48 height 12
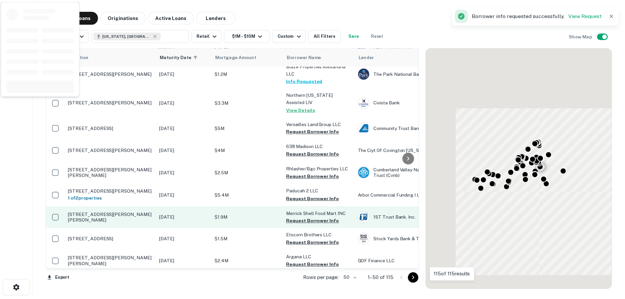
scroll to position [946, 0]
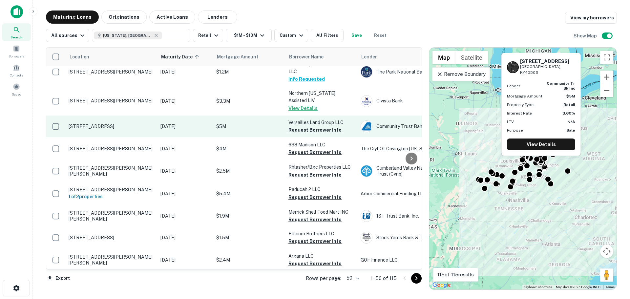
click at [115, 123] on p "[STREET_ADDRESS]" at bounding box center [111, 126] width 85 height 6
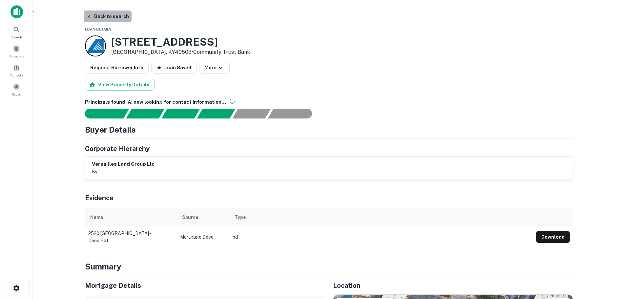
click at [108, 16] on button "Back to search" at bounding box center [108, 16] width 48 height 12
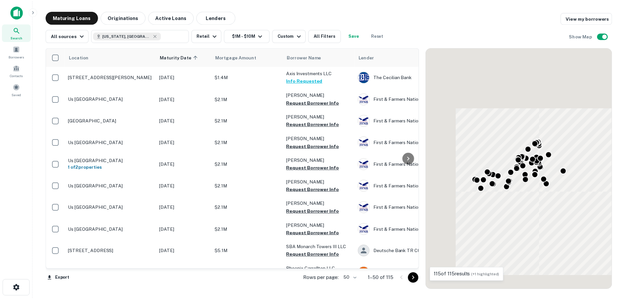
scroll to position [946, 0]
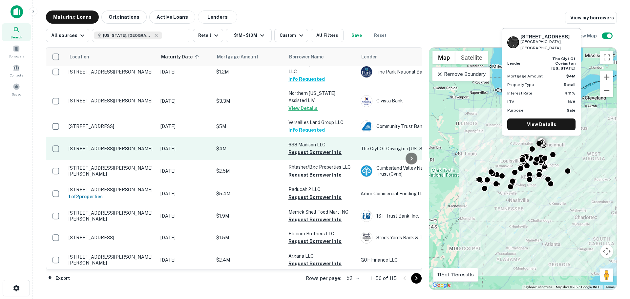
click at [113, 146] on p "[STREET_ADDRESS][PERSON_NAME]" at bounding box center [111, 149] width 85 height 6
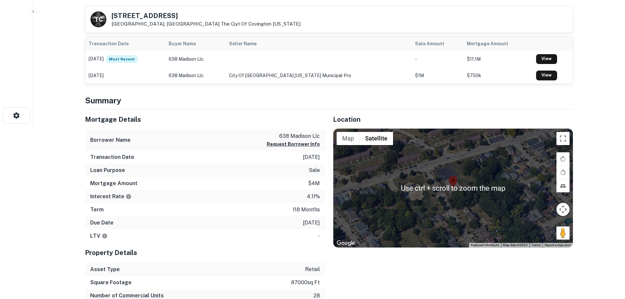
scroll to position [230, 0]
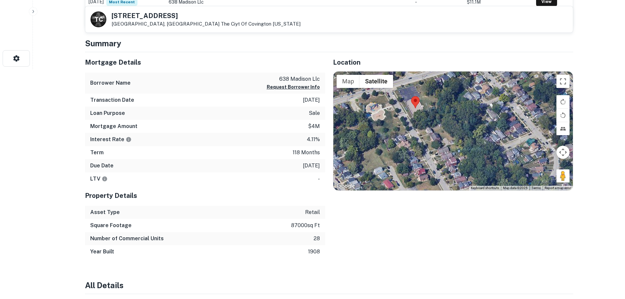
drag, startPoint x: 569, startPoint y: 177, endPoint x: 567, endPoint y: 166, distance: 12.0
click at [567, 165] on div at bounding box center [452, 131] width 239 height 119
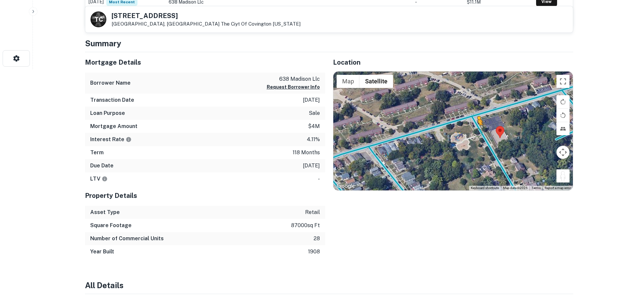
drag, startPoint x: 562, startPoint y: 182, endPoint x: 477, endPoint y: 131, distance: 99.3
click at [477, 131] on div "To activate drag with keyboard, press Alt + Enter. Once in keyboard drag state,…" at bounding box center [452, 131] width 239 height 119
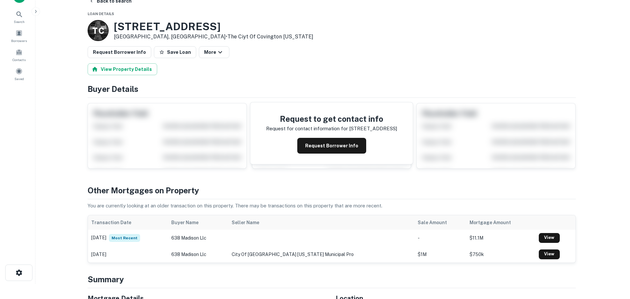
scroll to position [0, 0]
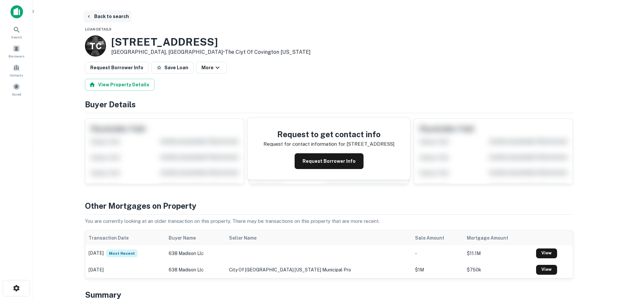
click at [95, 16] on button "Back to search" at bounding box center [108, 16] width 48 height 12
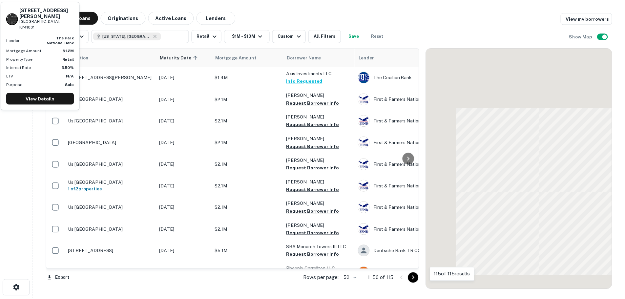
scroll to position [946, 0]
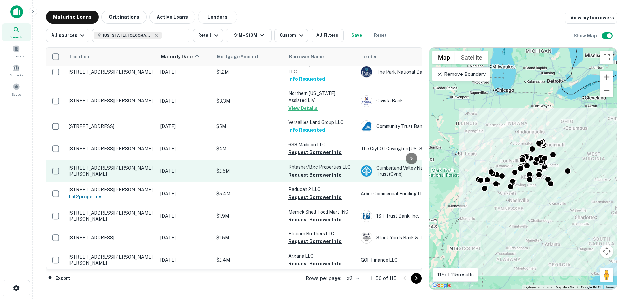
click at [105, 165] on p "[STREET_ADDRESS][PERSON_NAME][PERSON_NAME]" at bounding box center [111, 171] width 85 height 12
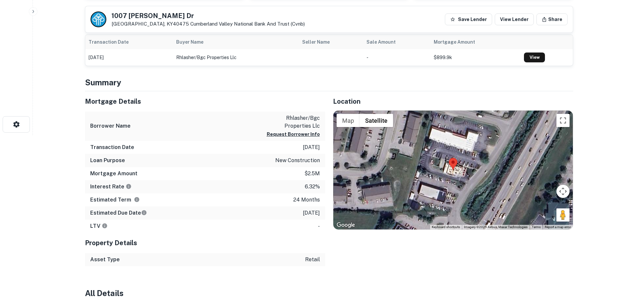
scroll to position [164, 0]
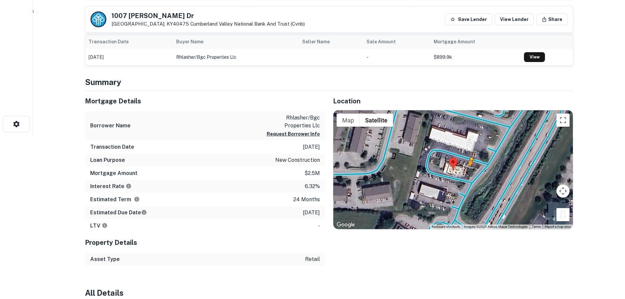
drag, startPoint x: 562, startPoint y: 214, endPoint x: 467, endPoint y: 169, distance: 105.3
click at [467, 169] on div "To activate drag with keyboard, press Alt + Enter. Once in keyboard drag state,…" at bounding box center [452, 169] width 239 height 119
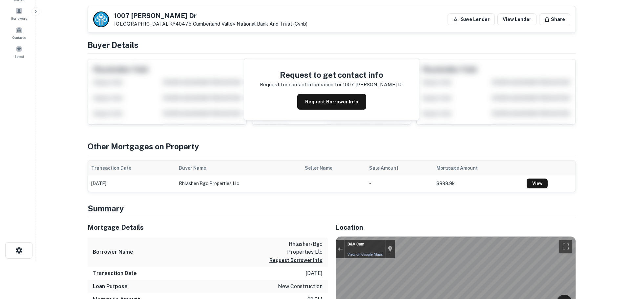
scroll to position [0, 0]
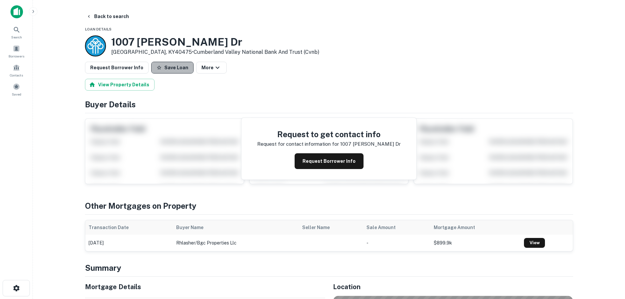
click at [174, 69] on button "Save Loan" at bounding box center [172, 68] width 42 height 12
click at [133, 71] on button "Request Borrower Info" at bounding box center [117, 68] width 64 height 12
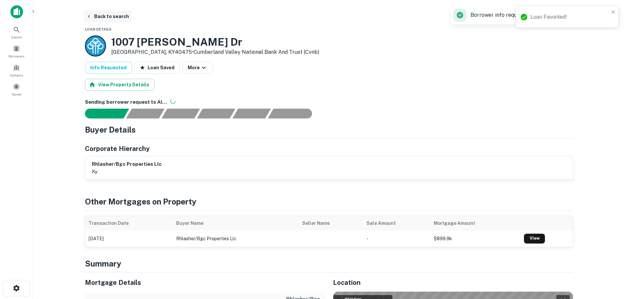
click at [116, 15] on button "Back to search" at bounding box center [108, 16] width 48 height 12
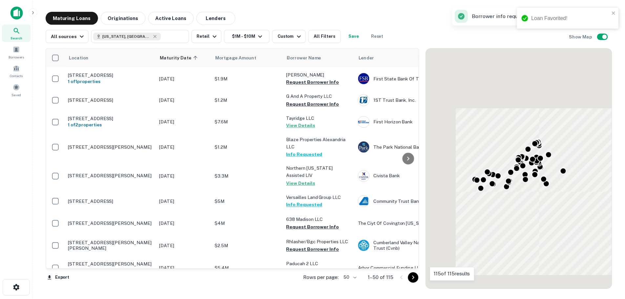
scroll to position [946, 0]
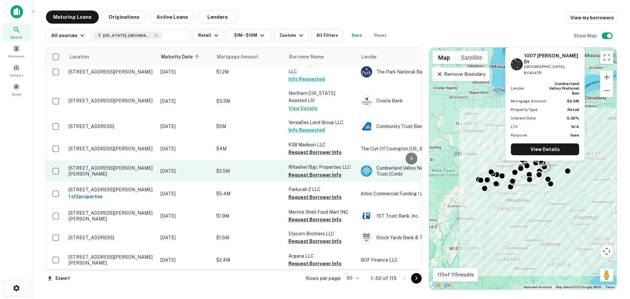
click at [117, 160] on td "[STREET_ADDRESS][PERSON_NAME][PERSON_NAME]" at bounding box center [111, 171] width 92 height 22
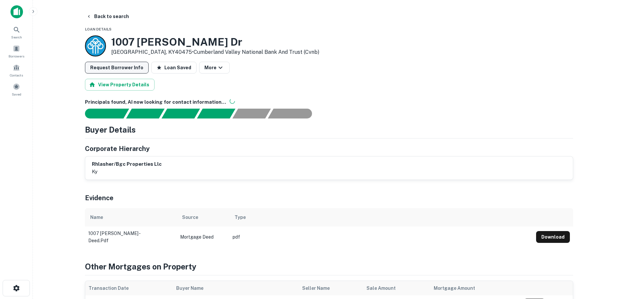
click at [127, 68] on button "Request Borrower Info" at bounding box center [117, 68] width 64 height 12
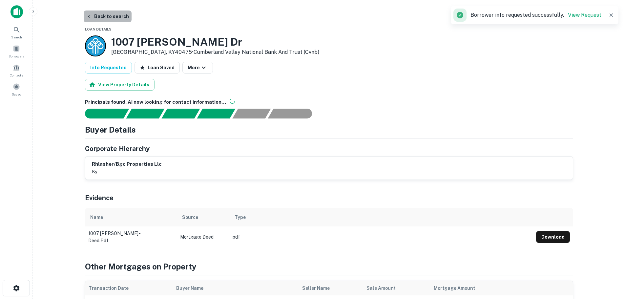
click at [118, 18] on button "Back to search" at bounding box center [108, 16] width 48 height 12
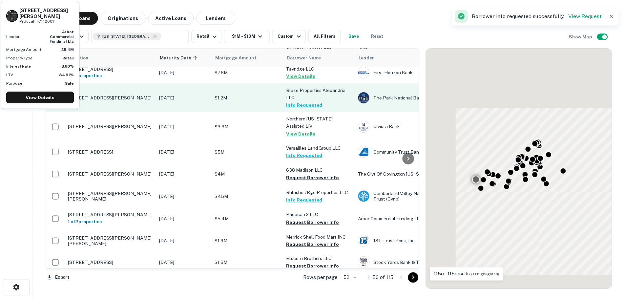
scroll to position [946, 0]
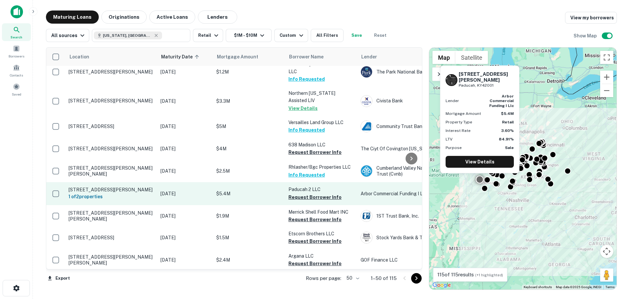
click at [126, 187] on p "[STREET_ADDRESS][PERSON_NAME]" at bounding box center [111, 190] width 85 height 6
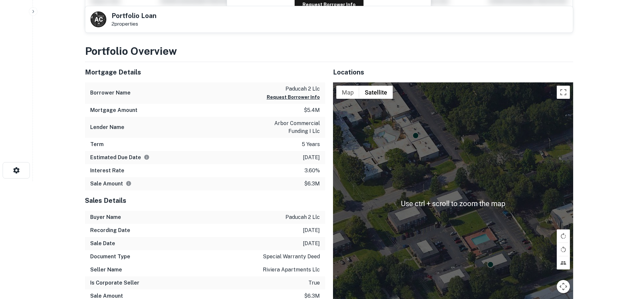
scroll to position [131, 0]
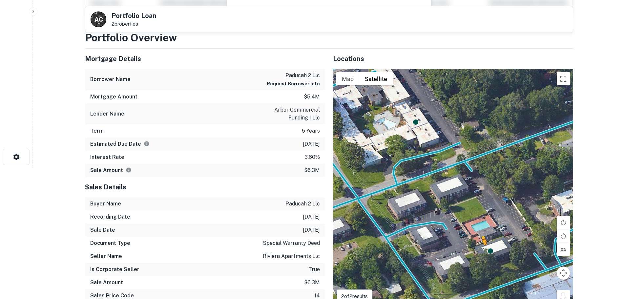
drag, startPoint x: 564, startPoint y: 298, endPoint x: 482, endPoint y: 251, distance: 95.6
click at [482, 251] on div "To activate drag with keyboard, press Alt + Enter. Once in keyboard drag state,…" at bounding box center [453, 190] width 240 height 242
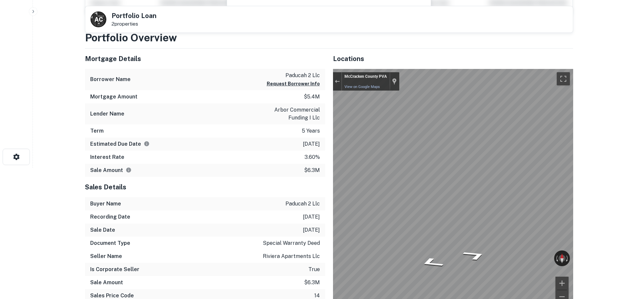
scroll to position [143, 0]
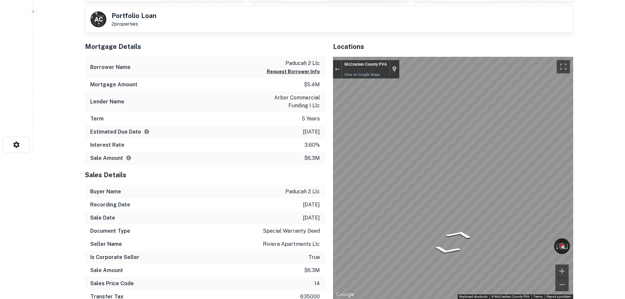
click at [284, 208] on div "Mortgage Details Borrower Name paducah 2 llc Request Borrower Info Mortgage Amo…" at bounding box center [325, 178] width 496 height 285
click at [102, 134] on div "Mortgage Details Borrower Name paducah 2 llc Request Borrower Info Mortgage Amo…" at bounding box center [325, 178] width 496 height 285
click at [222, 162] on div "Mortgage Details Borrower Name paducah 2 llc Request Borrower Info Mortgage Amo…" at bounding box center [325, 178] width 496 height 285
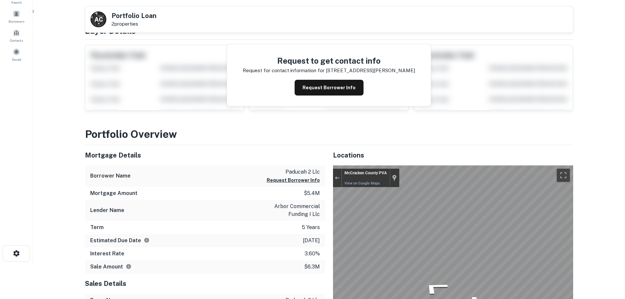
scroll to position [12, 0]
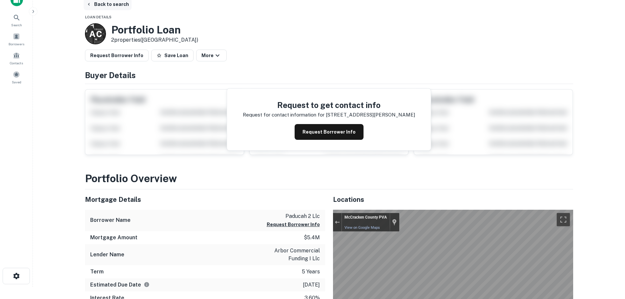
click at [96, 4] on button "Back to search" at bounding box center [108, 4] width 48 height 12
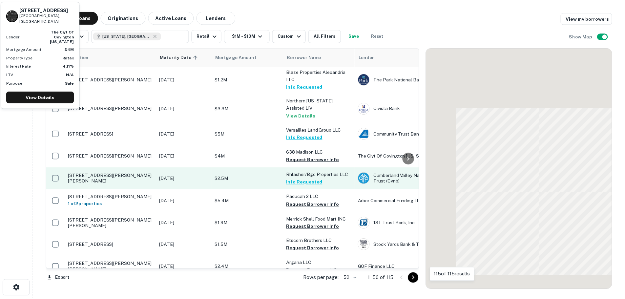
scroll to position [946, 0]
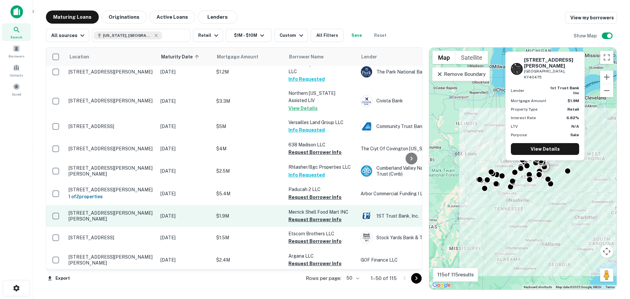
click at [107, 212] on td "[STREET_ADDRESS][PERSON_NAME][PERSON_NAME]" at bounding box center [111, 216] width 92 height 22
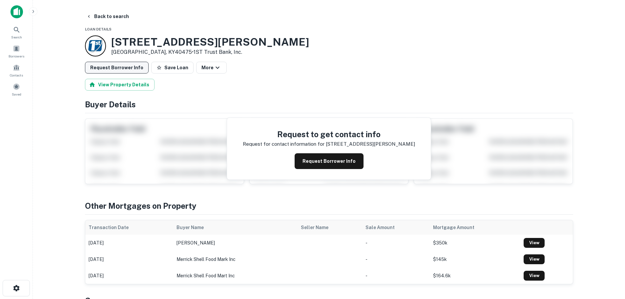
drag, startPoint x: 175, startPoint y: 71, endPoint x: 125, endPoint y: 66, distance: 50.4
click at [174, 70] on button "Save Loan" at bounding box center [172, 68] width 42 height 12
click at [124, 68] on button "Request Borrower Info" at bounding box center [117, 68] width 64 height 12
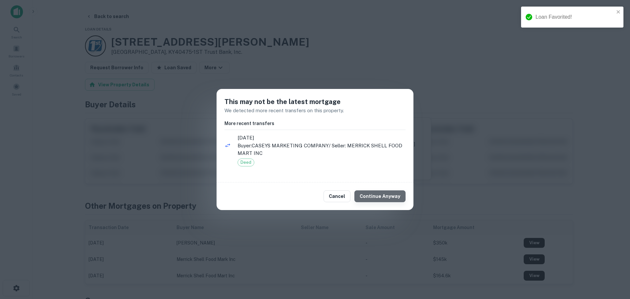
click at [383, 192] on button "Continue Anyway" at bounding box center [379, 196] width 51 height 12
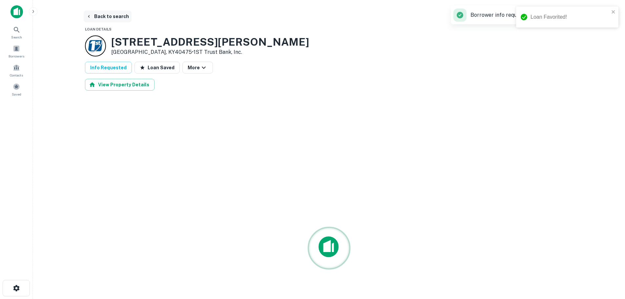
click at [109, 17] on button "Back to search" at bounding box center [108, 16] width 48 height 12
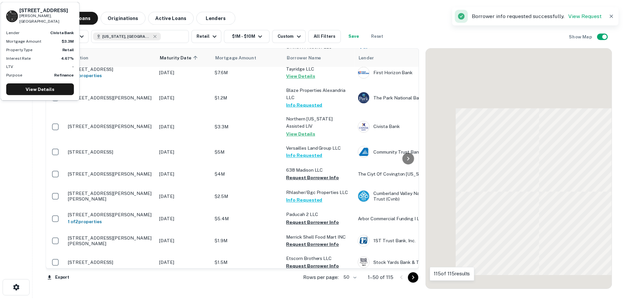
scroll to position [946, 0]
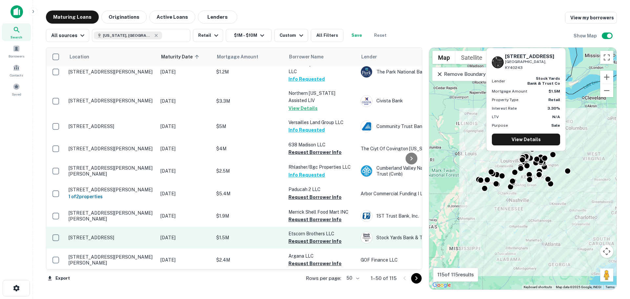
click at [118, 234] on td "[STREET_ADDRESS]" at bounding box center [111, 238] width 92 height 22
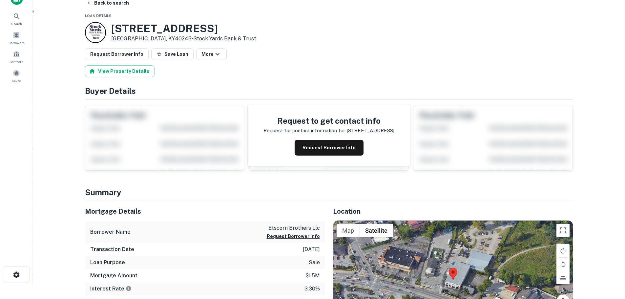
scroll to position [131, 0]
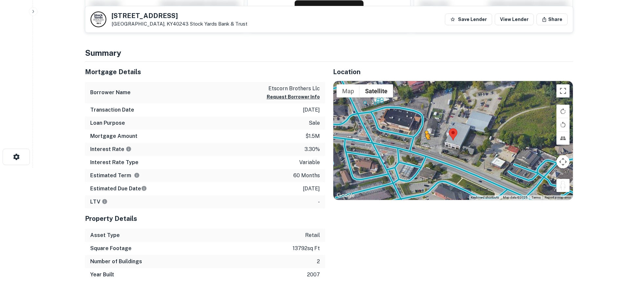
drag, startPoint x: 560, startPoint y: 187, endPoint x: 422, endPoint y: 147, distance: 144.1
click at [422, 147] on div "To activate drag with keyboard, press Alt + Enter. Once in keyboard drag state,…" at bounding box center [452, 140] width 239 height 119
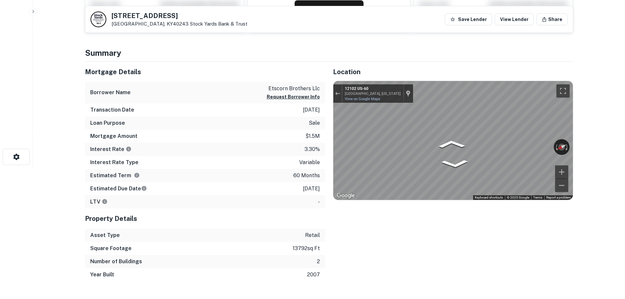
click at [286, 118] on div "Mortgage Details Borrower Name etscorn brothers llc Request Borrower Info Trans…" at bounding box center [325, 171] width 496 height 219
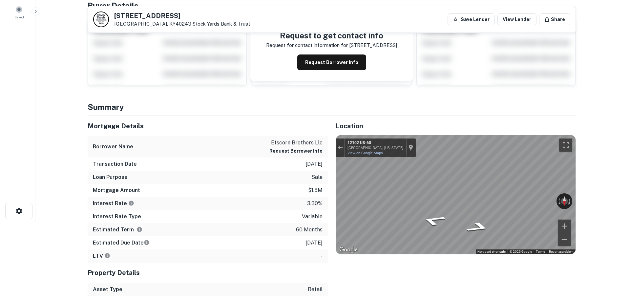
scroll to position [0, 0]
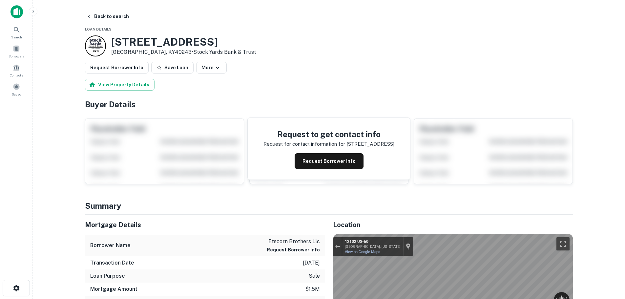
click at [171, 43] on h3 "[STREET_ADDRESS]" at bounding box center [183, 42] width 145 height 12
copy h3 "[STREET_ADDRESS]"
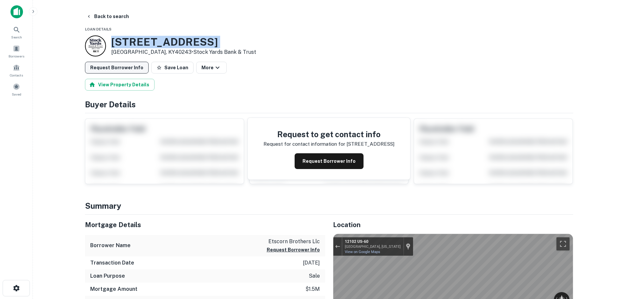
drag, startPoint x: 167, startPoint y: 67, endPoint x: 103, endPoint y: 62, distance: 64.5
click at [167, 67] on button "Save Loan" at bounding box center [172, 68] width 42 height 12
click at [104, 70] on button "Request Borrower Info" at bounding box center [117, 68] width 64 height 12
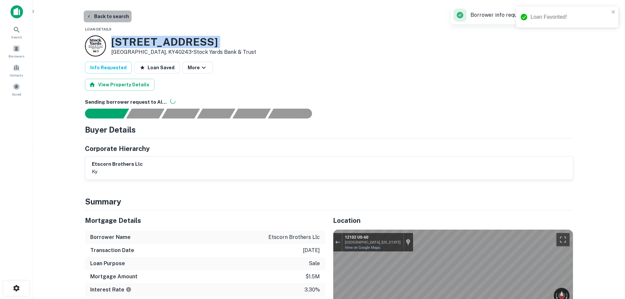
click at [108, 11] on button "Back to search" at bounding box center [108, 16] width 48 height 12
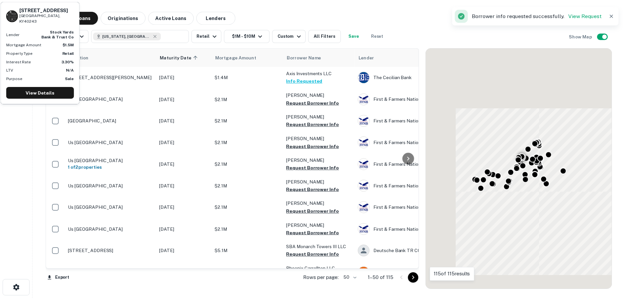
scroll to position [946, 0]
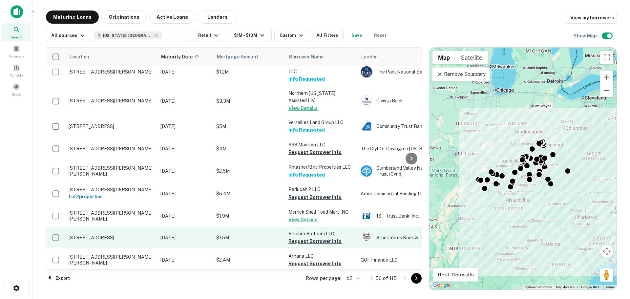
click at [119, 235] on p "[STREET_ADDRESS]" at bounding box center [111, 238] width 85 height 6
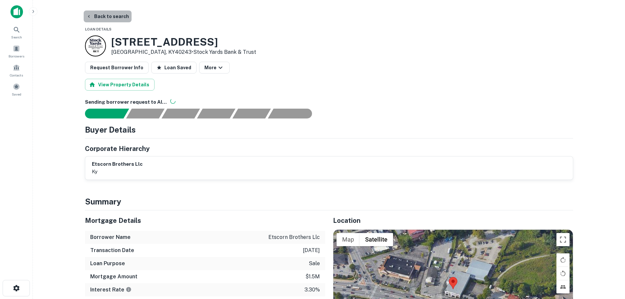
click at [119, 16] on button "Back to search" at bounding box center [108, 16] width 48 height 12
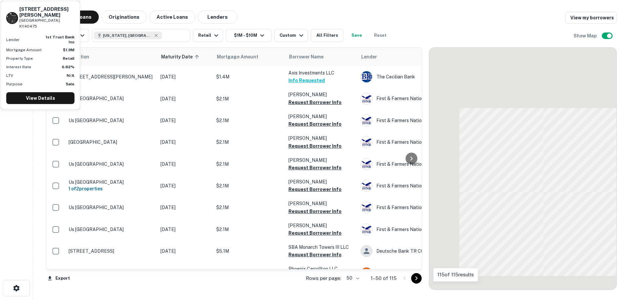
scroll to position [946, 0]
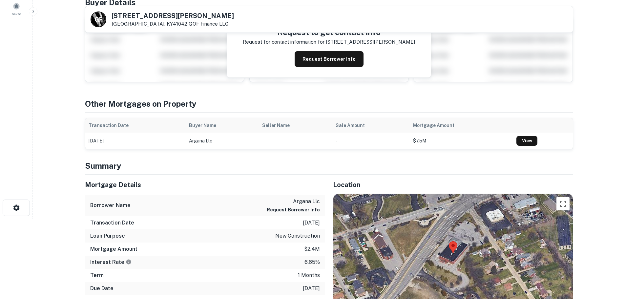
scroll to position [131, 0]
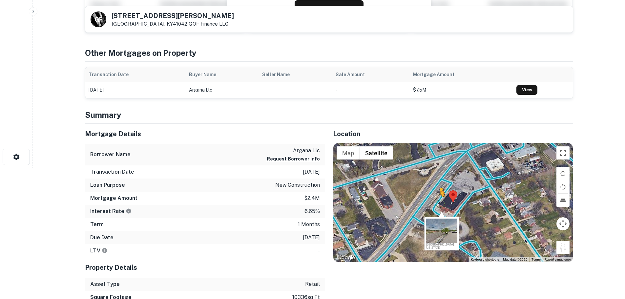
drag, startPoint x: 559, startPoint y: 246, endPoint x: 439, endPoint y: 202, distance: 128.0
click at [439, 202] on div "To activate drag with keyboard, press Alt + Enter. Once in keyboard drag state,…" at bounding box center [452, 202] width 239 height 119
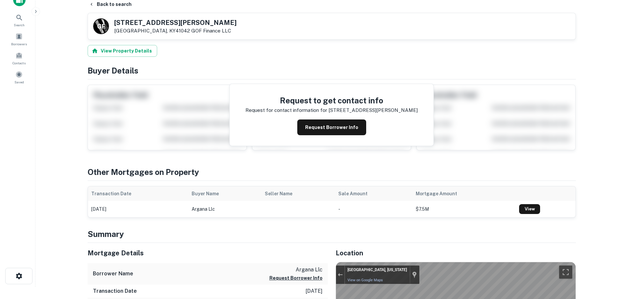
scroll to position [0, 0]
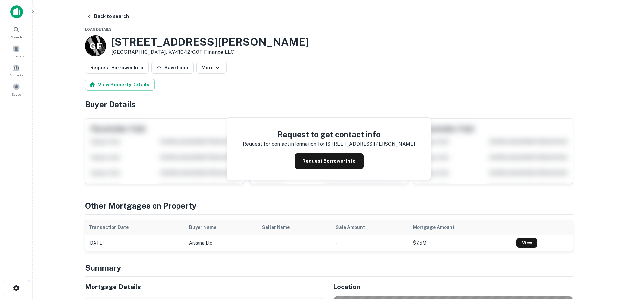
drag, startPoint x: 155, startPoint y: 69, endPoint x: 124, endPoint y: 69, distance: 31.2
click at [151, 69] on button "Save Loan" at bounding box center [172, 68] width 42 height 12
click at [117, 69] on button "Request Borrower Info" at bounding box center [117, 68] width 64 height 12
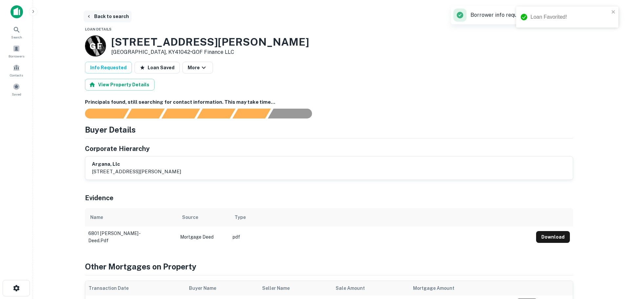
click at [115, 16] on button "Back to search" at bounding box center [108, 16] width 48 height 12
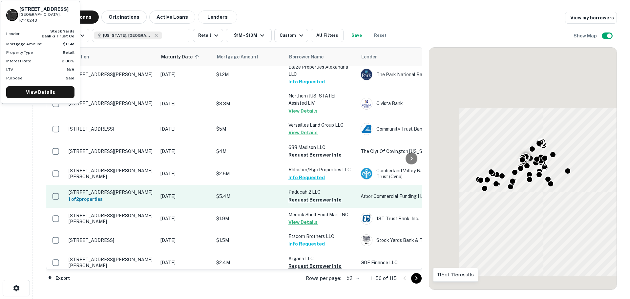
scroll to position [946, 0]
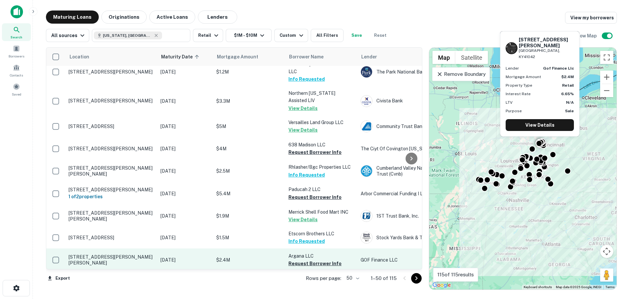
click at [119, 254] on p "[STREET_ADDRESS][PERSON_NAME][PERSON_NAME]" at bounding box center [111, 260] width 85 height 12
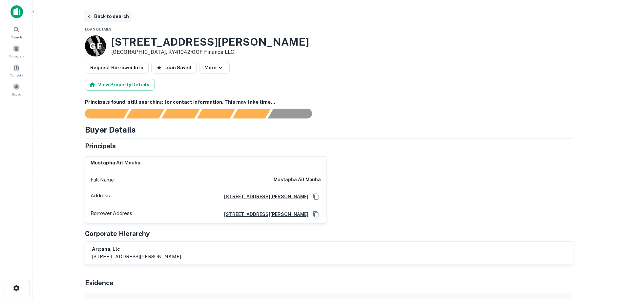
click at [124, 15] on button "Back to search" at bounding box center [108, 16] width 48 height 12
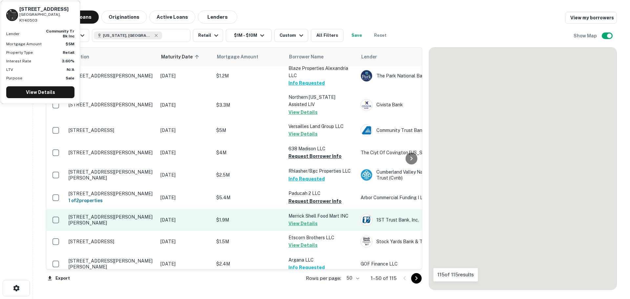
scroll to position [946, 0]
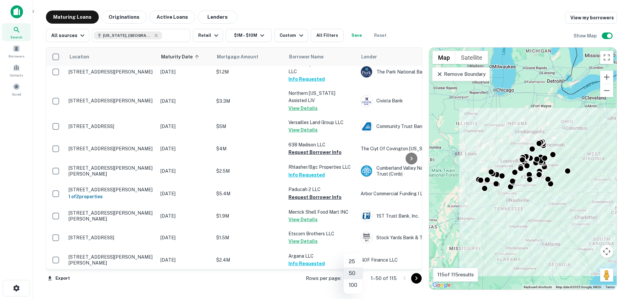
click at [357, 281] on body "Search Borrowers Contacts Saved Maturing Loans Originations Active Loans Lender…" at bounding box center [315, 149] width 630 height 299
click at [354, 286] on li "100" at bounding box center [352, 285] width 19 height 12
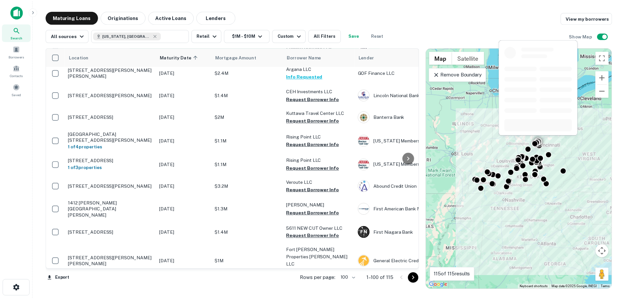
scroll to position [1142, 0]
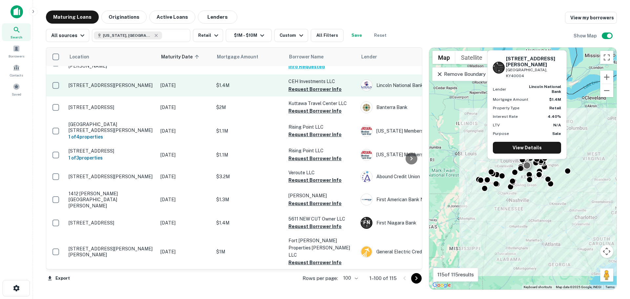
click at [116, 82] on p "[STREET_ADDRESS][PERSON_NAME]" at bounding box center [111, 85] width 85 height 6
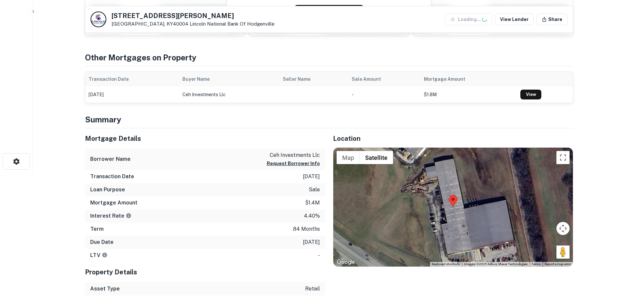
scroll to position [131, 0]
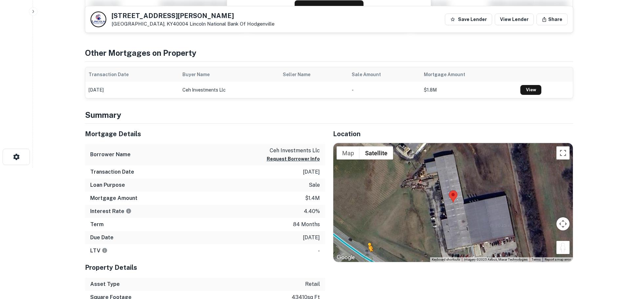
drag, startPoint x: 560, startPoint y: 248, endPoint x: 365, endPoint y: 257, distance: 195.7
click at [365, 257] on div "To activate drag with keyboard, press Alt + Enter. Once in keyboard drag state,…" at bounding box center [452, 202] width 239 height 119
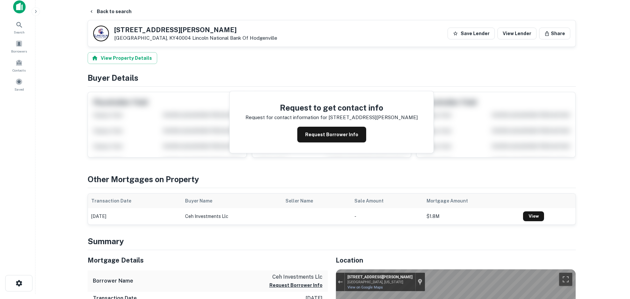
scroll to position [0, 0]
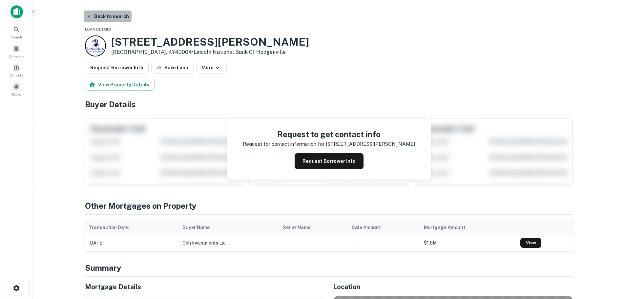
click at [125, 17] on button "Back to search" at bounding box center [108, 16] width 48 height 12
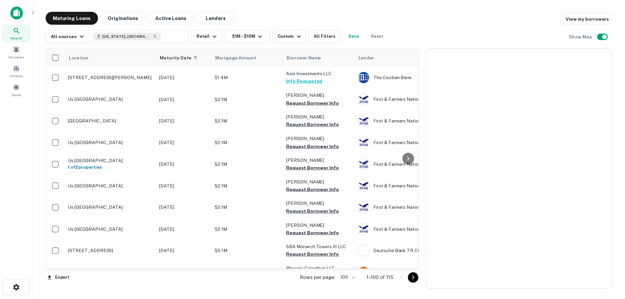
scroll to position [1142, 0]
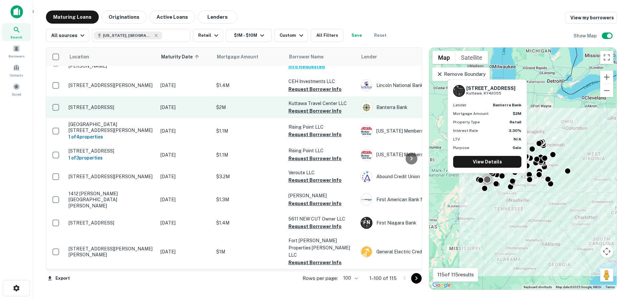
click at [114, 104] on p "[STREET_ADDRESS]" at bounding box center [111, 107] width 85 height 6
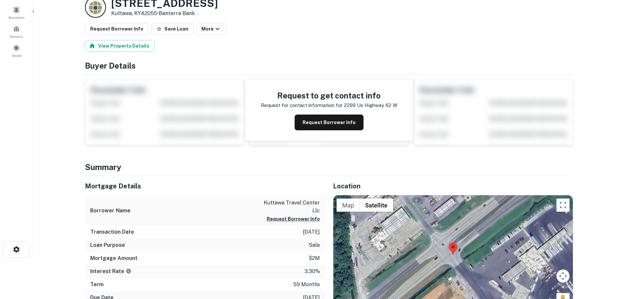
scroll to position [98, 0]
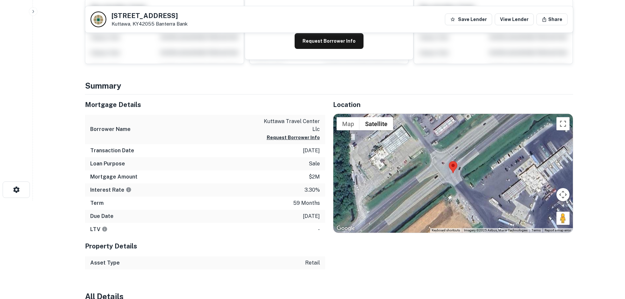
click at [165, 16] on h5 "[STREET_ADDRESS]" at bounding box center [150, 15] width 76 height 7
copy h5 "[STREET_ADDRESS]"
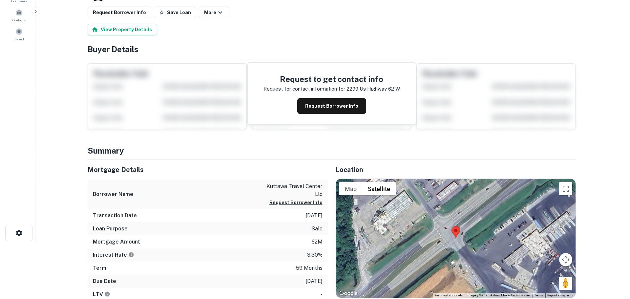
scroll to position [0, 0]
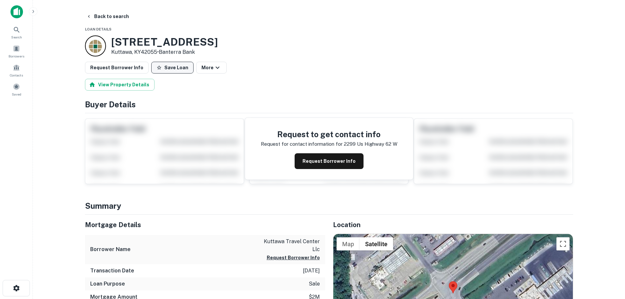
click at [165, 71] on button "Save Loan" at bounding box center [172, 68] width 42 height 12
click at [136, 71] on button "Request Borrower Info" at bounding box center [117, 68] width 64 height 12
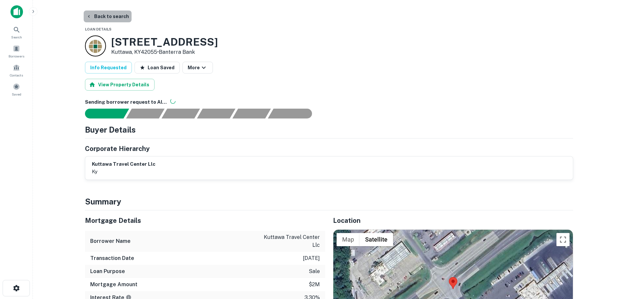
click at [122, 14] on button "Back to search" at bounding box center [108, 16] width 48 height 12
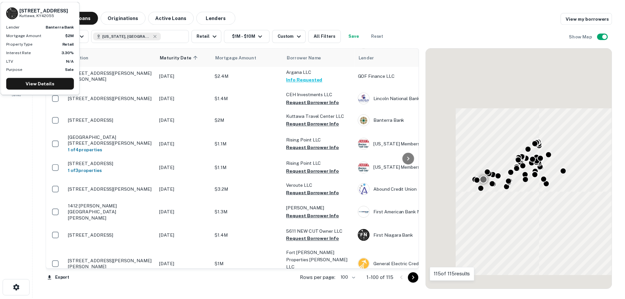
scroll to position [1142, 0]
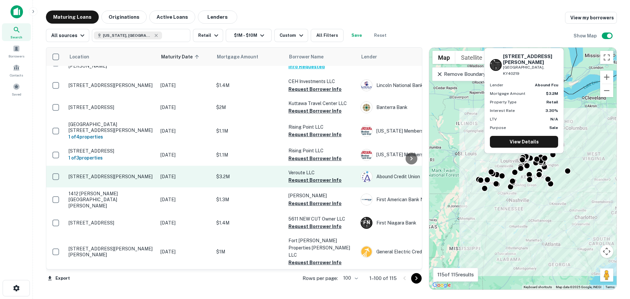
click at [106, 174] on p "[STREET_ADDRESS][PERSON_NAME]" at bounding box center [111, 177] width 85 height 6
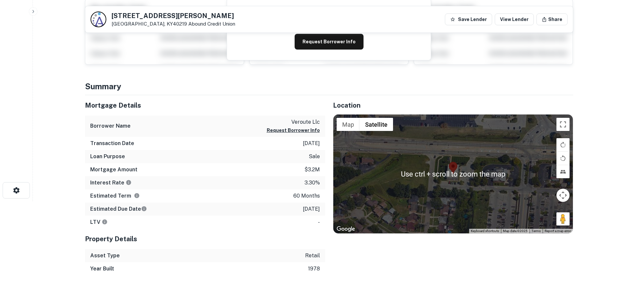
scroll to position [131, 0]
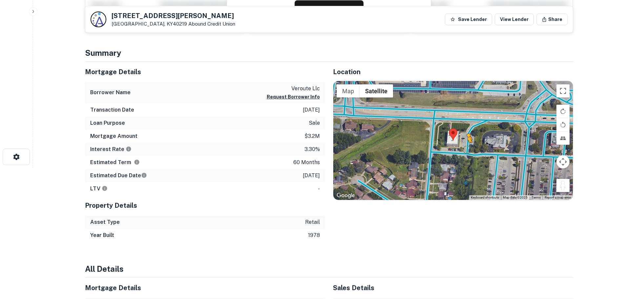
drag, startPoint x: 563, startPoint y: 188, endPoint x: 464, endPoint y: 147, distance: 106.9
click at [464, 147] on div "To activate drag with keyboard, press Alt + Enter. Once in keyboard drag state,…" at bounding box center [452, 140] width 239 height 119
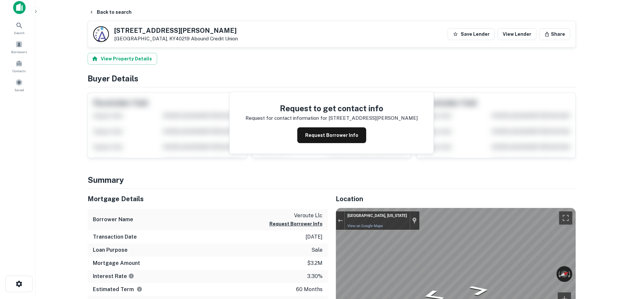
scroll to position [0, 0]
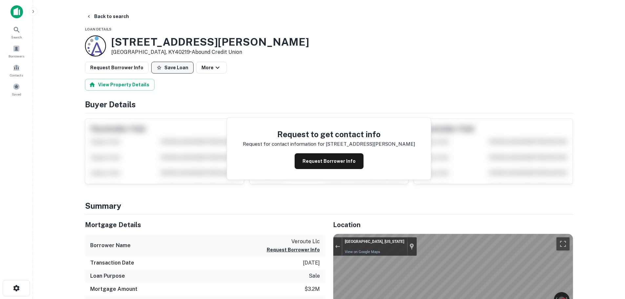
drag, startPoint x: 158, startPoint y: 70, endPoint x: 147, endPoint y: 69, distance: 11.2
click at [154, 70] on button "Save Loan" at bounding box center [172, 68] width 42 height 12
click at [128, 70] on button "Request Borrower Info" at bounding box center [117, 68] width 64 height 12
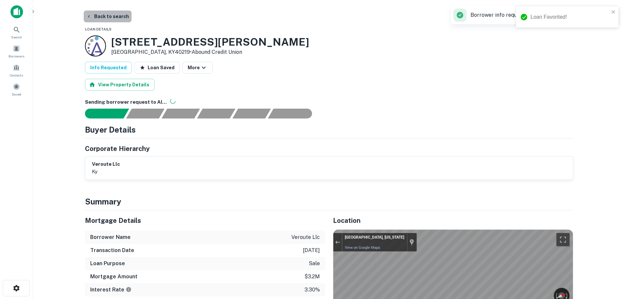
click at [115, 13] on button "Back to search" at bounding box center [108, 16] width 48 height 12
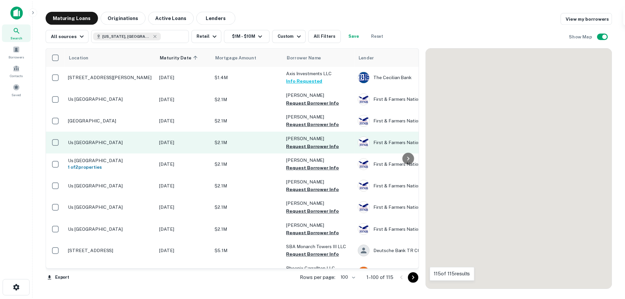
scroll to position [1142, 0]
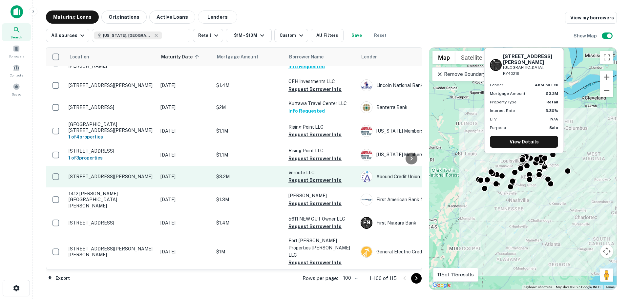
click at [114, 174] on p "[STREET_ADDRESS][PERSON_NAME]" at bounding box center [111, 177] width 85 height 6
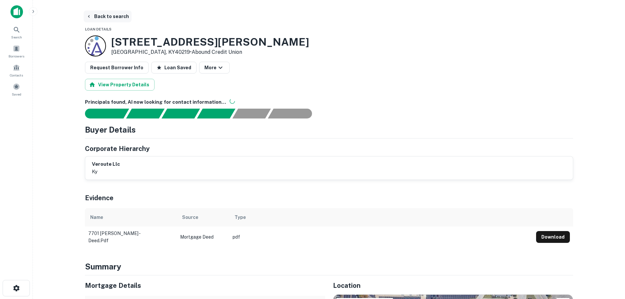
click at [107, 13] on button "Back to search" at bounding box center [108, 16] width 48 height 12
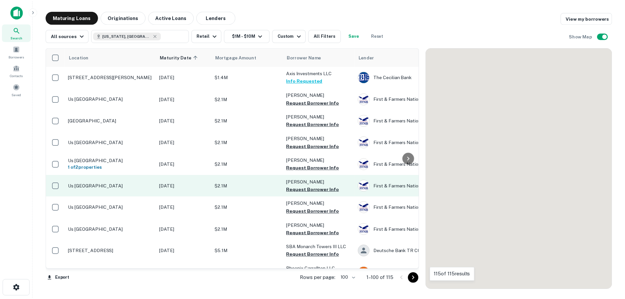
scroll to position [1142, 0]
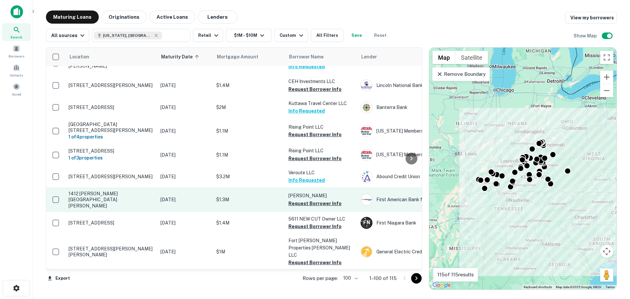
click at [125, 191] on p "1412 [PERSON_NAME][GEOGRAPHIC_DATA][PERSON_NAME]" at bounding box center [111, 200] width 85 height 18
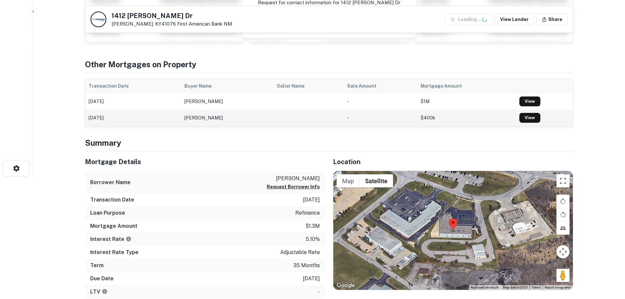
scroll to position [131, 0]
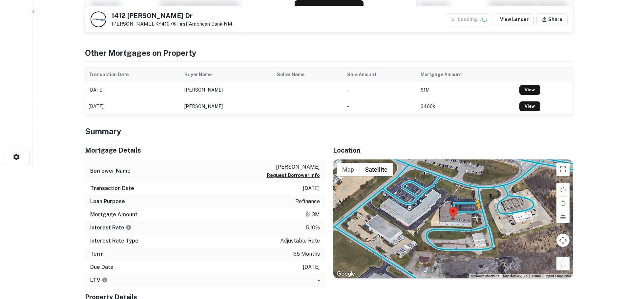
drag, startPoint x: 561, startPoint y: 265, endPoint x: 461, endPoint y: 210, distance: 113.9
click at [461, 210] on div "To activate drag with keyboard, press Alt + Enter. Once in keyboard drag state,…" at bounding box center [452, 218] width 239 height 119
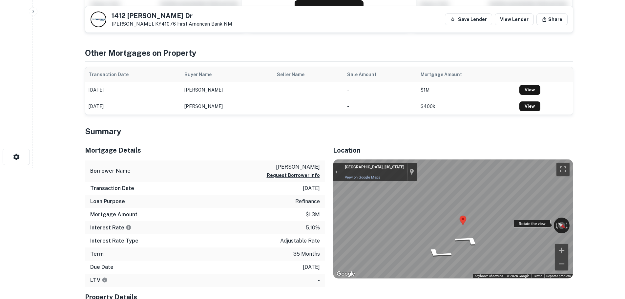
click at [395, 193] on div "← Move left → Move right ↑ Move up ↓ Move down + Zoom in - Zoom out Wilder, Ken…" at bounding box center [452, 218] width 239 height 119
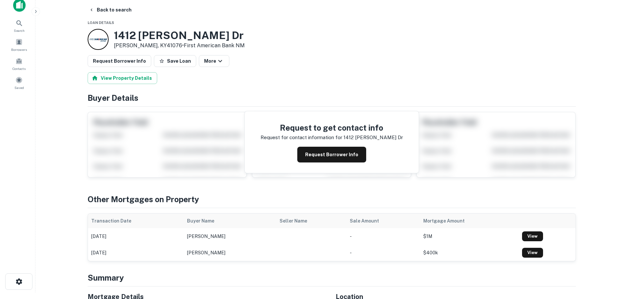
scroll to position [0, 0]
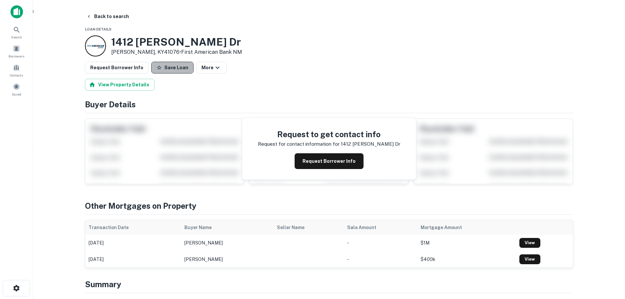
click at [168, 65] on button "Save Loan" at bounding box center [172, 68] width 42 height 12
click at [124, 65] on button "Request Borrower Info" at bounding box center [117, 68] width 64 height 12
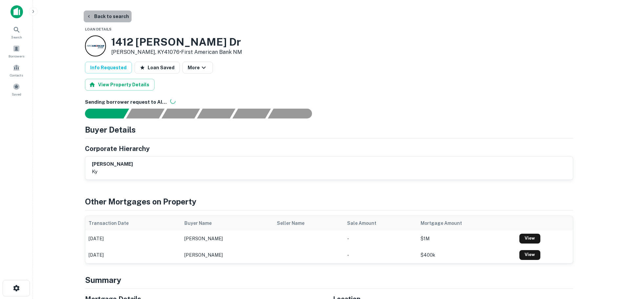
click at [120, 17] on button "Back to search" at bounding box center [108, 16] width 48 height 12
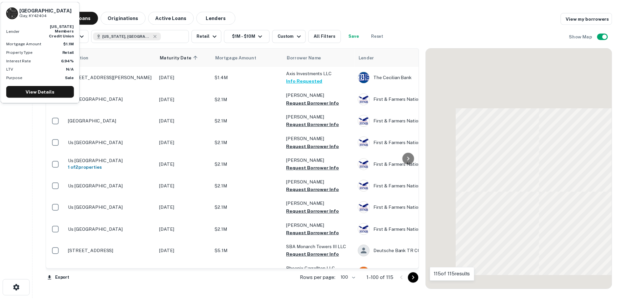
scroll to position [1142, 0]
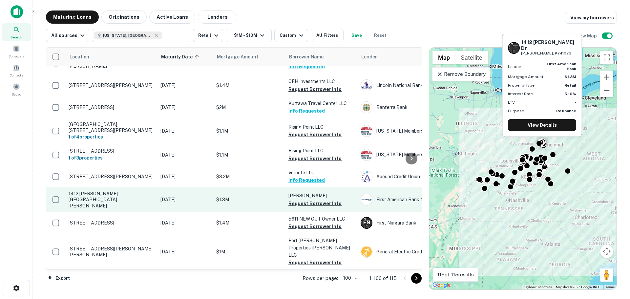
click at [114, 191] on p "1412 [PERSON_NAME][GEOGRAPHIC_DATA][PERSON_NAME]" at bounding box center [111, 200] width 85 height 18
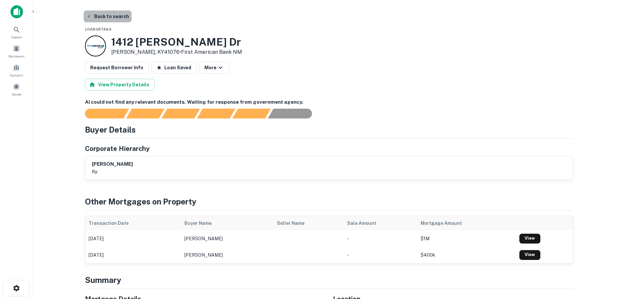
click at [114, 18] on button "Back to search" at bounding box center [108, 16] width 48 height 12
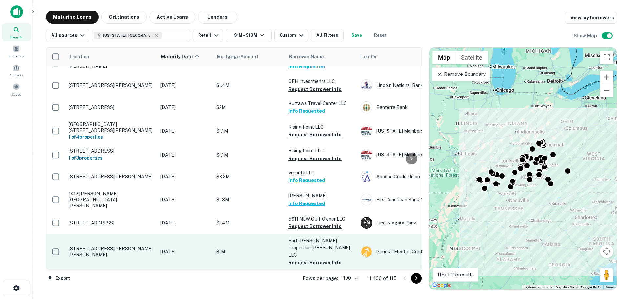
click at [119, 246] on p "[STREET_ADDRESS][PERSON_NAME][PERSON_NAME]" at bounding box center [111, 252] width 85 height 12
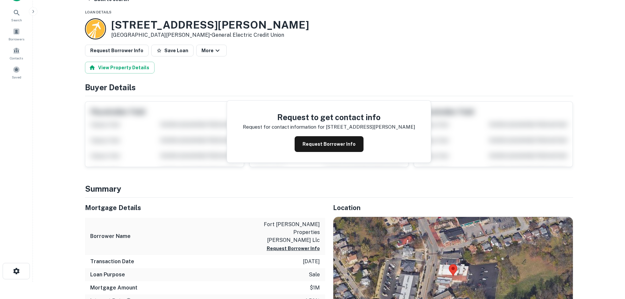
scroll to position [131, 0]
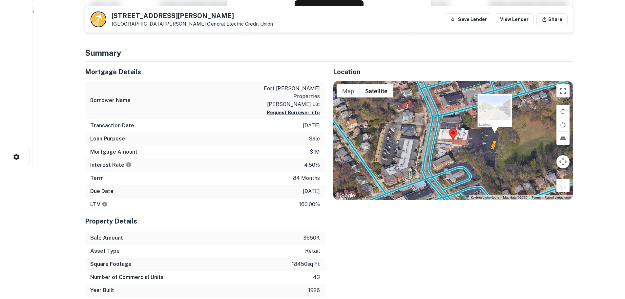
drag, startPoint x: 559, startPoint y: 183, endPoint x: 493, endPoint y: 154, distance: 72.4
click at [493, 154] on div "To activate drag with keyboard, press Alt + Enter. Once in keyboard drag state,…" at bounding box center [452, 140] width 239 height 119
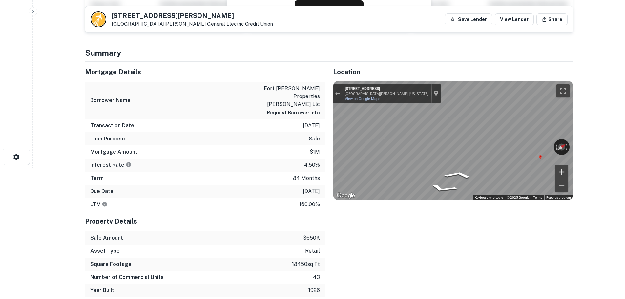
click at [557, 170] on div "← Move left → Move right ↑ Move up ↓ Move down + Zoom in - Zoom out 2 Highland …" at bounding box center [452, 140] width 239 height 119
click at [625, 168] on html "Search Borrowers Contacts Saved Back to search 18 N FORT THOMAS AVE Fort Thomas…" at bounding box center [312, 18] width 625 height 299
click at [142, 21] on p "Fort Thomas, KY41075 General Electric Credit Union" at bounding box center [192, 24] width 161 height 6
click at [144, 19] on h5 "18 N FORT THOMAS AVE" at bounding box center [192, 15] width 161 height 7
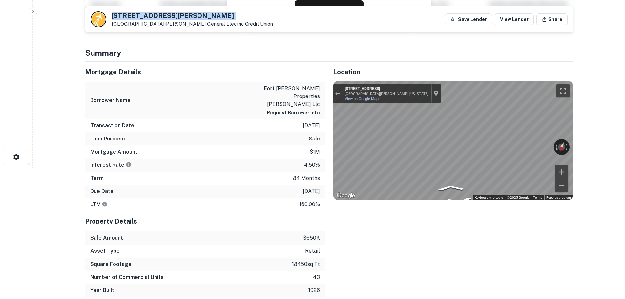
click at [144, 19] on h5 "18 N FORT THOMAS AVE" at bounding box center [192, 15] width 161 height 7
copy h5 "18 N FORT THOMAS AVE"
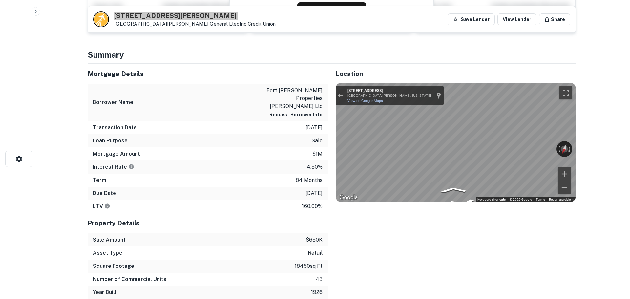
scroll to position [0, 0]
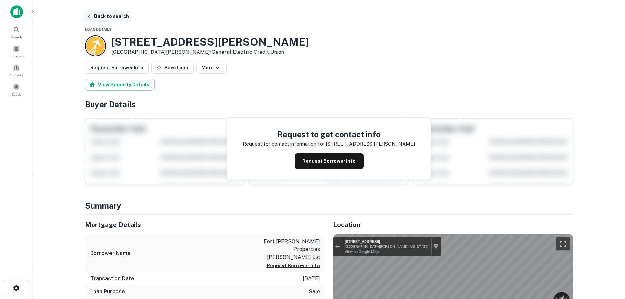
click at [111, 16] on button "Back to search" at bounding box center [108, 16] width 48 height 12
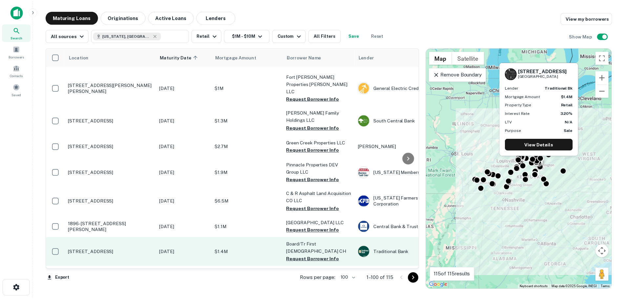
scroll to position [1339, 0]
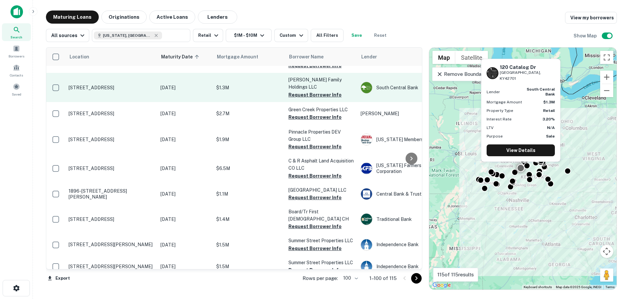
click at [113, 85] on p "120 Catalog Dr Elizabethtown, KY42701" at bounding box center [111, 88] width 85 height 6
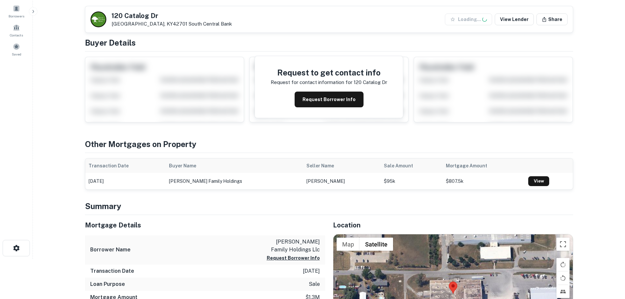
scroll to position [131, 0]
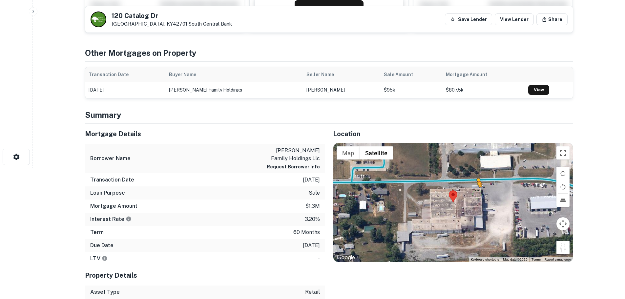
drag, startPoint x: 558, startPoint y: 250, endPoint x: 472, endPoint y: 186, distance: 107.1
click at [472, 186] on div "To activate drag with keyboard, press Alt + Enter. Once in keyboard drag state,…" at bounding box center [452, 202] width 239 height 119
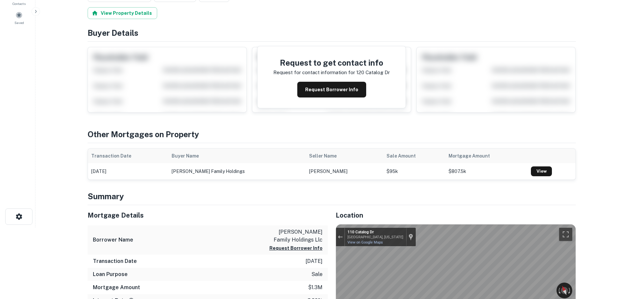
scroll to position [0, 0]
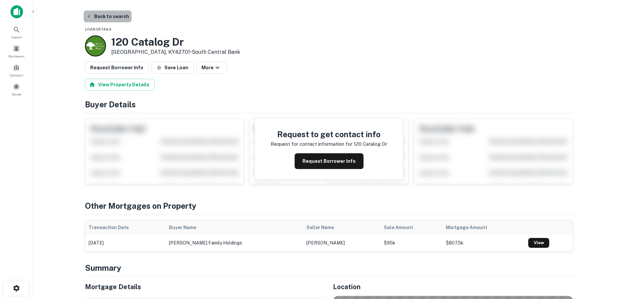
click at [113, 19] on button "Back to search" at bounding box center [108, 16] width 48 height 12
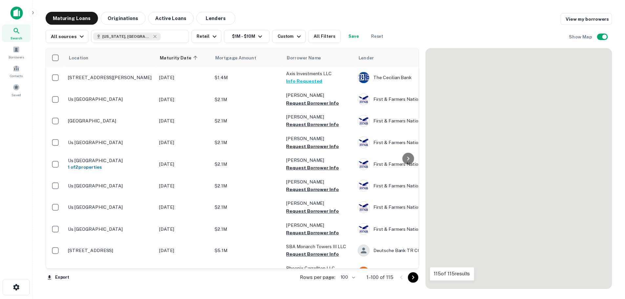
scroll to position [1339, 0]
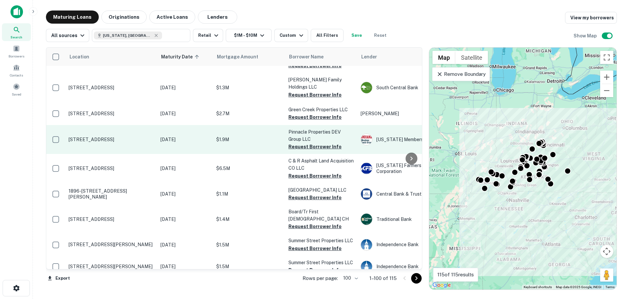
click at [118, 136] on p "[STREET_ADDRESS]" at bounding box center [111, 139] width 85 height 6
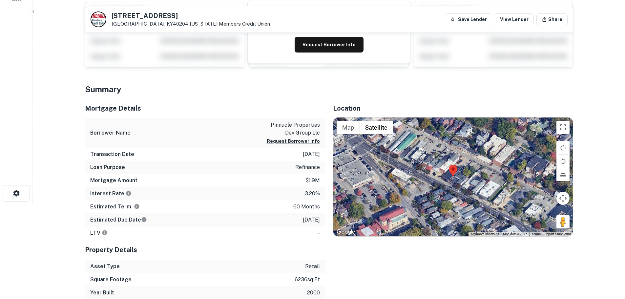
scroll to position [98, 0]
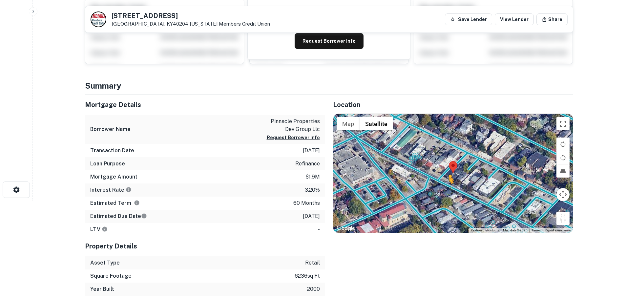
drag, startPoint x: 564, startPoint y: 220, endPoint x: 443, endPoint y: 188, distance: 125.1
click at [443, 188] on div "To activate drag with keyboard, press Alt + Enter. Once in keyboard drag state,…" at bounding box center [452, 173] width 239 height 119
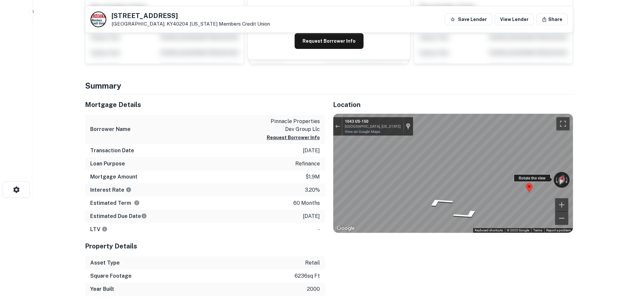
click at [564, 179] on div "← Move left → Move right ↑ Move up ↓ Move down + Zoom in - Zoom out 1043 US-150…" at bounding box center [452, 173] width 239 height 119
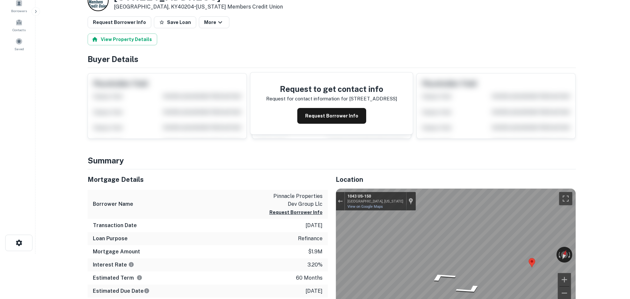
scroll to position [0, 0]
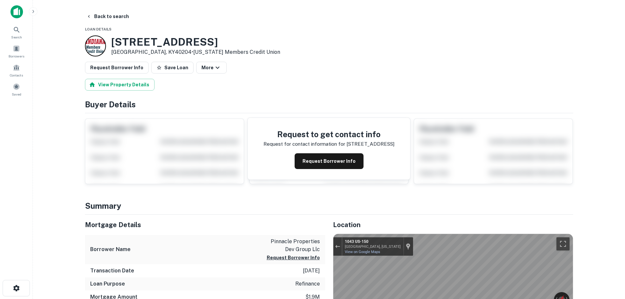
click at [174, 68] on button "Save Loan" at bounding box center [172, 68] width 42 height 12
click at [101, 72] on button "Request Borrower Info" at bounding box center [117, 68] width 64 height 12
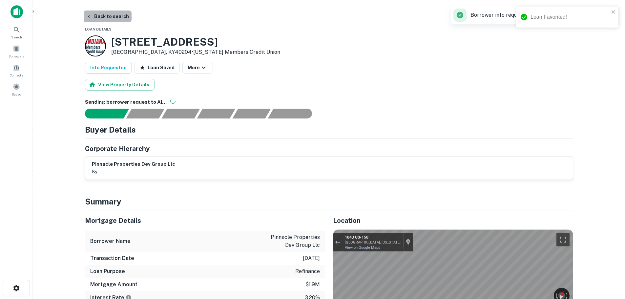
click at [110, 17] on button "Back to search" at bounding box center [108, 16] width 48 height 12
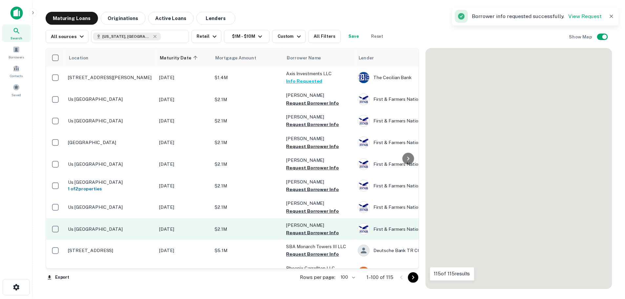
scroll to position [1339, 0]
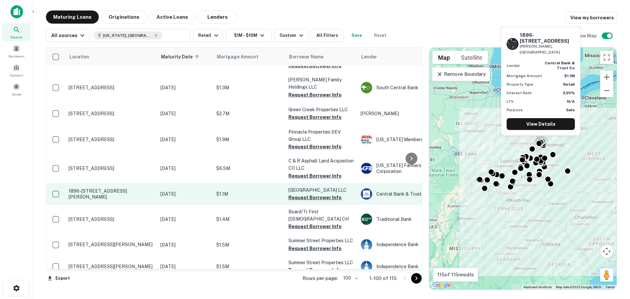
click at [124, 188] on p "1896-[STREET_ADDRESS][PERSON_NAME]" at bounding box center [111, 194] width 85 height 12
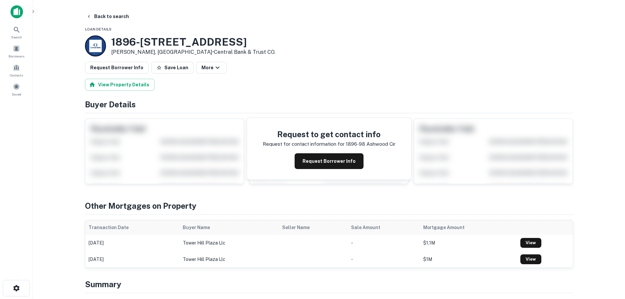
scroll to position [164, 0]
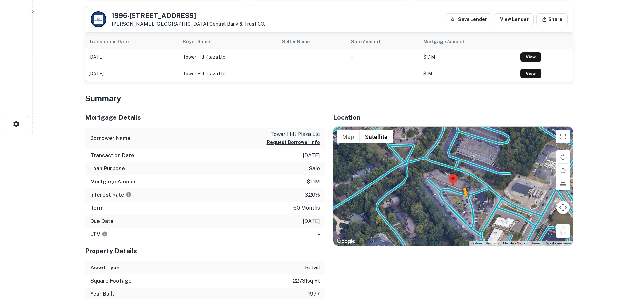
drag, startPoint x: 561, startPoint y: 236, endPoint x: 462, endPoint y: 202, distance: 103.8
click at [462, 202] on div "To activate drag with keyboard, press Alt + Enter. Once in keyboard drag state,…" at bounding box center [452, 186] width 239 height 119
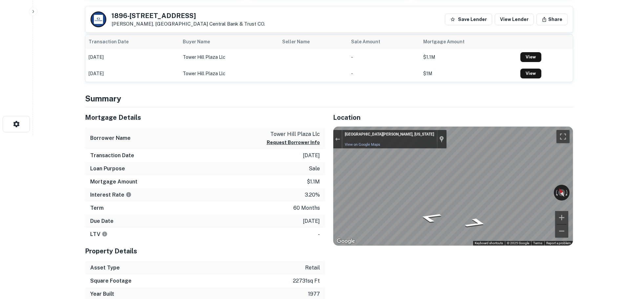
click at [274, 201] on div "Mortgage Details Borrower Name tower hill plaza llc Request Borrower Info Trans…" at bounding box center [325, 203] width 496 height 193
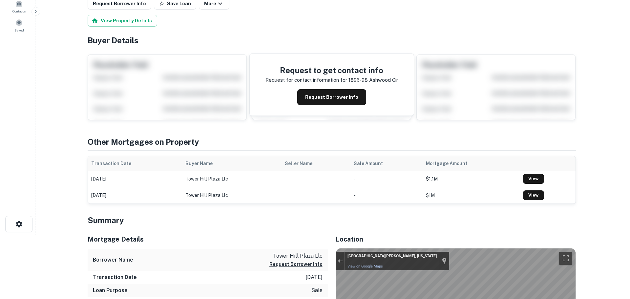
scroll to position [0, 0]
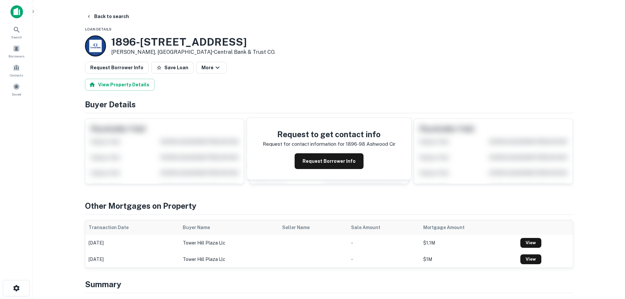
click at [120, 69] on button "Request Borrower Info" at bounding box center [117, 68] width 64 height 12
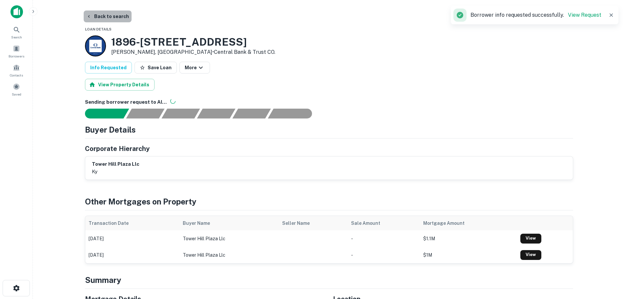
click at [110, 15] on button "Back to search" at bounding box center [108, 16] width 48 height 12
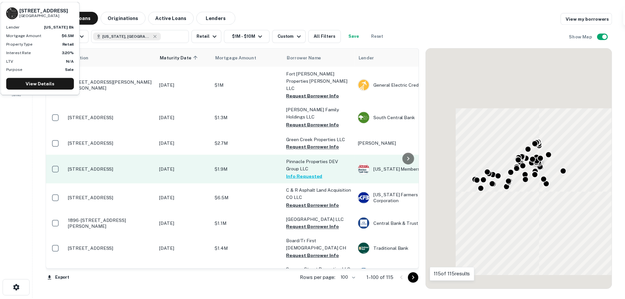
scroll to position [1339, 0]
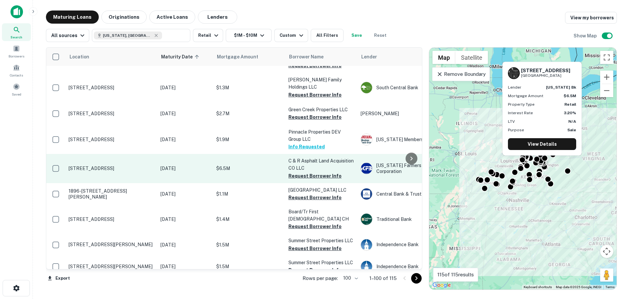
click at [123, 165] on p "[STREET_ADDRESS]" at bounding box center [111, 168] width 85 height 6
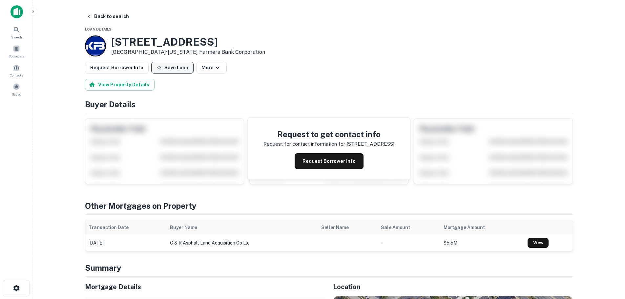
click at [175, 72] on button "Save Loan" at bounding box center [172, 68] width 42 height 12
click at [122, 65] on button "Request Borrower Info" at bounding box center [117, 68] width 64 height 12
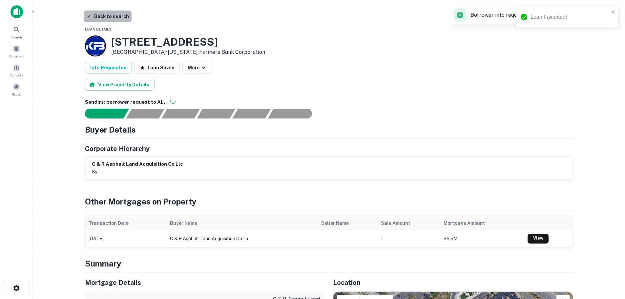
click at [112, 12] on button "Back to search" at bounding box center [108, 16] width 48 height 12
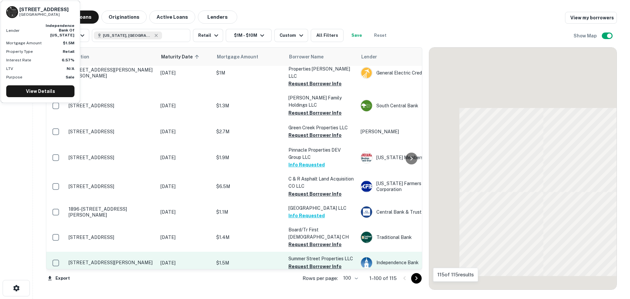
scroll to position [1339, 0]
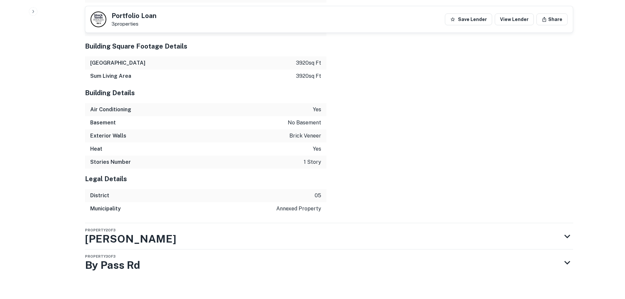
scroll to position [603, 0]
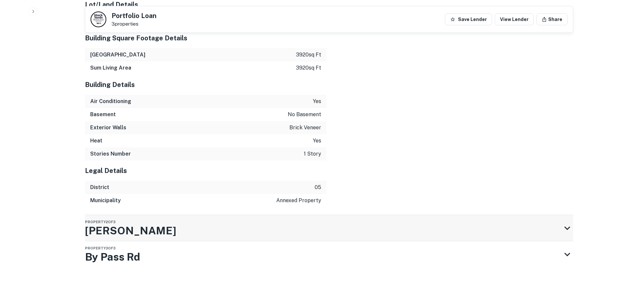
click at [567, 235] on div "Property 2 of [STREET_ADDRESS][PERSON_NAME]" at bounding box center [329, 228] width 488 height 26
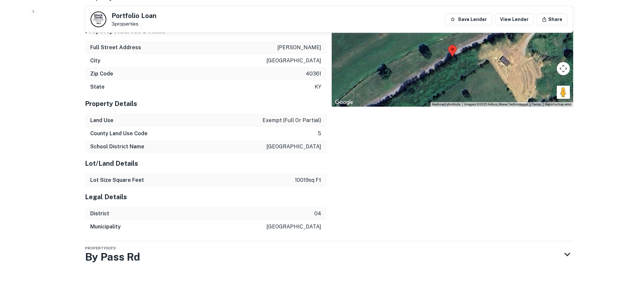
scroll to position [865, 0]
drag, startPoint x: 573, startPoint y: 254, endPoint x: 569, endPoint y: 254, distance: 3.9
click at [565, 254] on icon at bounding box center [567, 255] width 6 height 4
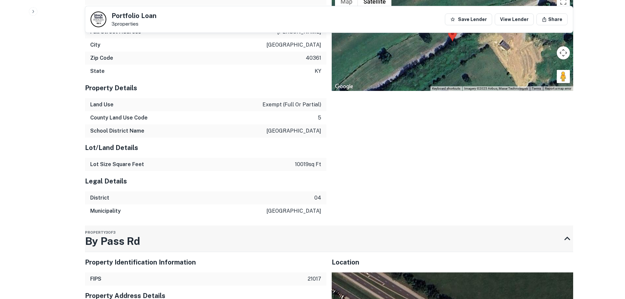
scroll to position [1029, 0]
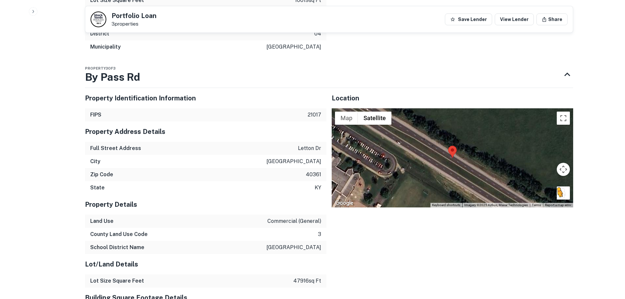
click at [566, 199] on button "Drag Pegman onto the map to open Street View" at bounding box center [563, 192] width 13 height 13
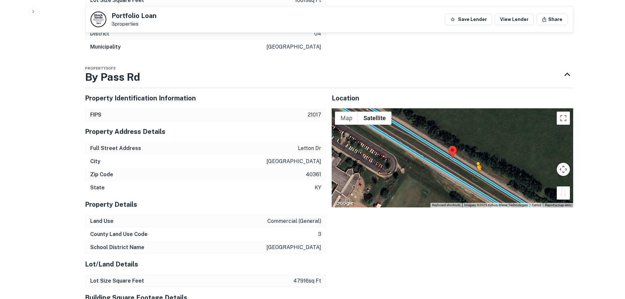
drag, startPoint x: 566, startPoint y: 212, endPoint x: 455, endPoint y: 192, distance: 112.5
click at [456, 192] on div "To activate drag with keyboard, press Alt + Enter. Once in keyboard drag state,…" at bounding box center [452, 157] width 241 height 99
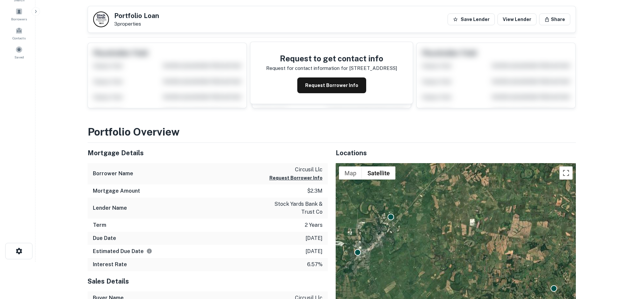
scroll to position [0, 0]
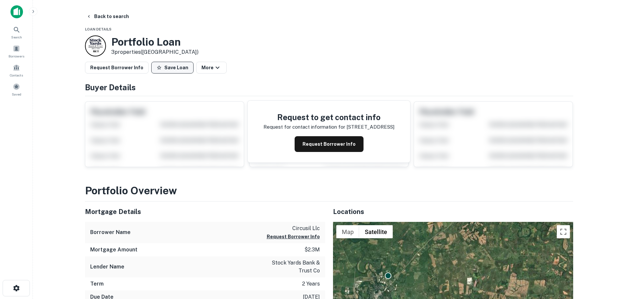
click at [162, 68] on button "Save Loan" at bounding box center [172, 68] width 42 height 12
click at [109, 69] on button "Request Borrower Info" at bounding box center [117, 68] width 64 height 12
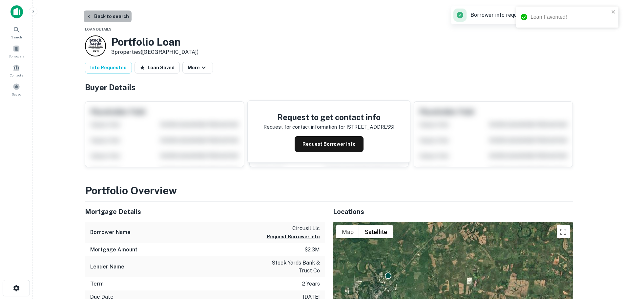
click at [110, 14] on button "Back to search" at bounding box center [108, 16] width 48 height 12
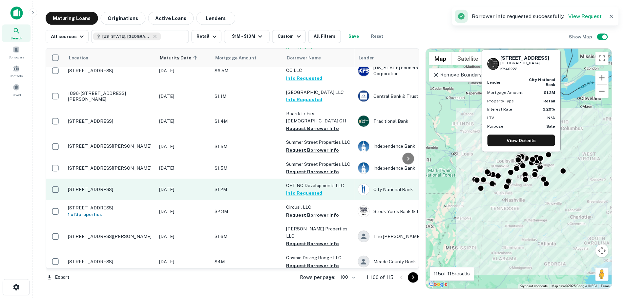
scroll to position [1470, 0]
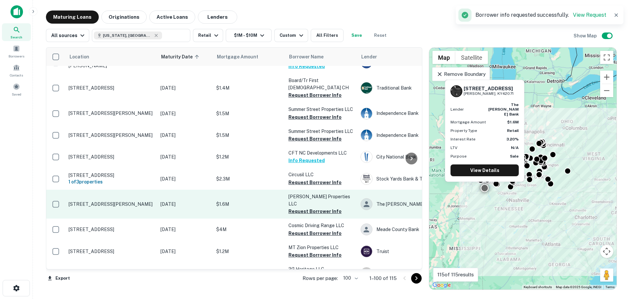
click at [109, 190] on td "[STREET_ADDRESS][PERSON_NAME]" at bounding box center [111, 204] width 92 height 29
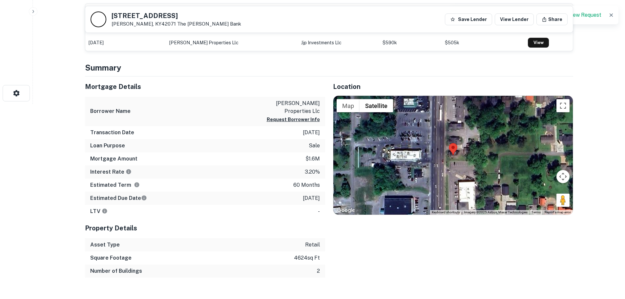
scroll to position [197, 0]
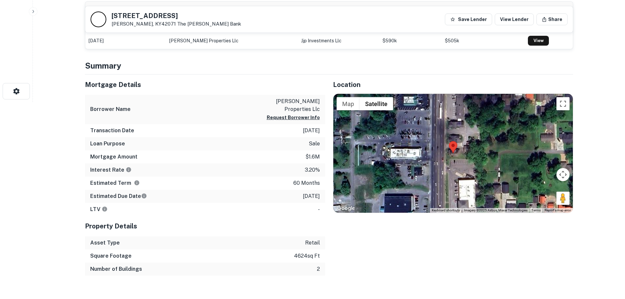
drag, startPoint x: 561, startPoint y: 198, endPoint x: 548, endPoint y: 194, distance: 13.3
click at [437, 152] on div "Map Terrain Satellite Labels Keyboard shortcuts Map Data Imagery ©2025 Airbus, …" at bounding box center [452, 153] width 239 height 119
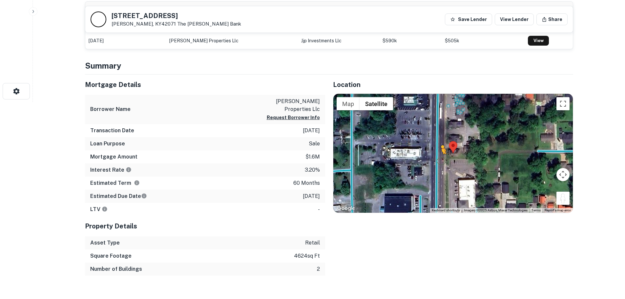
drag, startPoint x: 559, startPoint y: 204, endPoint x: 440, endPoint y: 159, distance: 127.1
click at [440, 159] on div "To activate drag with keyboard, press Alt + Enter. Once in keyboard drag state,…" at bounding box center [452, 153] width 239 height 119
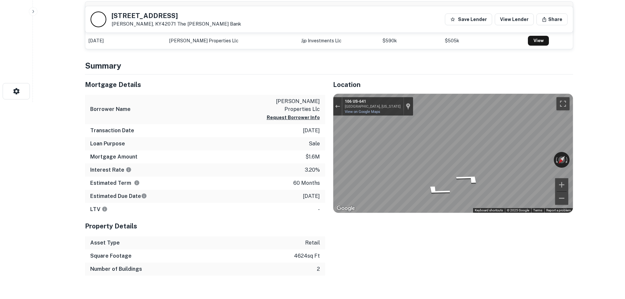
click at [238, 160] on div "Mortgage Details Borrower Name cazares properties llc Request Borrower Info Tra…" at bounding box center [325, 174] width 496 height 201
click at [228, 164] on div "Mortgage Details Borrower Name cazares properties llc Request Borrower Info Tra…" at bounding box center [325, 174] width 496 height 201
click at [118, 15] on h5 "106 S 12th St" at bounding box center [177, 15] width 130 height 7
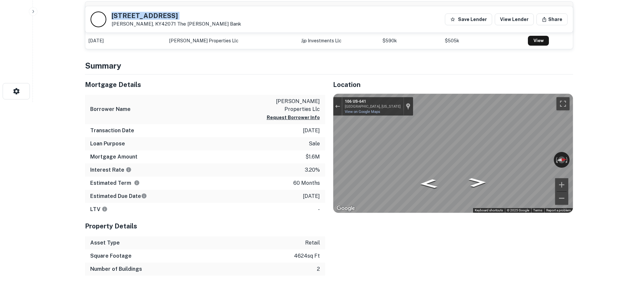
copy h5 "106 S 12th St"
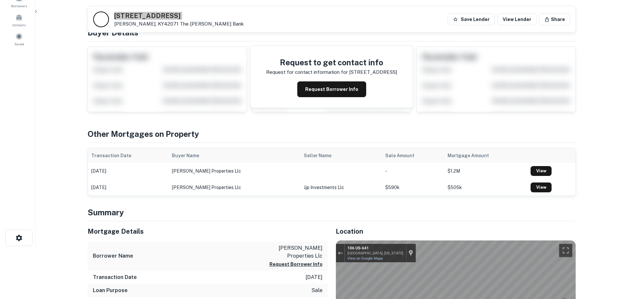
scroll to position [0, 0]
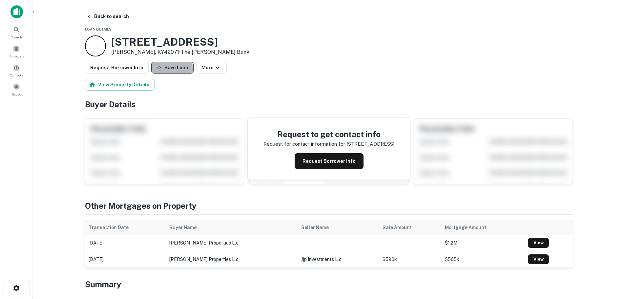
click at [166, 69] on button "Save Loan" at bounding box center [172, 68] width 42 height 12
click at [133, 69] on button "Request Borrower Info" at bounding box center [117, 68] width 64 height 12
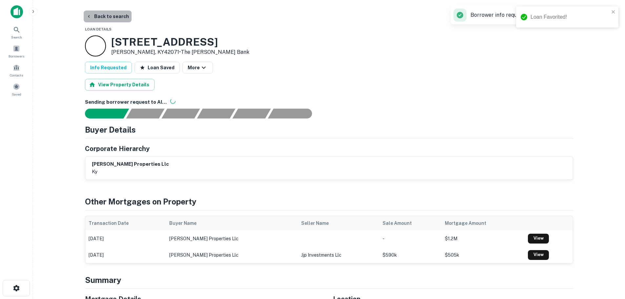
click at [110, 18] on button "Back to search" at bounding box center [108, 16] width 48 height 12
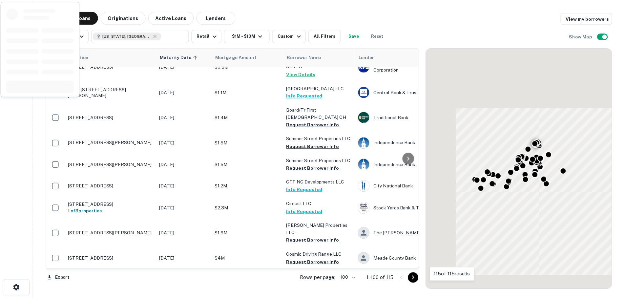
scroll to position [1470, 0]
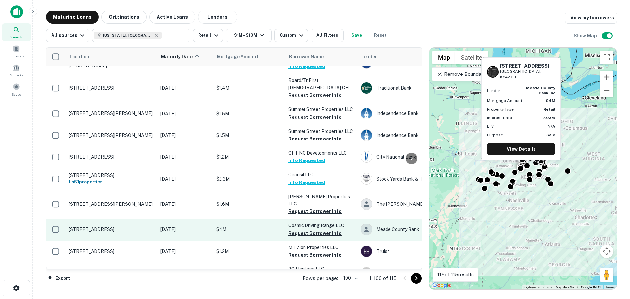
click at [122, 218] on td "[STREET_ADDRESS]" at bounding box center [111, 229] width 92 height 22
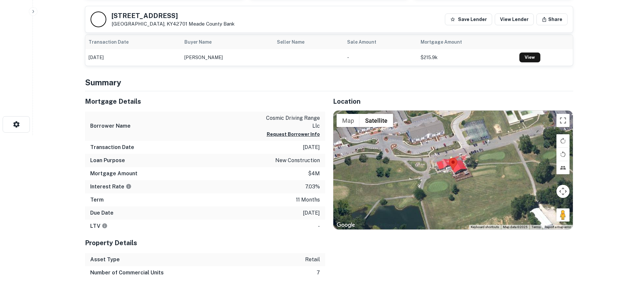
scroll to position [164, 0]
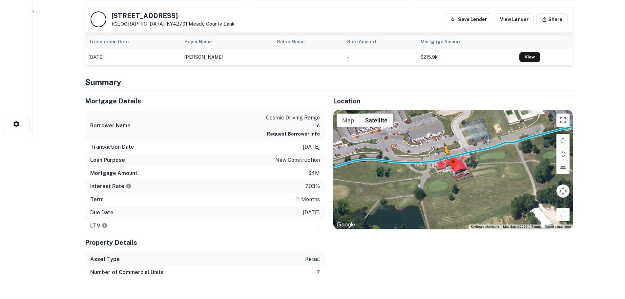
drag, startPoint x: 563, startPoint y: 215, endPoint x: 441, endPoint y: 158, distance: 134.6
click at [441, 158] on div "To activate drag with keyboard, press Alt + Enter. Once in keyboard drag state,…" at bounding box center [452, 169] width 239 height 119
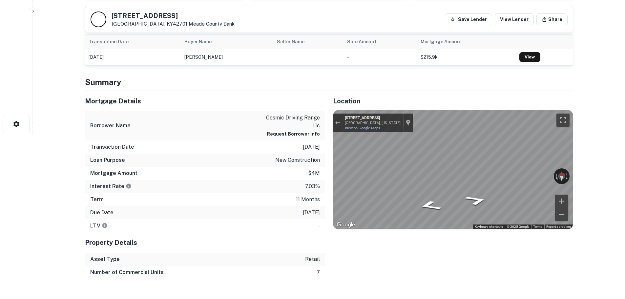
drag, startPoint x: 525, startPoint y: 175, endPoint x: 330, endPoint y: 161, distance: 195.0
click at [330, 161] on div "Location ← Move left → Move right ↑ Move up ↓ Move down + Zoom in - Zoom out Ho…" at bounding box center [449, 185] width 248 height 188
click at [245, 156] on div "Mortgage Details Borrower Name cosmic driving range llc Request Borrower Info T…" at bounding box center [325, 185] width 496 height 188
click at [301, 170] on div "Mortgage Details Borrower Name cosmic driving range llc Request Borrower Info T…" at bounding box center [325, 185] width 496 height 188
click at [408, 169] on div "Map" at bounding box center [452, 169] width 239 height 119
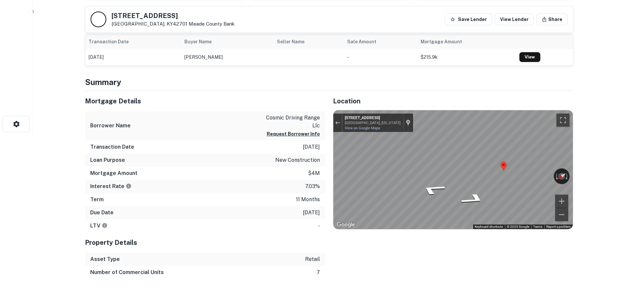
drag, startPoint x: 154, startPoint y: 13, endPoint x: 152, endPoint y: 17, distance: 5.1
click at [153, 15] on h5 "850 Pine Valley Dr" at bounding box center [173, 15] width 123 height 7
click at [152, 18] on h5 "850 Pine Valley Dr" at bounding box center [173, 15] width 123 height 7
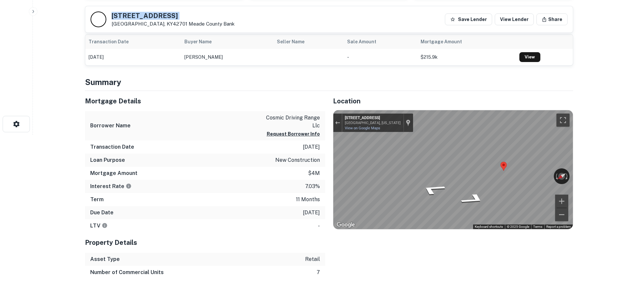
copy h5 "850 Pine Valley Dr"
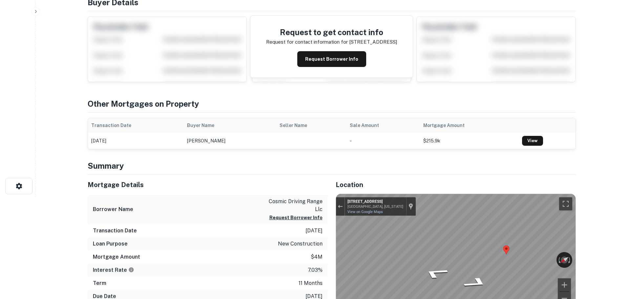
scroll to position [0, 0]
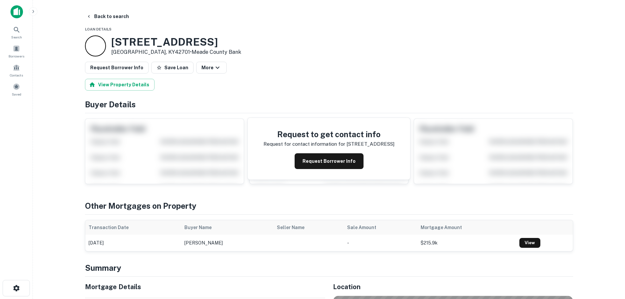
drag, startPoint x: 174, startPoint y: 66, endPoint x: 133, endPoint y: 56, distance: 42.5
click at [170, 66] on button "Save Loan" at bounding box center [172, 68] width 42 height 12
click at [125, 65] on button "Request Borrower Info" at bounding box center [117, 68] width 64 height 12
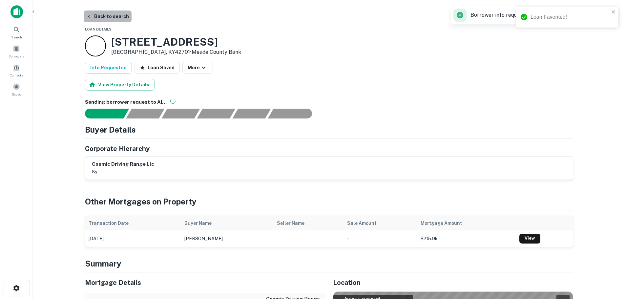
click at [112, 17] on button "Back to search" at bounding box center [108, 16] width 48 height 12
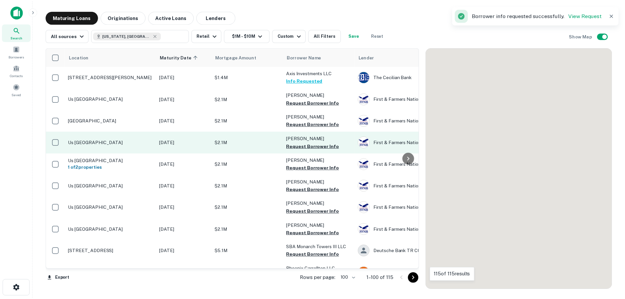
scroll to position [1470, 0]
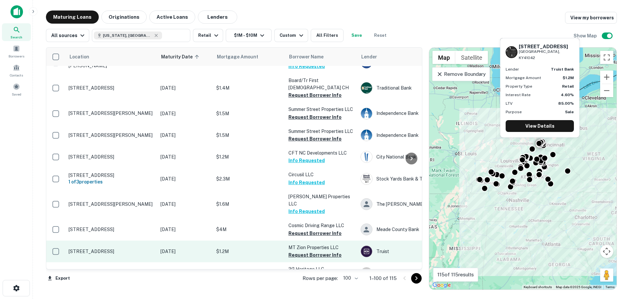
click at [119, 248] on p "310 Mount Zion Rd Florence, KY41042" at bounding box center [111, 251] width 85 height 6
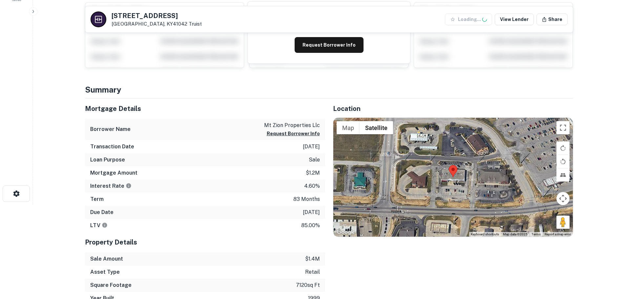
scroll to position [98, 0]
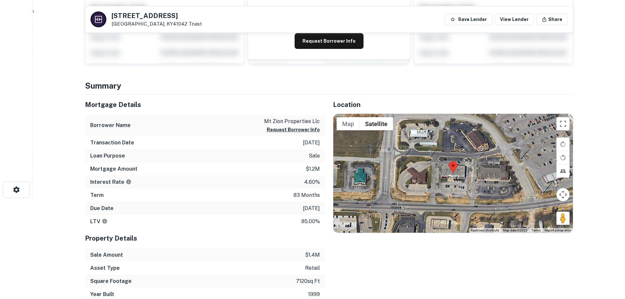
drag, startPoint x: 564, startPoint y: 220, endPoint x: 559, endPoint y: 226, distance: 7.3
click at [459, 195] on div "Map Terrain Satellite Labels Keyboard shortcuts Map Data Map data ©2025 Map dat…" at bounding box center [452, 173] width 239 height 119
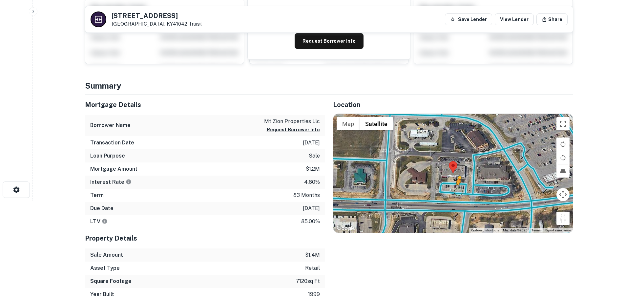
drag, startPoint x: 564, startPoint y: 222, endPoint x: 457, endPoint y: 192, distance: 111.0
click at [457, 192] on div "To activate drag with keyboard, press Alt + Enter. Once in keyboard drag state,…" at bounding box center [452, 173] width 239 height 119
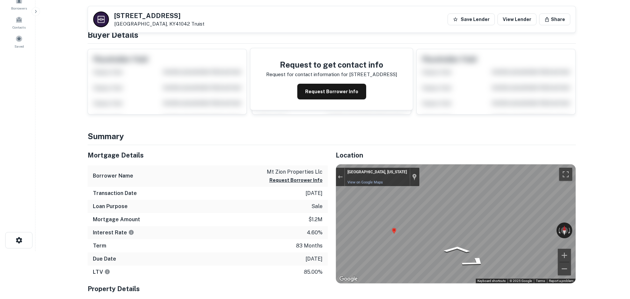
scroll to position [0, 0]
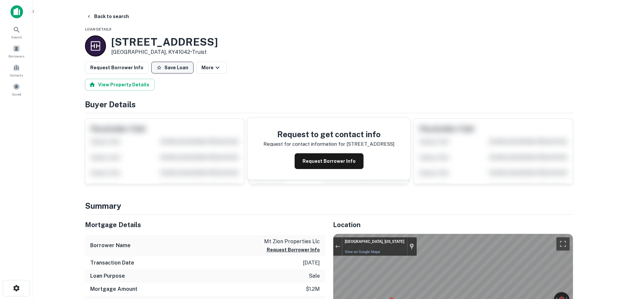
click at [170, 71] on button "Save Loan" at bounding box center [172, 68] width 42 height 12
click at [128, 68] on button "Request Borrower Info" at bounding box center [117, 68] width 64 height 12
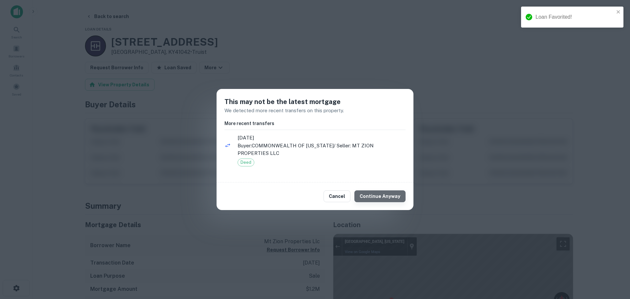
click at [392, 199] on button "Continue Anyway" at bounding box center [379, 196] width 51 height 12
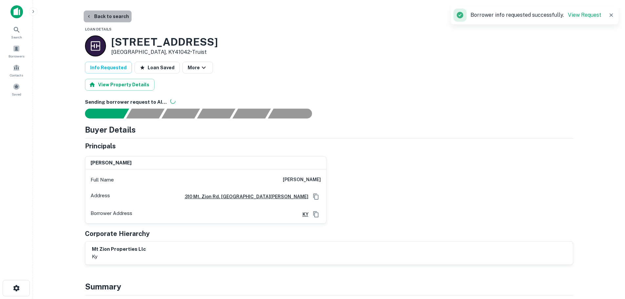
click at [119, 22] on button "Back to search" at bounding box center [108, 16] width 48 height 12
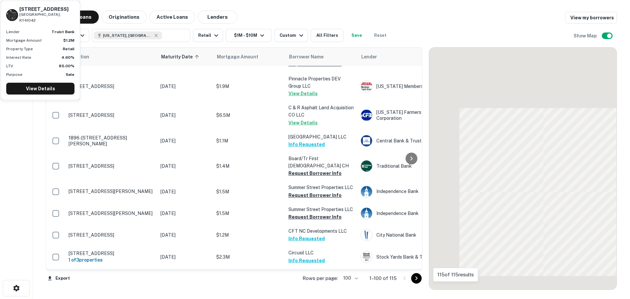
scroll to position [1470, 0]
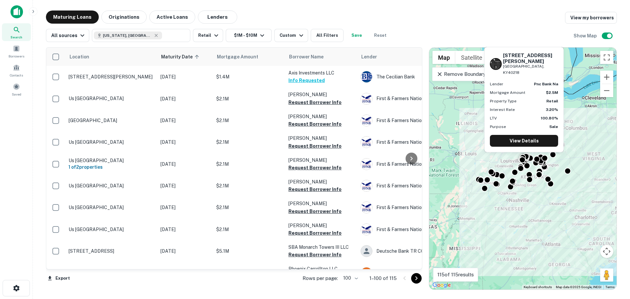
scroll to position [1470, 0]
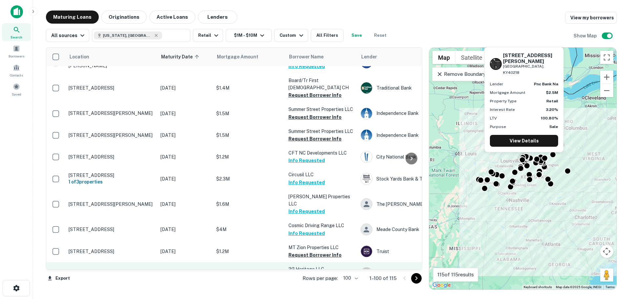
drag, startPoint x: 0, startPoint y: 0, endPoint x: 107, endPoint y: 236, distance: 258.6
click at [107, 270] on p "[STREET_ADDRESS][PERSON_NAME]" at bounding box center [111, 273] width 85 height 6
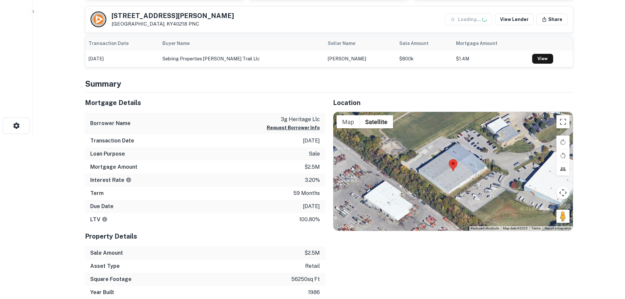
scroll to position [164, 0]
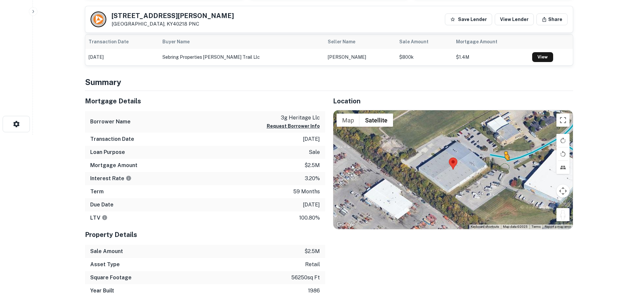
drag, startPoint x: 562, startPoint y: 216, endPoint x: 504, endPoint y: 164, distance: 78.1
click at [504, 164] on div "To activate drag with keyboard, press Alt + Enter. Once in keyboard drag state,…" at bounding box center [452, 169] width 239 height 119
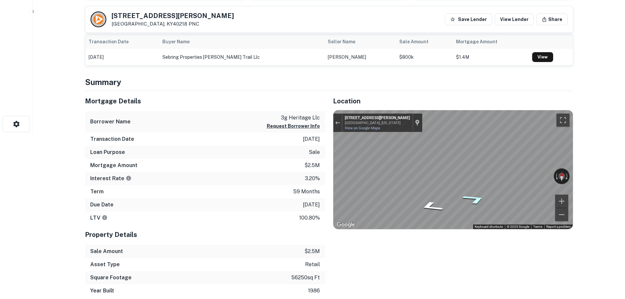
click at [469, 198] on icon "Go Northeast, Bashford Ave Ct" at bounding box center [474, 198] width 45 height 15
click at [469, 198] on icon "Go Northeast, Bashford Ave Ct" at bounding box center [473, 198] width 46 height 15
click at [469, 198] on icon "Go Northeast, Bashford Ave Ct" at bounding box center [472, 199] width 47 height 16
click at [470, 207] on icon "Go Northeast, Bashford Ave Ct" at bounding box center [477, 203] width 34 height 13
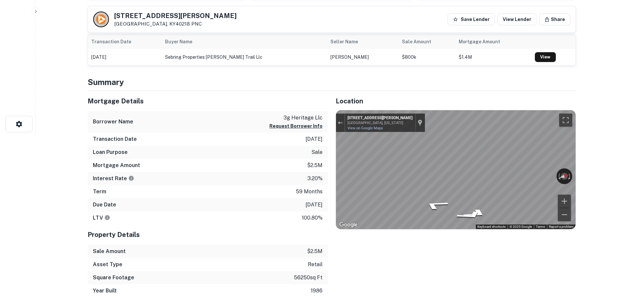
scroll to position [0, 0]
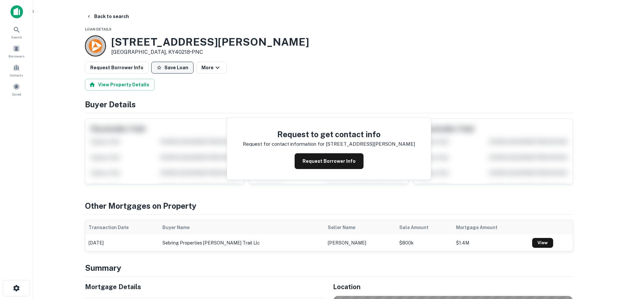
click at [171, 72] on button "Save Loan" at bounding box center [172, 68] width 42 height 12
click at [115, 73] on button "Request Borrower Info" at bounding box center [117, 68] width 64 height 12
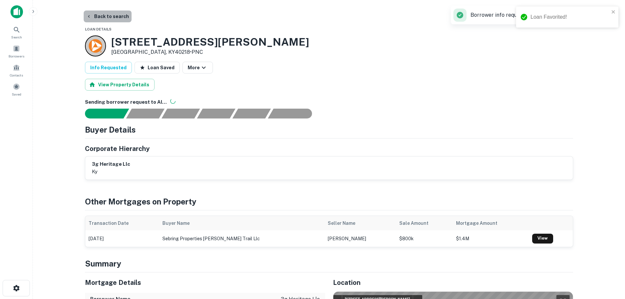
click at [114, 18] on button "Back to search" at bounding box center [108, 16] width 48 height 12
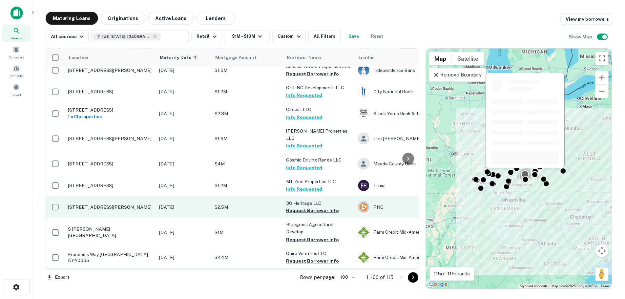
scroll to position [1602, 0]
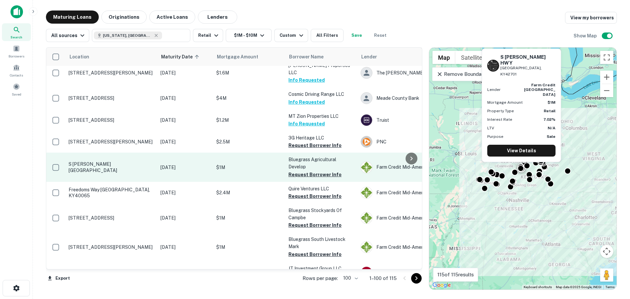
click at [106, 161] on p "S [PERSON_NAME] [GEOGRAPHIC_DATA]" at bounding box center [111, 167] width 85 height 12
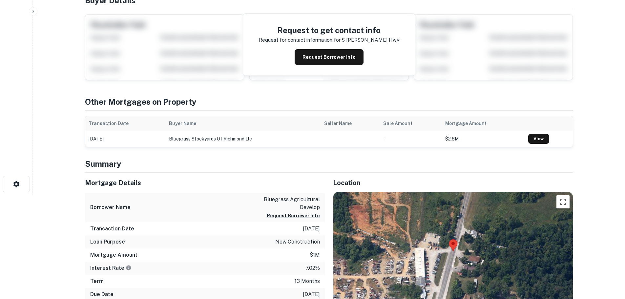
scroll to position [131, 0]
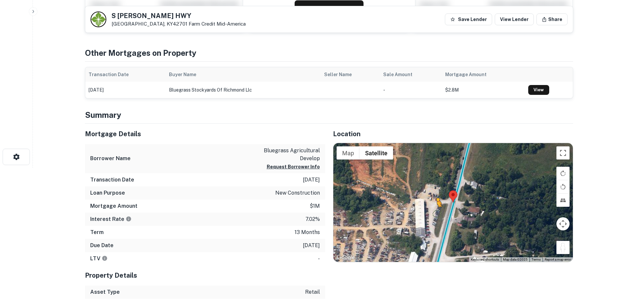
drag, startPoint x: 561, startPoint y: 250, endPoint x: 435, endPoint y: 212, distance: 131.3
click at [435, 212] on div "To activate drag with keyboard, press Alt + Enter. Once in keyboard drag state,…" at bounding box center [452, 202] width 239 height 119
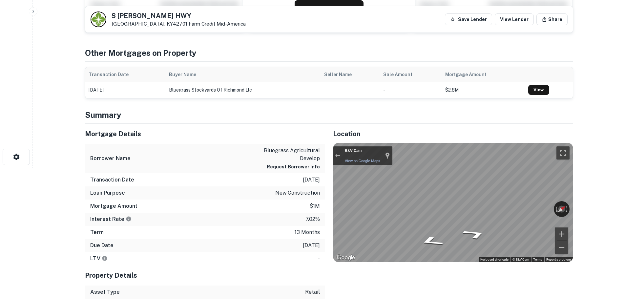
click at [586, 168] on html "Search Borrowers Contacts Saved Back to search S [PERSON_NAME][GEOGRAPHIC_DATA]…" at bounding box center [312, 18] width 625 height 299
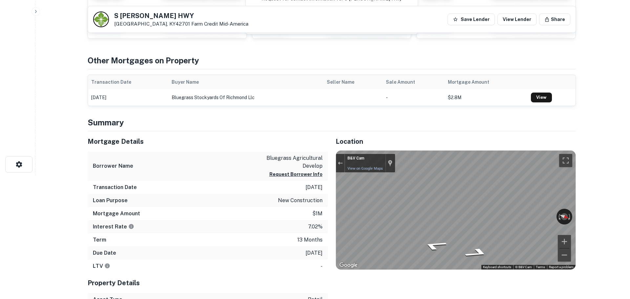
scroll to position [0, 0]
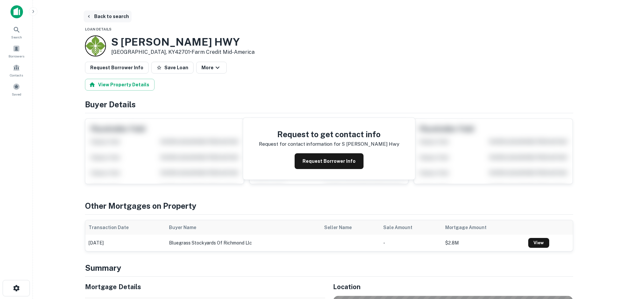
click at [114, 18] on button "Back to search" at bounding box center [108, 16] width 48 height 12
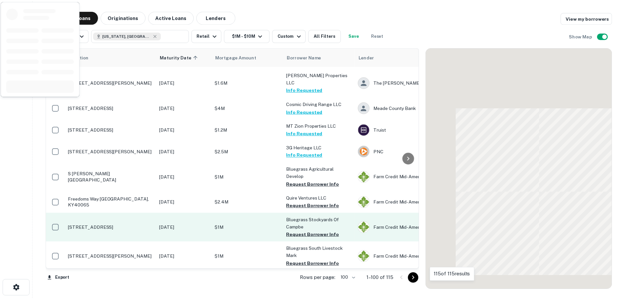
scroll to position [1602, 0]
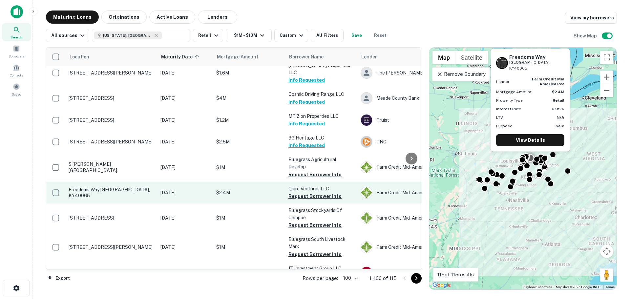
click at [127, 187] on p "Freedoms Way [GEOGRAPHIC_DATA], KY40065" at bounding box center [111, 193] width 85 height 12
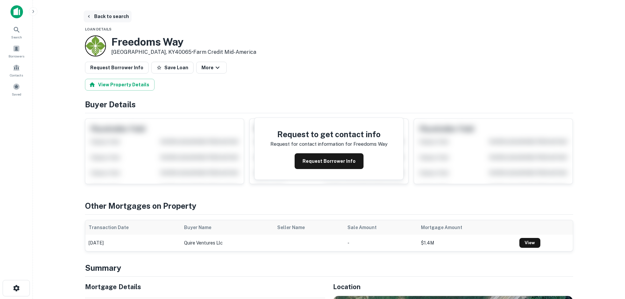
click at [108, 16] on button "Back to search" at bounding box center [108, 16] width 48 height 12
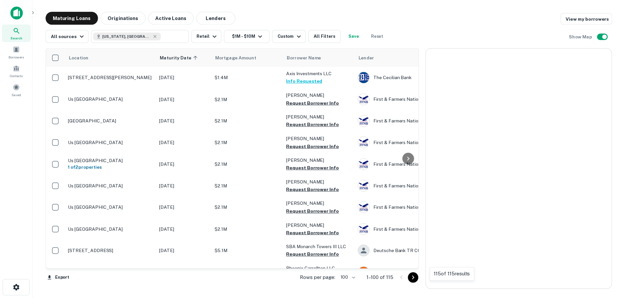
scroll to position [1602, 0]
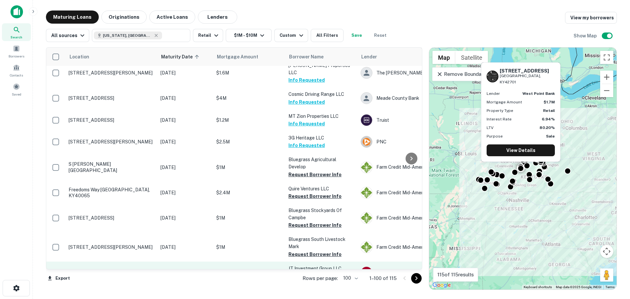
click at [110, 269] on p "[STREET_ADDRESS]" at bounding box center [111, 272] width 85 height 6
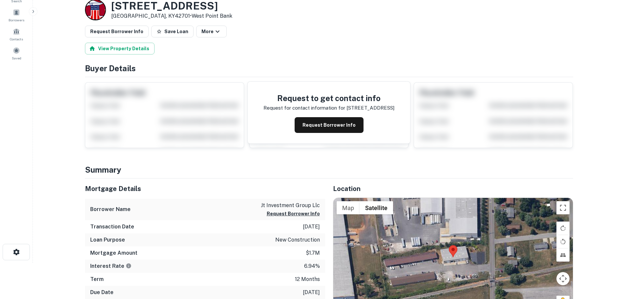
scroll to position [66, 0]
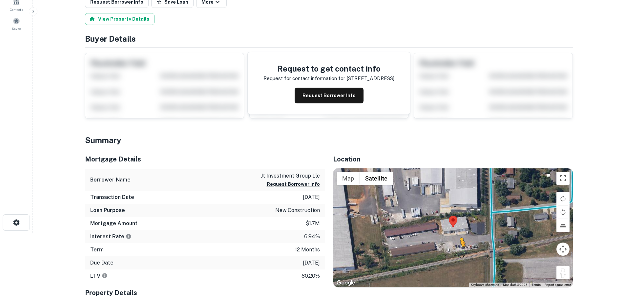
drag, startPoint x: 565, startPoint y: 277, endPoint x: 450, endPoint y: 247, distance: 119.3
click at [450, 247] on div "To activate drag with keyboard, press Alt + Enter. Once in keyboard drag state,…" at bounding box center [452, 227] width 239 height 119
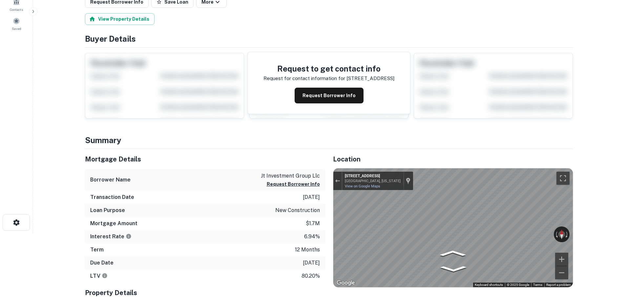
click at [625, 233] on html "Search Borrowers Contacts Saved Back to search Loan Details [STREET_ADDRESS] • …" at bounding box center [312, 83] width 625 height 299
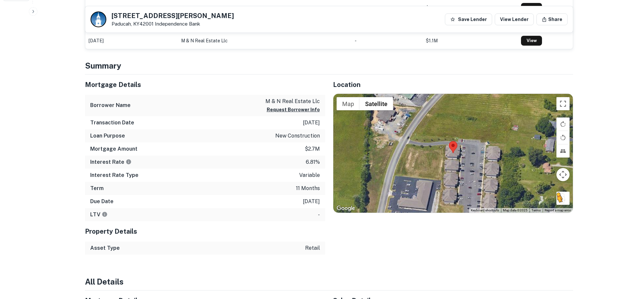
drag, startPoint x: 0, startPoint y: 0, endPoint x: 498, endPoint y: 169, distance: 526.0
click at [498, 169] on div "To activate drag with keyboard, press Alt + Enter. Once in keyboard drag state,…" at bounding box center [452, 153] width 239 height 119
drag, startPoint x: 564, startPoint y: 198, endPoint x: 462, endPoint y: 150, distance: 112.7
click at [462, 150] on div "To activate drag with keyboard, press Alt + Enter. Once in keyboard drag state,…" at bounding box center [452, 153] width 239 height 119
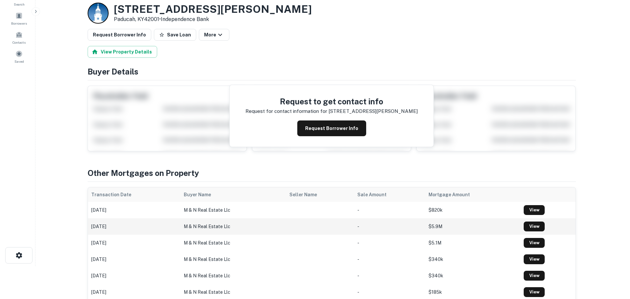
scroll to position [0, 0]
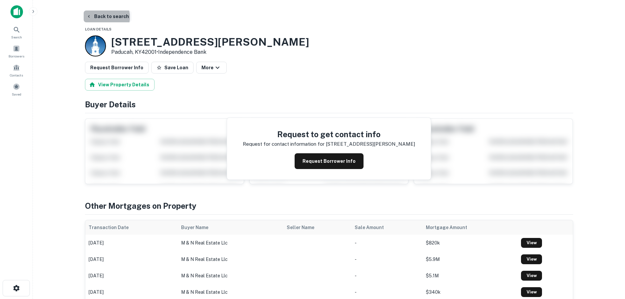
click at [104, 17] on button "Back to search" at bounding box center [108, 16] width 48 height 12
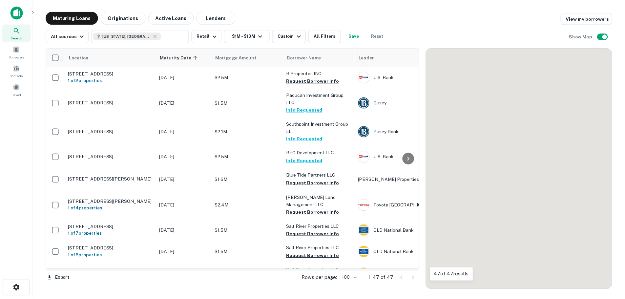
scroll to position [361, 0]
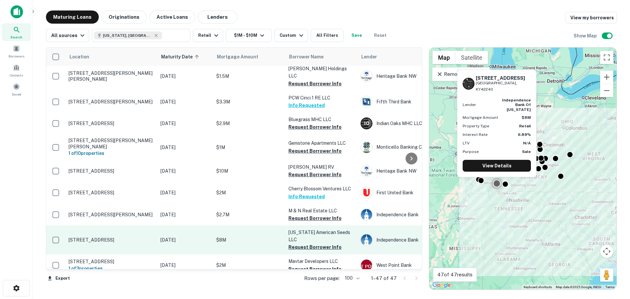
click at [123, 237] on p "[STREET_ADDRESS]" at bounding box center [111, 240] width 85 height 6
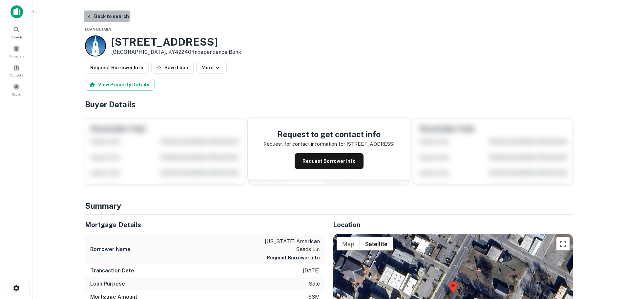
click at [99, 16] on button "Back to search" at bounding box center [108, 16] width 48 height 12
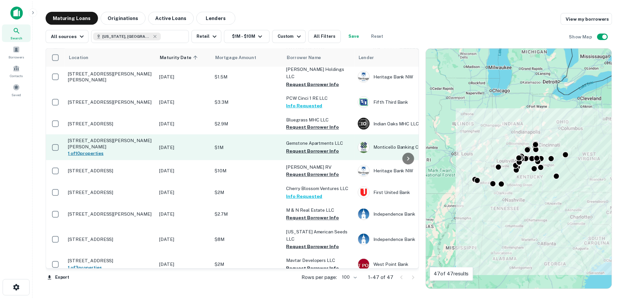
scroll to position [426, 0]
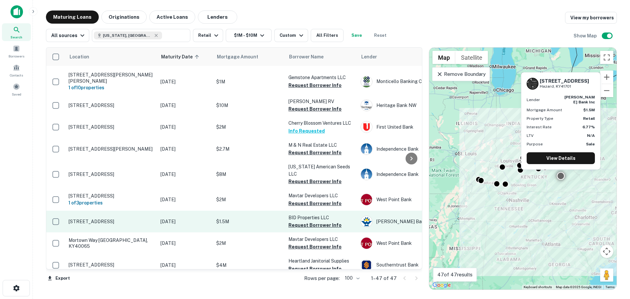
click at [96, 218] on p "[STREET_ADDRESS]" at bounding box center [111, 221] width 85 height 6
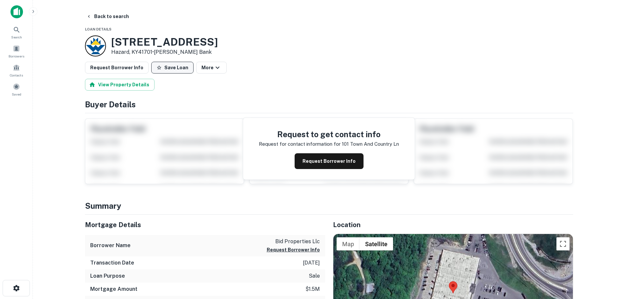
click at [167, 71] on button "Save Loan" at bounding box center [172, 68] width 42 height 12
click at [127, 73] on button "Request Borrower Info" at bounding box center [117, 68] width 64 height 12
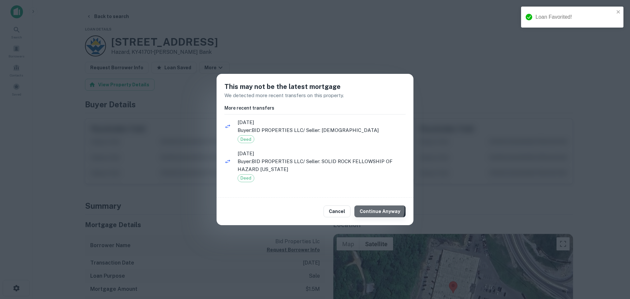
click at [380, 209] on button "Continue Anyway" at bounding box center [379, 211] width 51 height 12
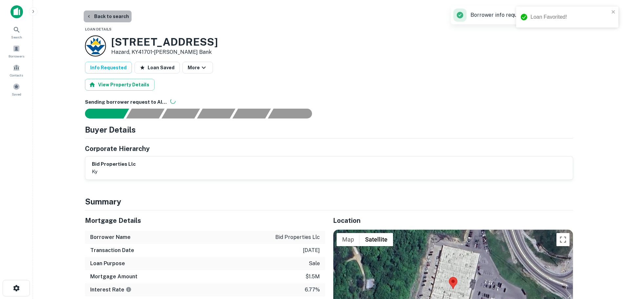
click at [108, 16] on button "Back to search" at bounding box center [108, 16] width 48 height 12
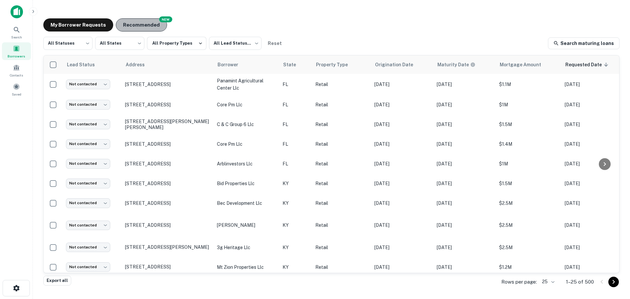
click at [159, 28] on button "Recommended" at bounding box center [141, 24] width 51 height 13
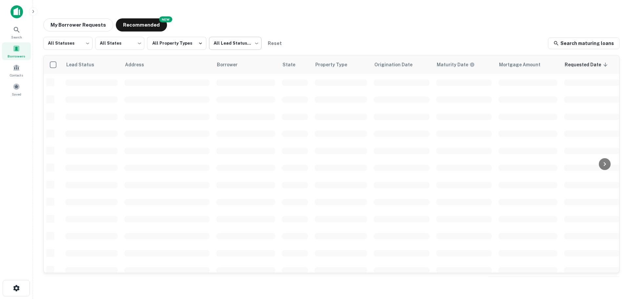
click at [231, 40] on body "Search Borrowers Contacts Saved My Borrower Requests NEW Recommended All Status…" at bounding box center [315, 149] width 630 height 299
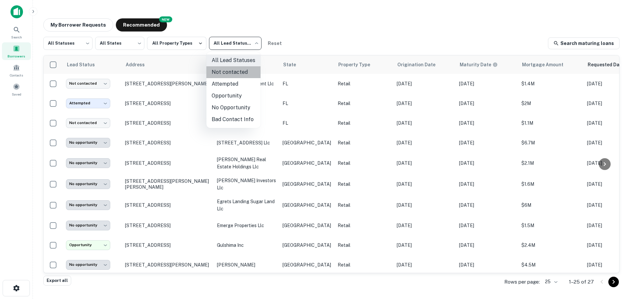
click at [238, 71] on li "Not contacted" at bounding box center [233, 72] width 54 height 12
type input "****"
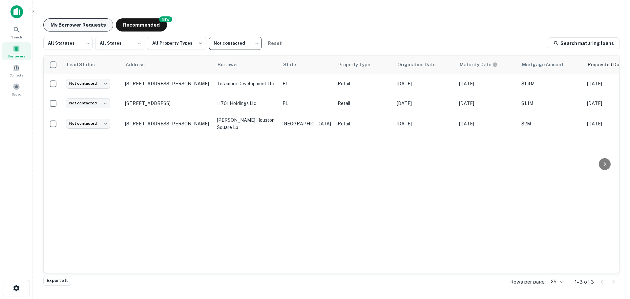
click at [79, 23] on button "My Borrower Requests" at bounding box center [78, 24] width 70 height 13
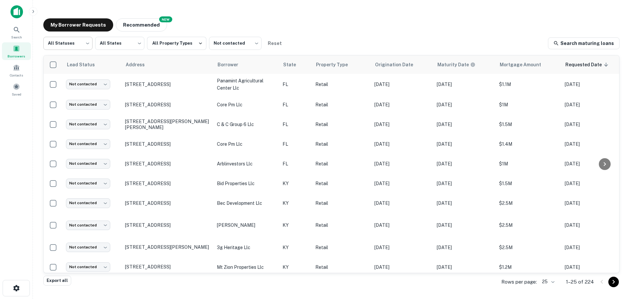
click at [82, 49] on body "Search Borrowers Contacts Saved My Borrower Requests NEW Recommended All Status…" at bounding box center [315, 149] width 630 height 299
click at [75, 83] on li "Fulfilled" at bounding box center [67, 84] width 49 height 12
type input "*********"
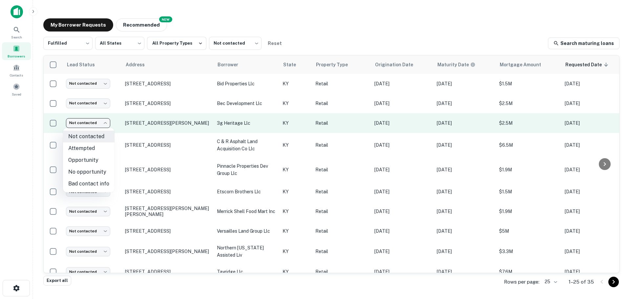
click at [78, 124] on body "Search Borrowers Contacts Saved My Borrower Requests NEW Recommended Fulfilled …" at bounding box center [315, 149] width 630 height 299
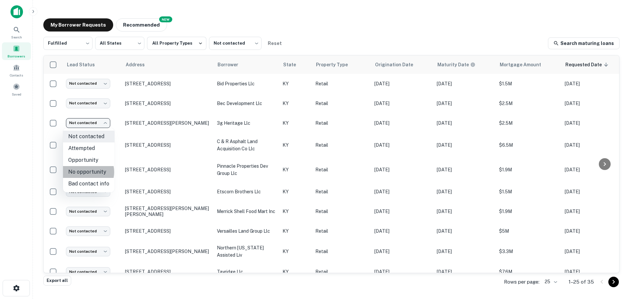
click at [85, 172] on li "No opportunity" at bounding box center [88, 172] width 51 height 12
type input "**********"
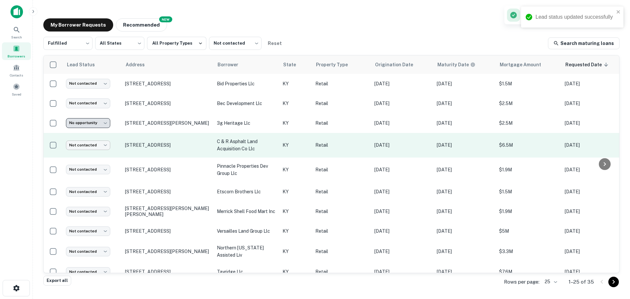
click at [89, 144] on body "**********" at bounding box center [315, 149] width 630 height 299
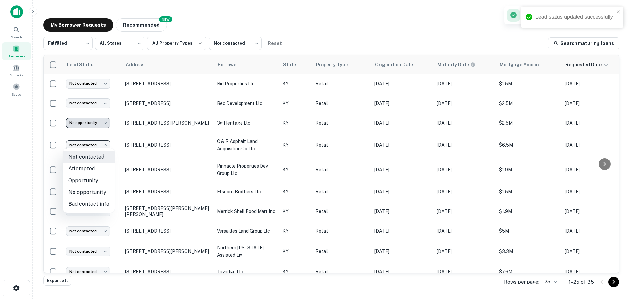
click at [89, 191] on li "No opportunity" at bounding box center [88, 192] width 51 height 12
type input "**********"
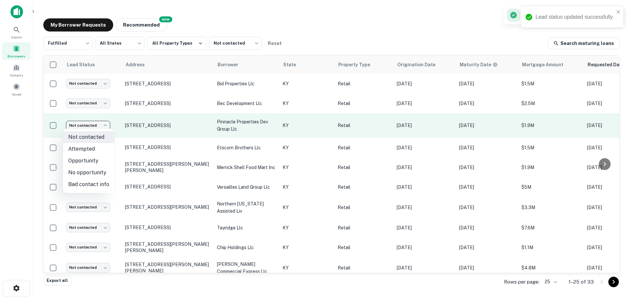
click at [95, 127] on body "Lead status updated successfully Lead status updated successfully Search Borrow…" at bounding box center [315, 149] width 630 height 299
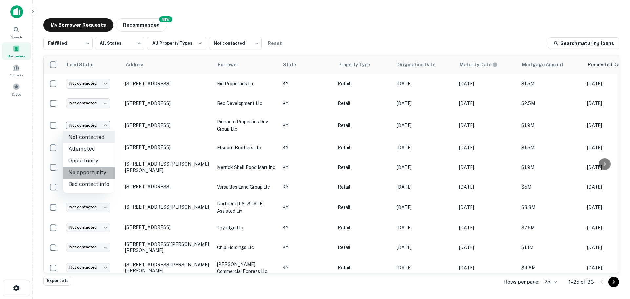
click at [91, 169] on li "No opportunity" at bounding box center [88, 173] width 51 height 12
type input "**********"
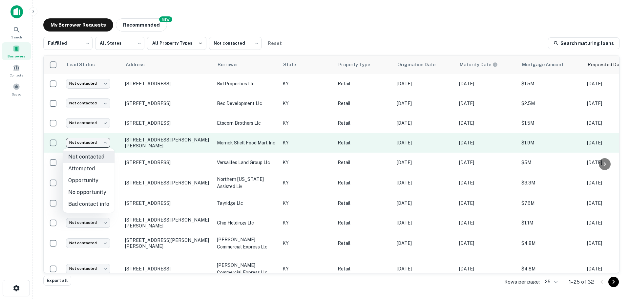
click at [100, 140] on body "Search Borrowers Contacts Saved My Borrower Requests NEW Recommended Fulfilled …" at bounding box center [315, 149] width 630 height 299
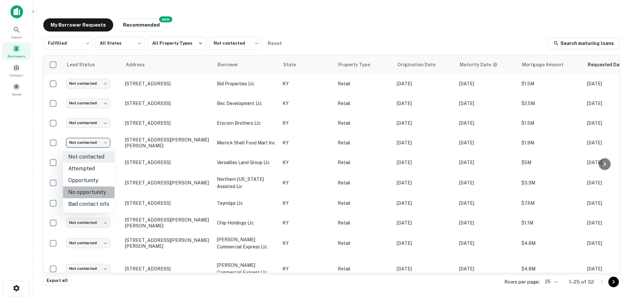
click at [93, 192] on li "No opportunity" at bounding box center [88, 192] width 51 height 12
type input "**********"
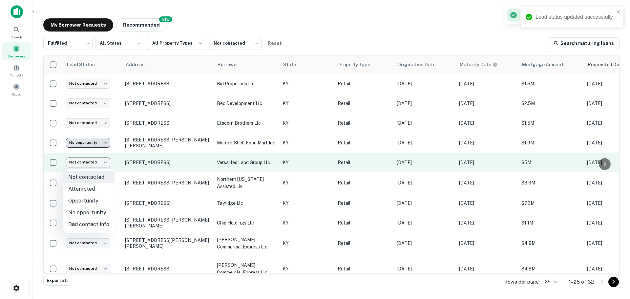
click at [99, 164] on body "**********" at bounding box center [315, 149] width 630 height 299
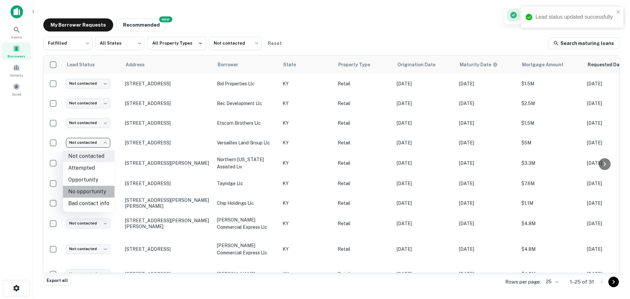
click at [93, 191] on li "No opportunity" at bounding box center [88, 192] width 51 height 12
type input "**********"
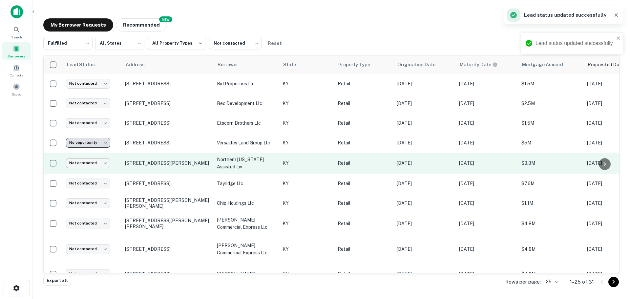
click at [98, 162] on body "**********" at bounding box center [315, 149] width 630 height 299
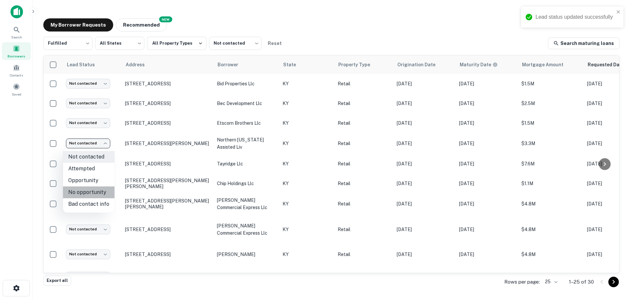
click at [95, 193] on li "No opportunity" at bounding box center [88, 192] width 51 height 12
type input "**********"
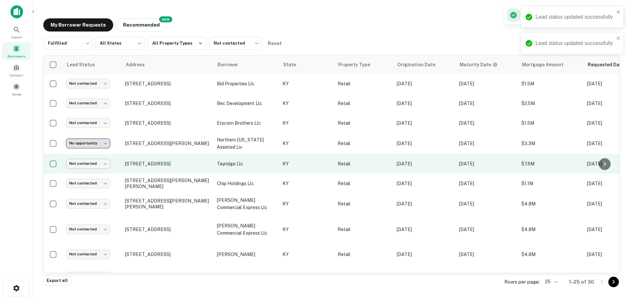
click at [96, 160] on body "**********" at bounding box center [315, 149] width 630 height 299
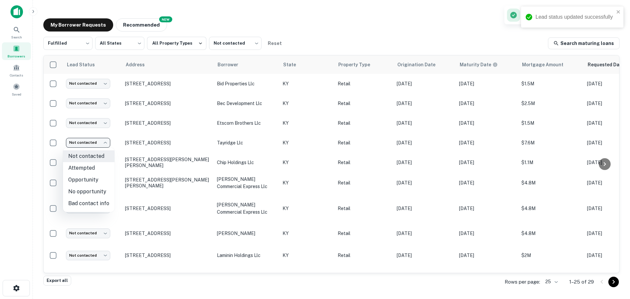
click at [89, 210] on ul "Not contacted Attempted Opportunity No opportunity Bad contact info" at bounding box center [88, 180] width 51 height 64
click at [89, 193] on li "No opportunity" at bounding box center [88, 192] width 51 height 12
type input "**********"
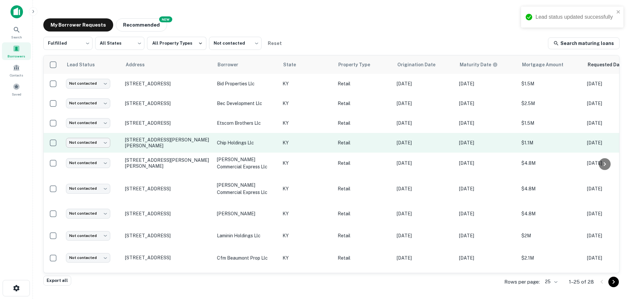
click at [98, 164] on body "Lead status updated successfully Search Borrowers Contacts Saved My Borrower Re…" at bounding box center [315, 149] width 630 height 299
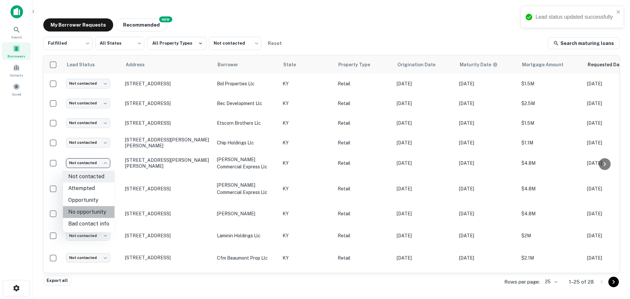
click at [95, 211] on li "No opportunity" at bounding box center [88, 212] width 51 height 12
type input "**********"
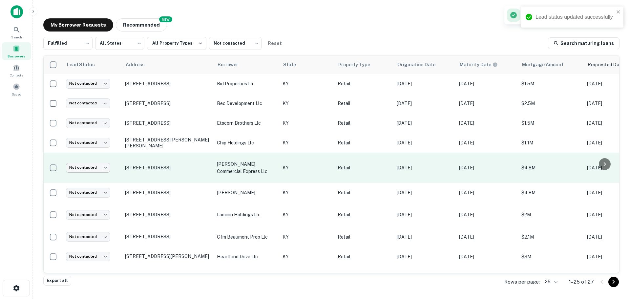
click at [92, 169] on body "Lead status updated successfully Search Borrowers Contacts Saved My Borrower Re…" at bounding box center [315, 149] width 630 height 299
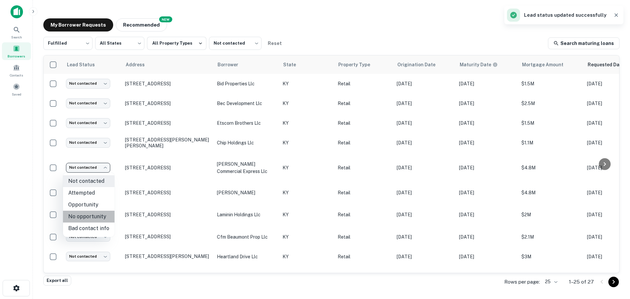
click at [91, 216] on li "No opportunity" at bounding box center [88, 217] width 51 height 12
type input "**********"
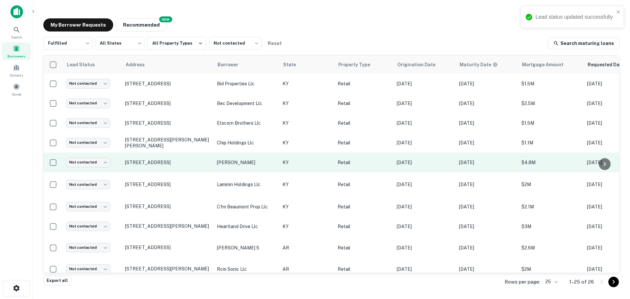
click at [97, 168] on td "Not contacted **** ​" at bounding box center [92, 163] width 59 height 20
click at [99, 160] on body "Lead status updated successfully Search Borrowers Contacts Saved My Borrower Re…" at bounding box center [315, 149] width 630 height 299
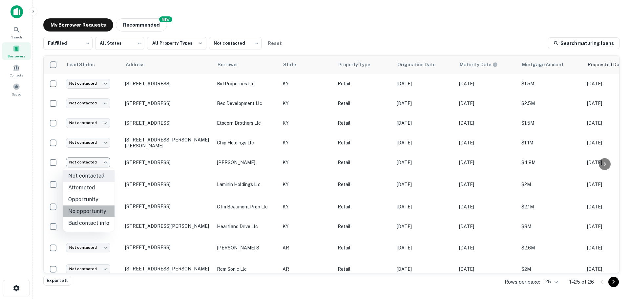
click at [96, 210] on li "No opportunity" at bounding box center [88, 211] width 51 height 12
type input "**********"
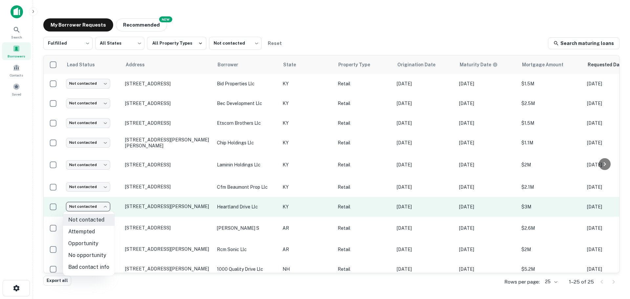
click at [95, 204] on body "Search Borrowers Contacts Saved My Borrower Requests NEW Recommended Fulfilled …" at bounding box center [315, 149] width 630 height 299
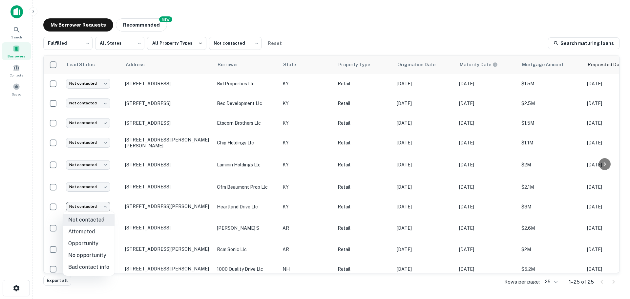
click at [93, 255] on li "No opportunity" at bounding box center [88, 255] width 51 height 12
type input "**********"
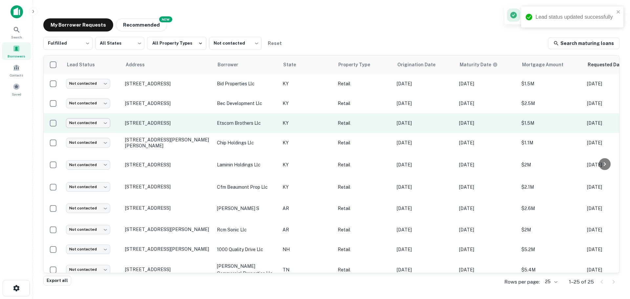
click at [89, 125] on body "Lead status updated successfully Search Borrowers Contacts Saved My Borrower Re…" at bounding box center [315, 149] width 630 height 299
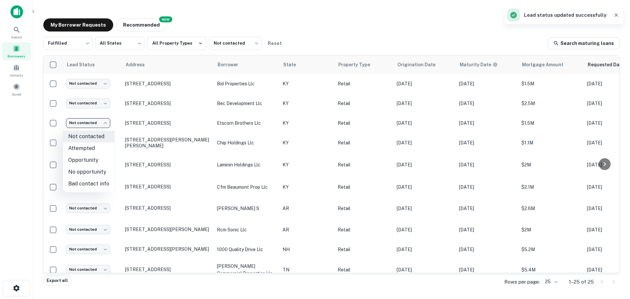
click at [92, 169] on li "No opportunity" at bounding box center [88, 172] width 51 height 12
type input "**********"
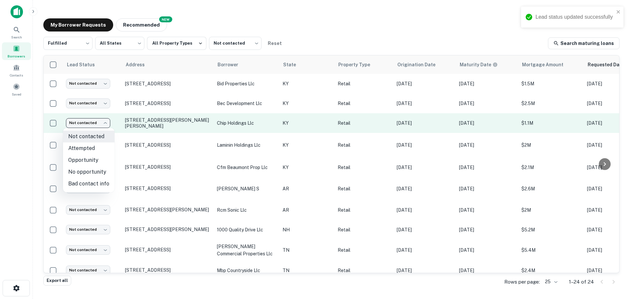
click at [97, 127] on body "Lead status updated successfully Search Borrowers Contacts Saved My Borrower Re…" at bounding box center [315, 149] width 630 height 299
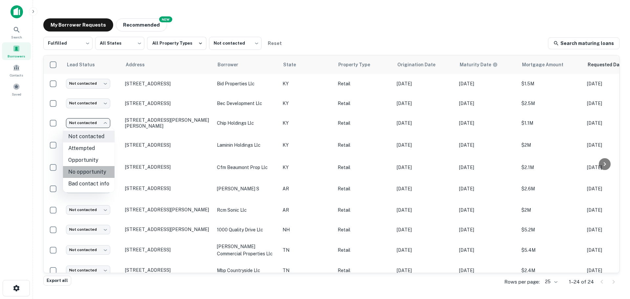
click at [96, 171] on li "No opportunity" at bounding box center [88, 172] width 51 height 12
type input "**********"
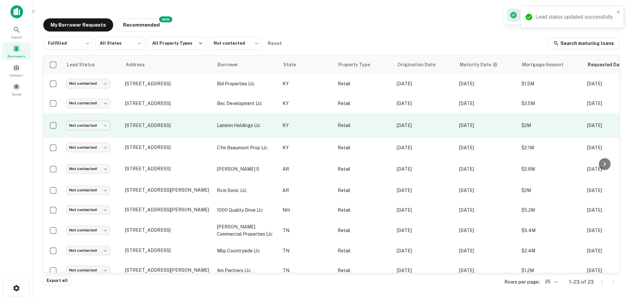
click at [97, 130] on body "Lead status updated successfully Search Borrowers Contacts Saved My Borrower Re…" at bounding box center [315, 149] width 630 height 299
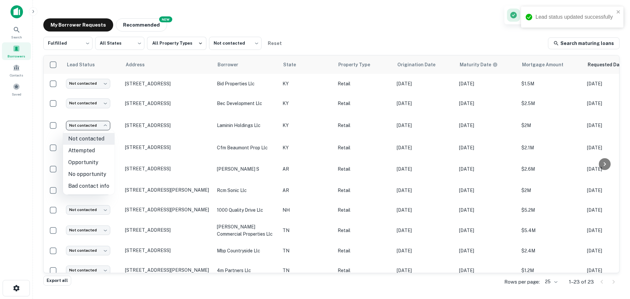
click at [94, 173] on li "No opportunity" at bounding box center [88, 174] width 51 height 12
type input "**********"
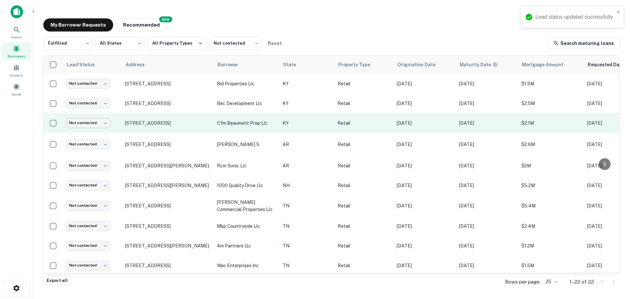
click at [93, 126] on body "Lead status updated successfully Search Borrowers Contacts Saved My Borrower Re…" at bounding box center [315, 149] width 630 height 299
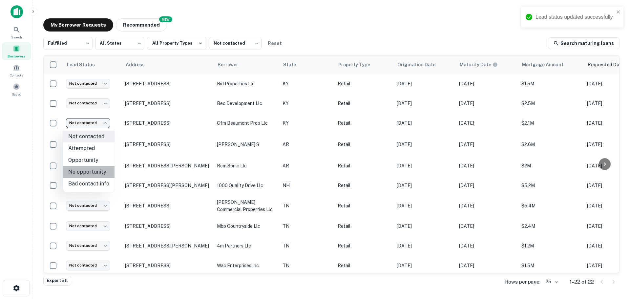
click at [100, 172] on li "No opportunity" at bounding box center [88, 172] width 51 height 12
type input "**********"
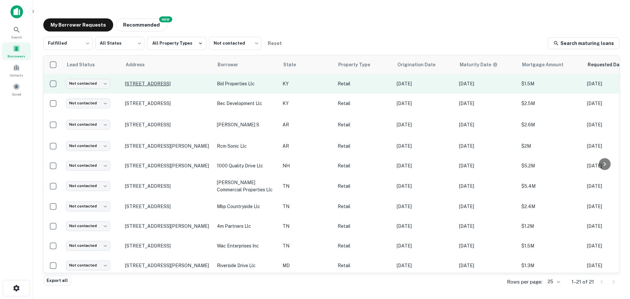
click at [173, 81] on p "[STREET_ADDRESS]" at bounding box center [167, 84] width 85 height 6
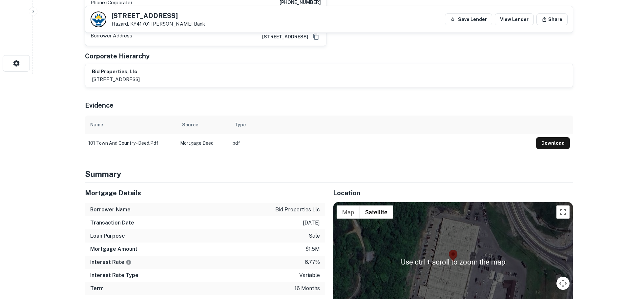
scroll to position [164, 0]
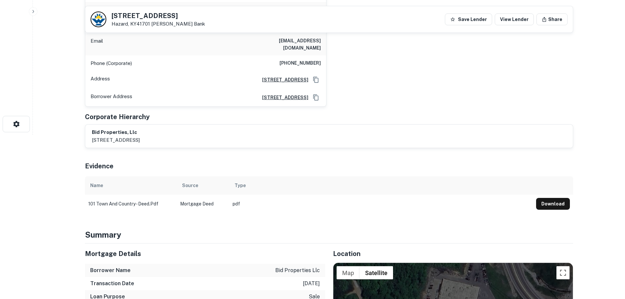
click at [153, 16] on h5 "[STREET_ADDRESS]" at bounding box center [158, 15] width 93 height 7
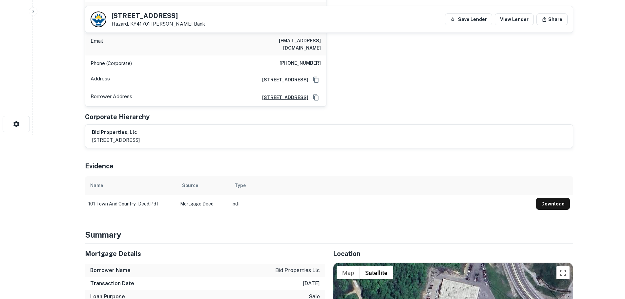
click at [154, 13] on h5 "[STREET_ADDRESS]" at bounding box center [158, 15] width 93 height 7
copy h5 "[STREET_ADDRESS]"
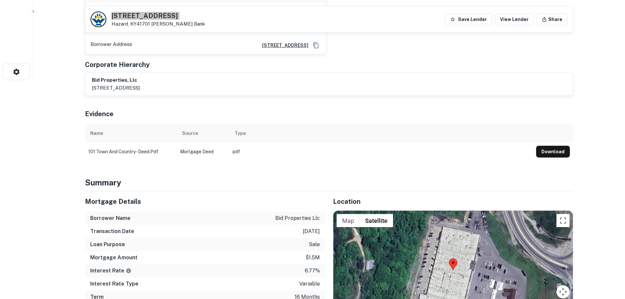
scroll to position [295, 0]
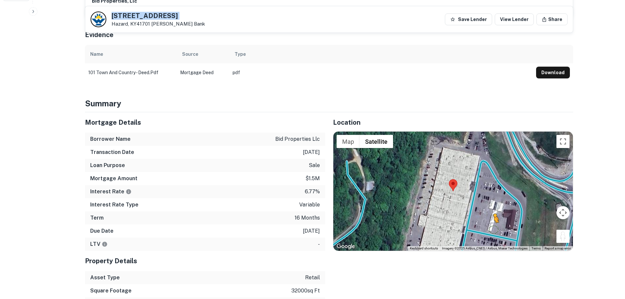
drag, startPoint x: 568, startPoint y: 233, endPoint x: 489, endPoint y: 221, distance: 79.3
click at [489, 221] on div "To activate drag with keyboard, press Alt + Enter. Once in keyboard drag state,…" at bounding box center [452, 191] width 239 height 119
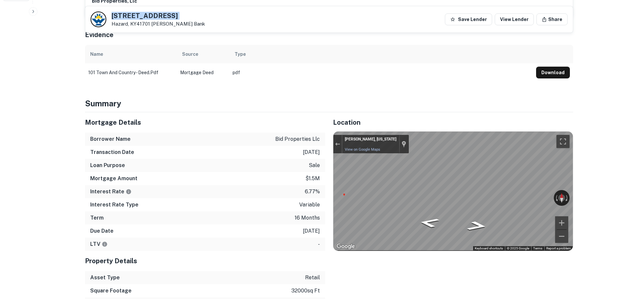
click at [429, 248] on div "Location ← Move left → Move right ↑ Move up ↓ Move down + Zoom in - Zoom out Ho…" at bounding box center [449, 217] width 248 height 211
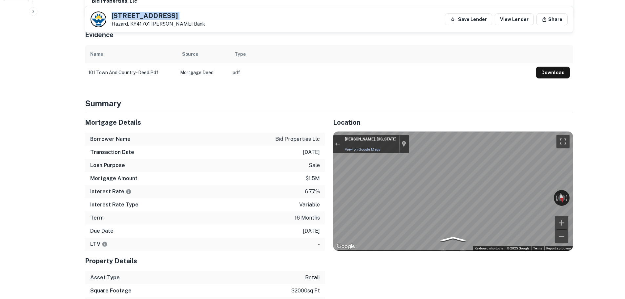
click at [330, 215] on div "Location ← Move left → Move right ↑ Move up ↓ Move down + Zoom in - Zoom out Ho…" at bounding box center [449, 217] width 248 height 211
click at [572, 197] on div "← Move left → Move right ↑ Move up ↓ Move down + Zoom in - Zoom out [PERSON_NAM…" at bounding box center [452, 191] width 239 height 119
click at [567, 193] on button "Rotate clockwise" at bounding box center [567, 198] width 5 height 16
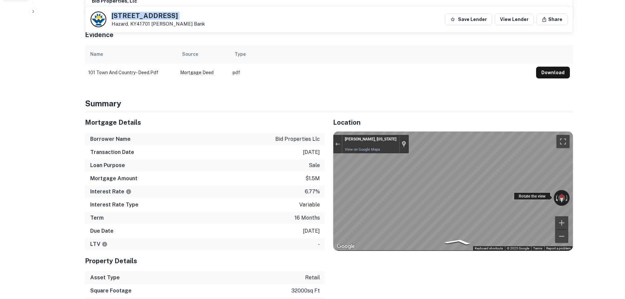
click at [555, 193] on button "Rotate counterclockwise" at bounding box center [556, 198] width 5 height 16
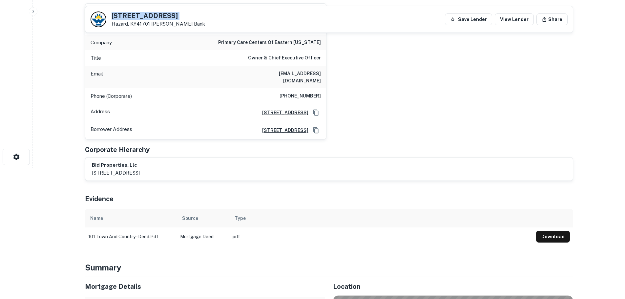
scroll to position [33, 0]
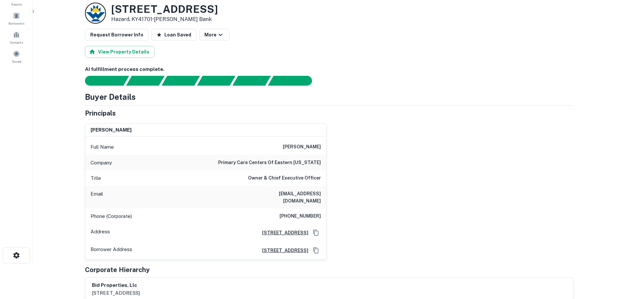
click at [307, 164] on h6 "primary care centers of eastern [US_STATE]" at bounding box center [269, 163] width 103 height 8
copy h6 "primary care centers of eastern [US_STATE]"
click at [306, 212] on h6 "[PHONE_NUMBER]" at bounding box center [299, 216] width 41 height 8
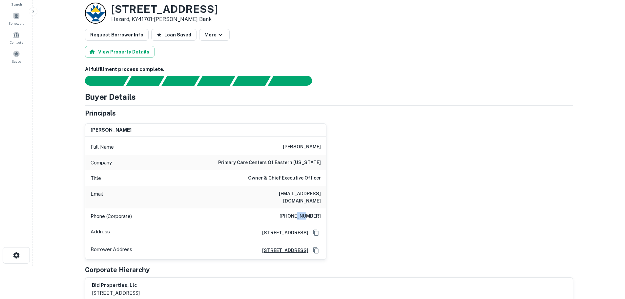
click at [306, 212] on h6 "[PHONE_NUMBER]" at bounding box center [299, 216] width 41 height 8
copy h6 "[PHONE_NUMBER]"
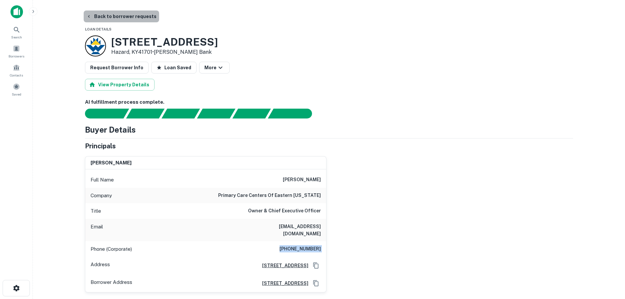
click at [139, 19] on button "Back to borrower requests" at bounding box center [121, 16] width 75 height 12
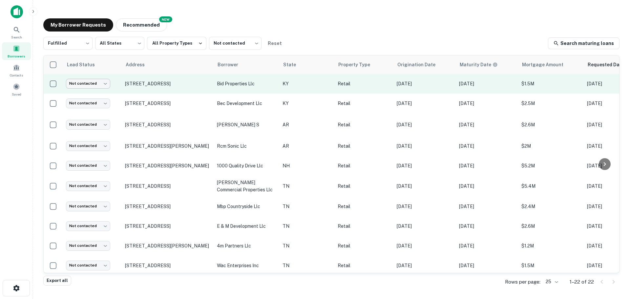
click at [92, 82] on body "Search Borrowers Contacts Saved My Borrower Requests NEW Recommended Fulfilled …" at bounding box center [315, 149] width 630 height 299
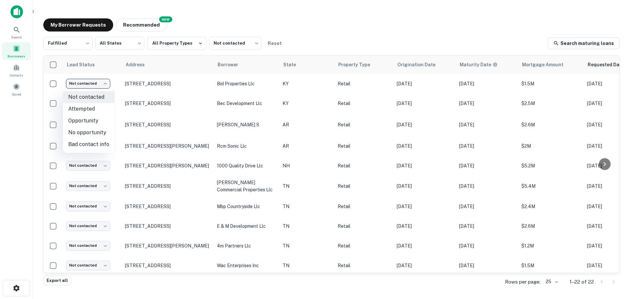
click at [102, 142] on li "Bad contact info" at bounding box center [88, 144] width 51 height 12
type input "**********"
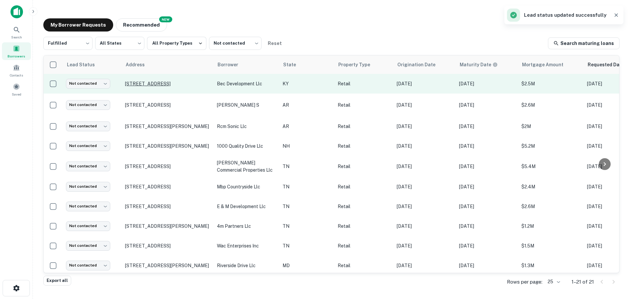
click at [174, 84] on p "[STREET_ADDRESS]" at bounding box center [167, 84] width 85 height 6
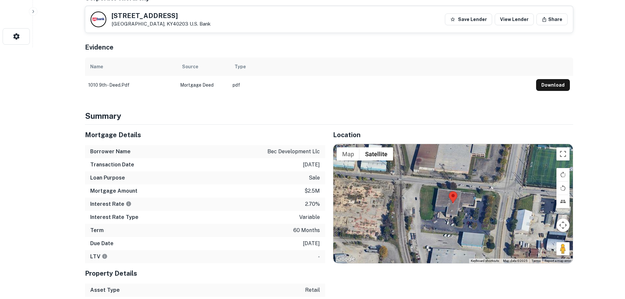
scroll to position [262, 0]
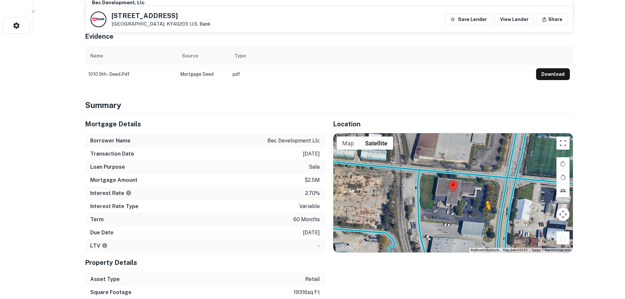
drag, startPoint x: 566, startPoint y: 233, endPoint x: 478, endPoint y: 209, distance: 91.6
click at [480, 209] on div "To activate drag with keyboard, press Alt + Enter. Once in keyboard drag state,…" at bounding box center [452, 192] width 239 height 119
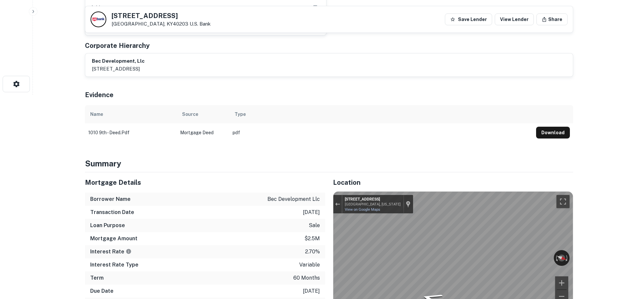
scroll to position [131, 0]
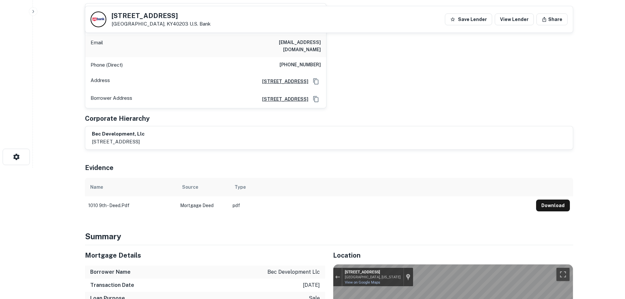
click at [129, 14] on h5 "[STREET_ADDRESS]" at bounding box center [161, 15] width 99 height 7
click at [128, 14] on h5 "[STREET_ADDRESS]" at bounding box center [161, 15] width 99 height 7
copy h5 "[STREET_ADDRESS]"
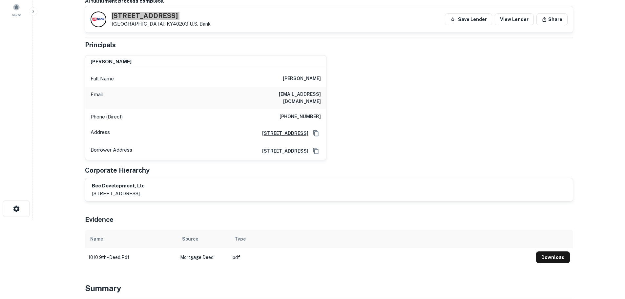
scroll to position [0, 0]
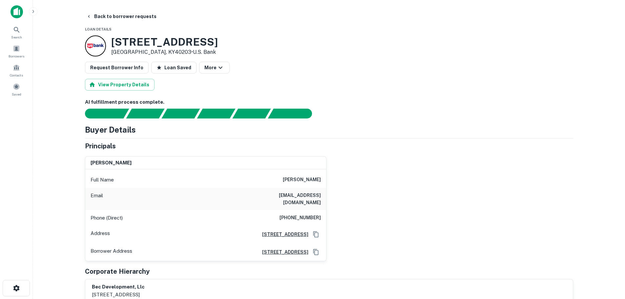
click at [315, 214] on h6 "[PHONE_NUMBER]" at bounding box center [299, 218] width 41 height 8
copy h6 "[PHONE_NUMBER]"
drag, startPoint x: 153, startPoint y: 22, endPoint x: 310, endPoint y: 67, distance: 163.5
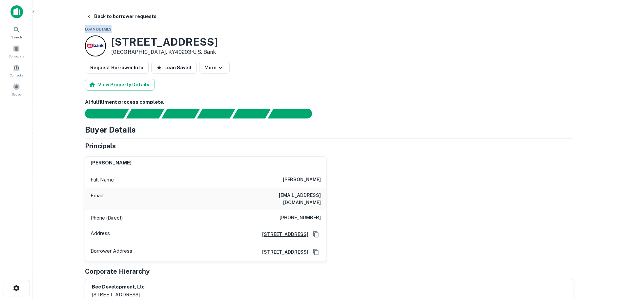
click at [139, 17] on button "Back to borrower requests" at bounding box center [121, 16] width 75 height 12
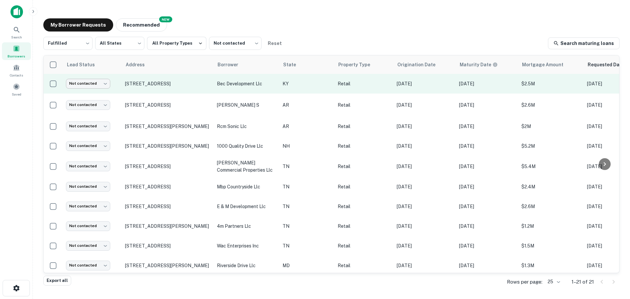
click at [85, 87] on body "Search Borrowers Contacts Saved My Borrower Requests NEW Recommended Fulfilled …" at bounding box center [315, 149] width 630 height 299
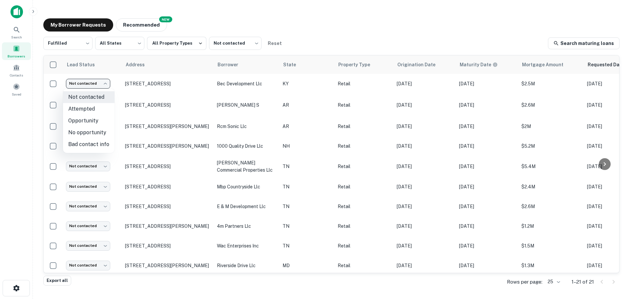
click at [88, 109] on li "Attempted" at bounding box center [88, 109] width 51 height 12
type input "*********"
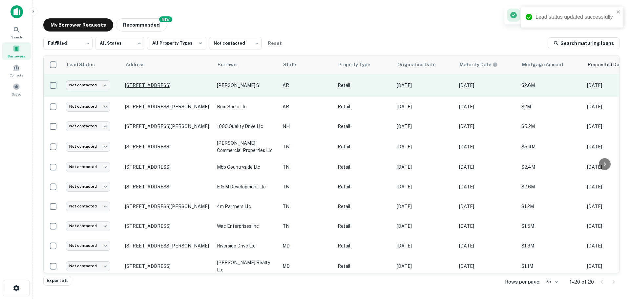
click at [170, 83] on p "[STREET_ADDRESS]" at bounding box center [167, 85] width 85 height 6
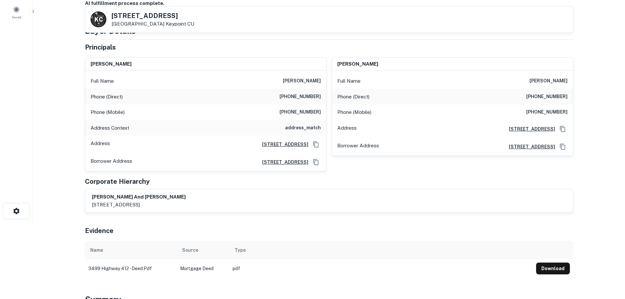
scroll to position [66, 0]
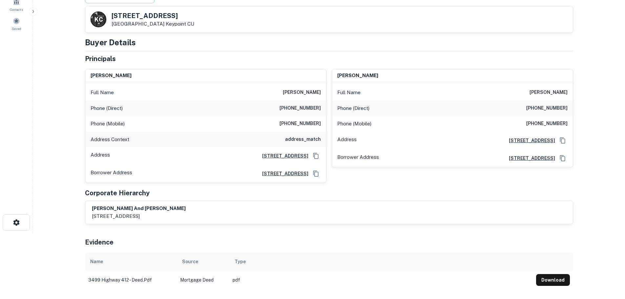
click at [145, 17] on h5 "[STREET_ADDRESS]" at bounding box center [153, 15] width 83 height 7
copy h5 "[STREET_ADDRESS]"
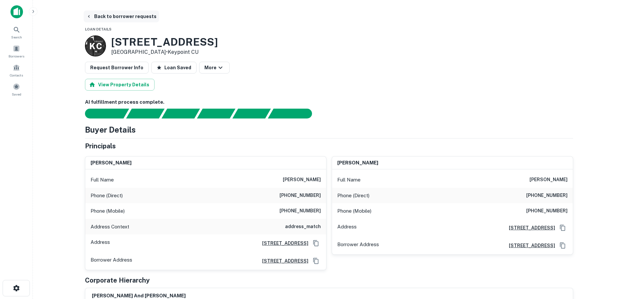
click at [118, 16] on button "Back to borrower requests" at bounding box center [121, 16] width 75 height 12
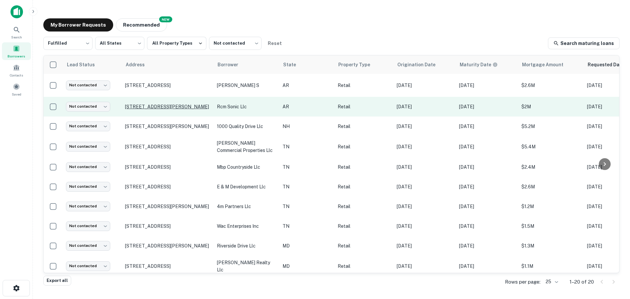
click at [151, 104] on p "[STREET_ADDRESS][PERSON_NAME]" at bounding box center [167, 107] width 85 height 6
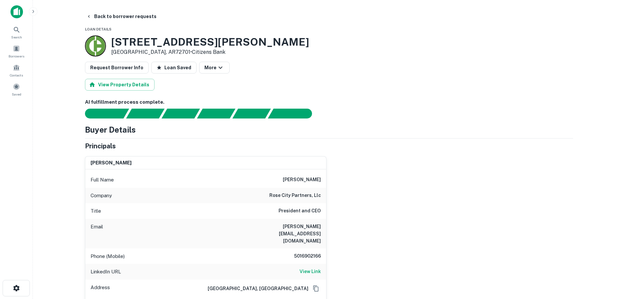
scroll to position [33, 0]
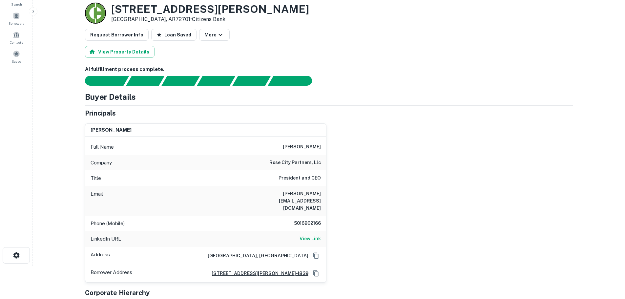
click at [312, 231] on div "LinkedIn URL View Link" at bounding box center [205, 239] width 241 height 16
click at [313, 235] on h6 "View Link" at bounding box center [309, 238] width 21 height 7
click at [302, 162] on h6 "rose city partners, llc" at bounding box center [294, 163] width 51 height 8
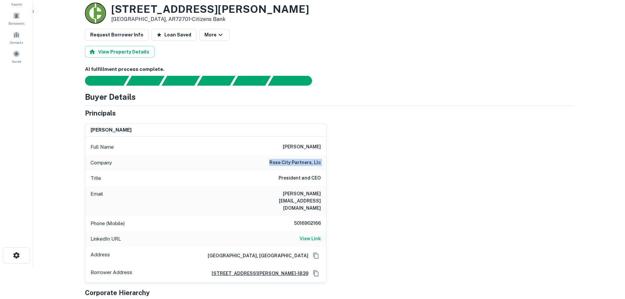
copy h6 "rose city partners, llc"
click at [232, 3] on h3 "[STREET_ADDRESS][PERSON_NAME]" at bounding box center [210, 9] width 198 height 12
click at [233, 11] on h3 "[STREET_ADDRESS][PERSON_NAME]" at bounding box center [210, 9] width 198 height 12
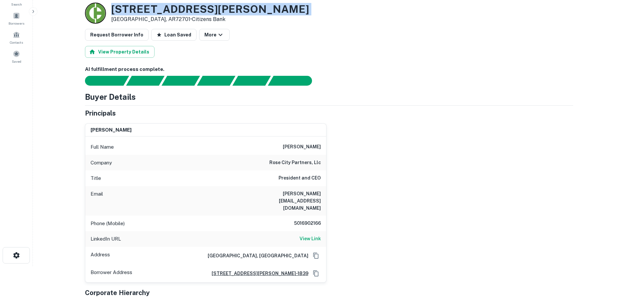
click at [233, 11] on h3 "[STREET_ADDRESS][PERSON_NAME]" at bounding box center [210, 9] width 198 height 12
copy h3 "[STREET_ADDRESS][PERSON_NAME]"
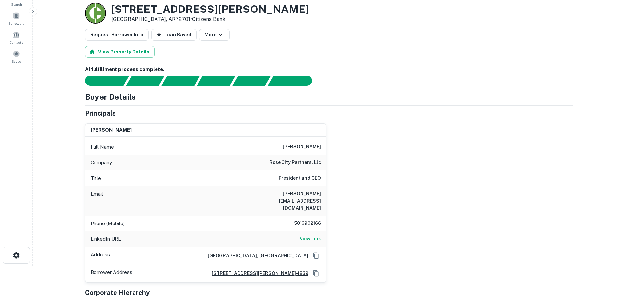
click at [312, 219] on h6 "5016902166" at bounding box center [300, 223] width 39 height 8
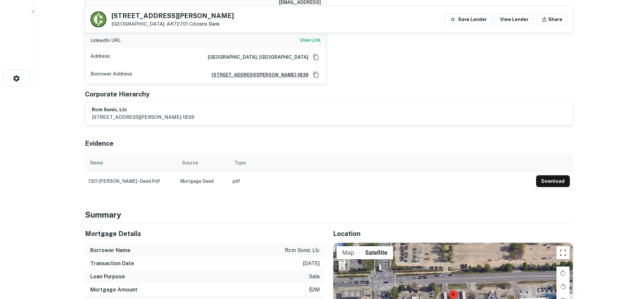
scroll to position [295, 0]
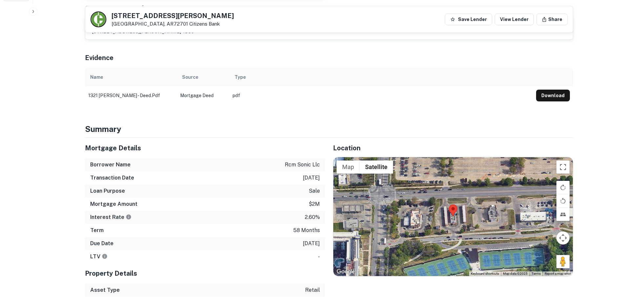
click at [303, 239] on p "[DATE]" at bounding box center [311, 243] width 17 height 8
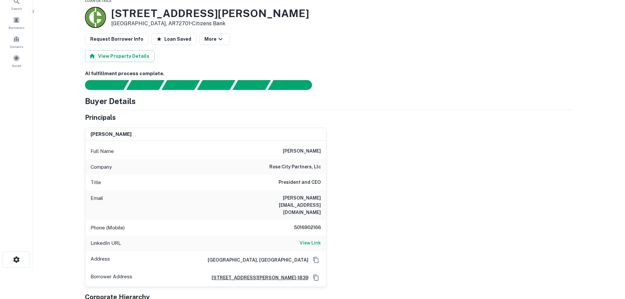
scroll to position [0, 0]
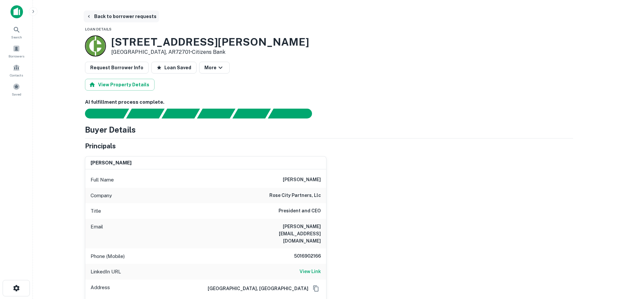
click at [129, 14] on button "Back to borrower requests" at bounding box center [121, 16] width 75 height 12
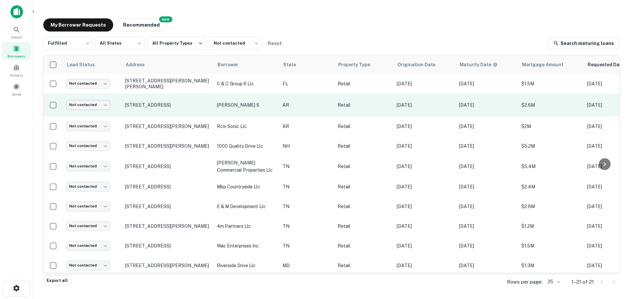
click at [101, 106] on body "Search Borrowers Contacts Saved My Borrower Requests NEW Recommended Fulfilled …" at bounding box center [315, 149] width 630 height 299
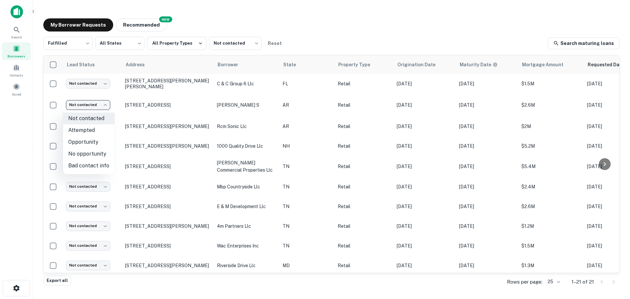
click at [28, 124] on div at bounding box center [315, 149] width 630 height 299
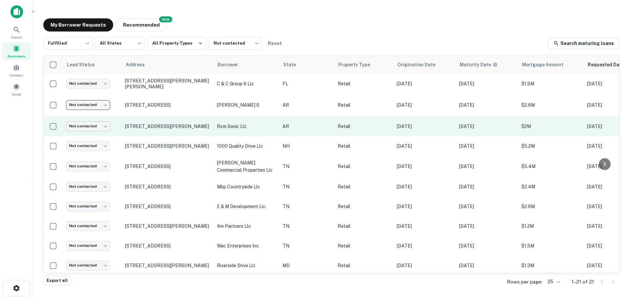
click at [79, 123] on body "Search Borrowers Contacts Saved My Borrower Requests NEW Recommended Fulfilled …" at bounding box center [315, 149] width 630 height 299
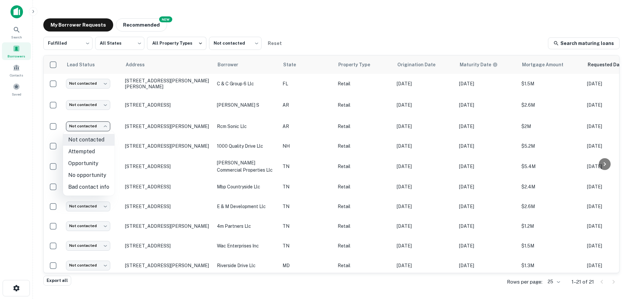
click at [96, 175] on li "No opportunity" at bounding box center [88, 175] width 51 height 12
type input "**********"
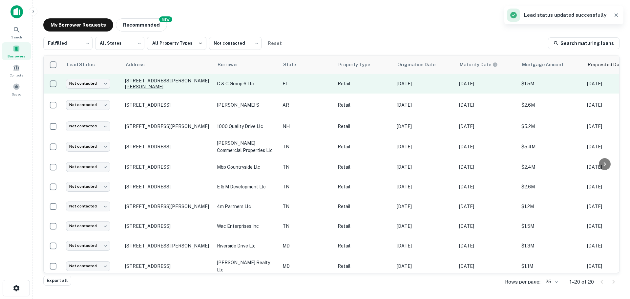
click at [144, 81] on p "[STREET_ADDRESS][PERSON_NAME][PERSON_NAME]" at bounding box center [167, 84] width 85 height 12
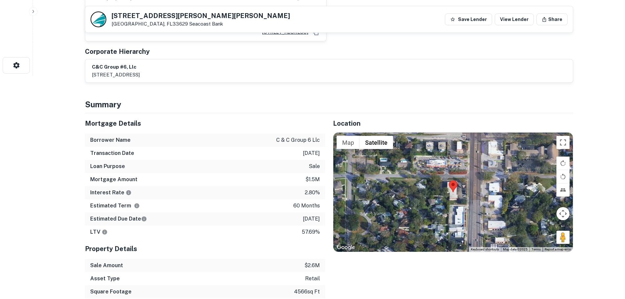
scroll to position [230, 0]
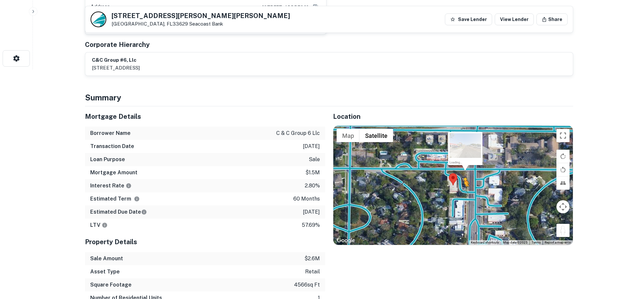
drag, startPoint x: 561, startPoint y: 229, endPoint x: 463, endPoint y: 193, distance: 103.7
click at [463, 193] on div "To activate drag with keyboard, press Alt + Enter. Once in keyboard drag state,…" at bounding box center [452, 185] width 239 height 119
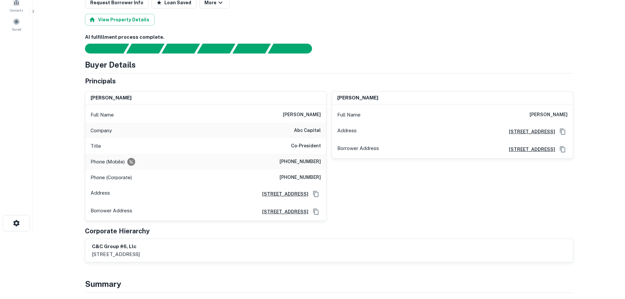
scroll to position [0, 0]
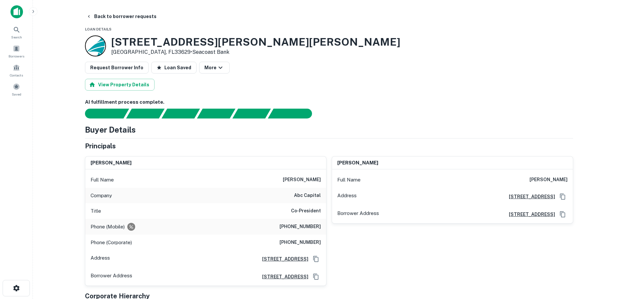
click at [311, 197] on h6 "abc capital" at bounding box center [307, 196] width 27 height 8
copy h6 "abc capital"
click at [201, 42] on h3 "[STREET_ADDRESS][PERSON_NAME][PERSON_NAME]" at bounding box center [255, 42] width 289 height 12
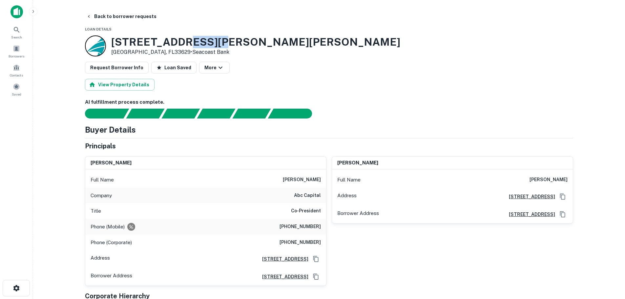
click at [201, 42] on h3 "[STREET_ADDRESS][PERSON_NAME][PERSON_NAME]" at bounding box center [255, 42] width 289 height 12
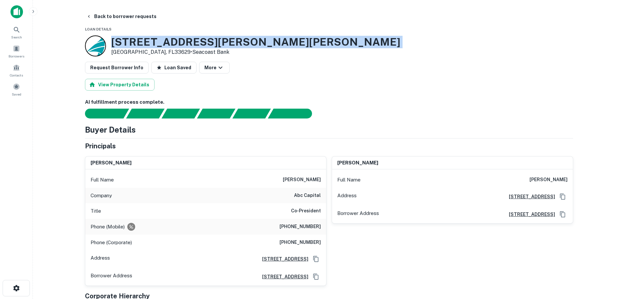
click at [201, 42] on h3 "[STREET_ADDRESS][PERSON_NAME][PERSON_NAME]" at bounding box center [255, 42] width 289 height 12
copy h3 "[STREET_ADDRESS][PERSON_NAME][PERSON_NAME]"
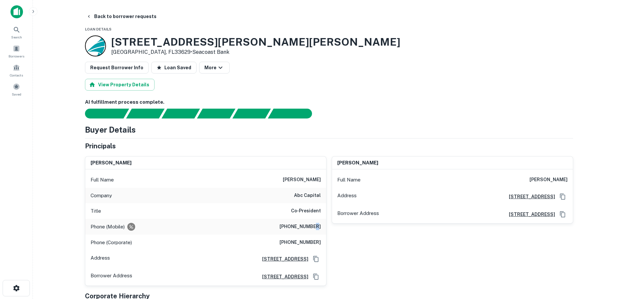
click at [318, 225] on h6 "[PHONE_NUMBER]" at bounding box center [299, 227] width 41 height 8
click at [135, 17] on button "Back to borrower requests" at bounding box center [121, 16] width 75 height 12
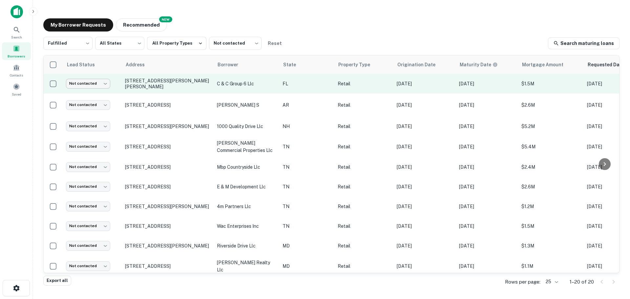
click at [88, 85] on body "Search Borrowers Contacts Saved My Borrower Requests NEW Recommended Fulfilled …" at bounding box center [315, 149] width 630 height 299
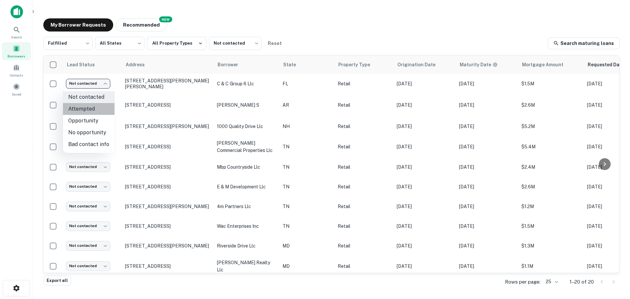
click at [99, 111] on li "Attempted" at bounding box center [88, 109] width 51 height 12
type input "*********"
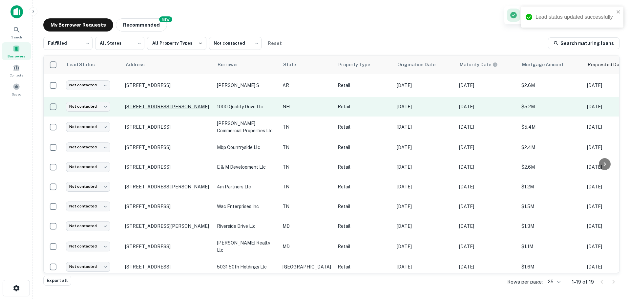
click at [155, 104] on p "[STREET_ADDRESS][PERSON_NAME]" at bounding box center [167, 107] width 85 height 6
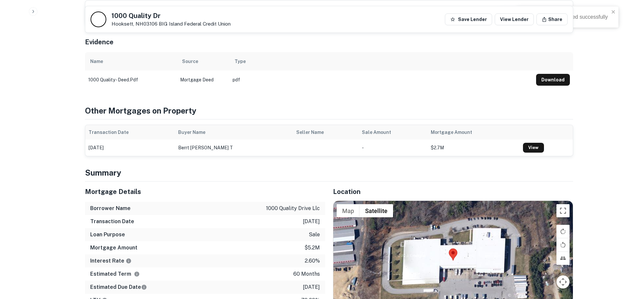
scroll to position [361, 0]
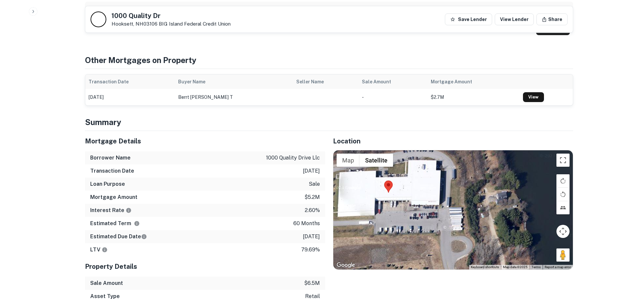
drag, startPoint x: 565, startPoint y: 256, endPoint x: 508, endPoint y: 235, distance: 60.4
click at [508, 235] on div at bounding box center [452, 209] width 239 height 119
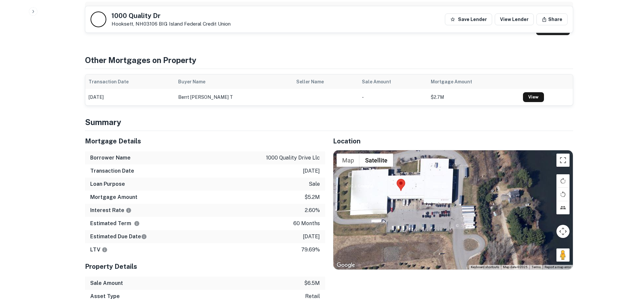
click at [144, 14] on h5 "1000 Quality Dr" at bounding box center [171, 15] width 119 height 7
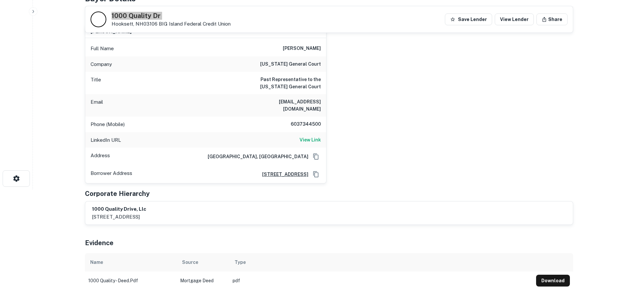
scroll to position [98, 0]
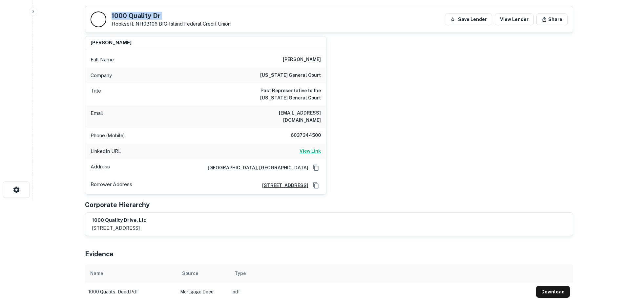
click at [314, 147] on h6 "View Link" at bounding box center [309, 150] width 21 height 7
